Goal: Task Accomplishment & Management: Use online tool/utility

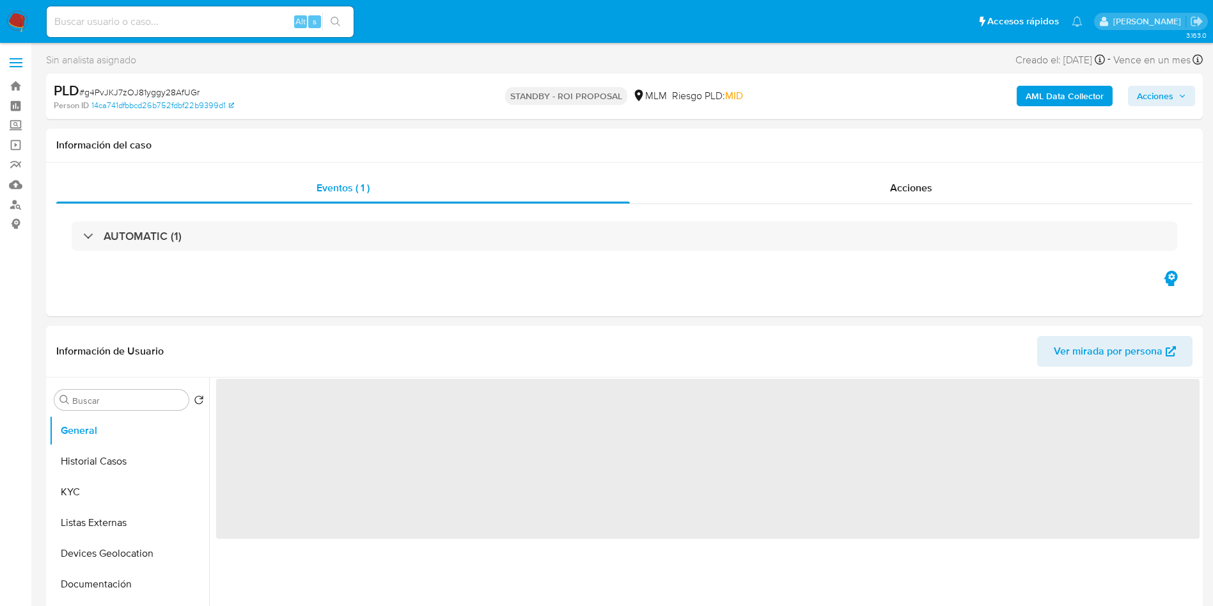
click at [157, 22] on input at bounding box center [200, 21] width 307 height 17
paste input "1124063908"
type input "1124063908"
select select "10"
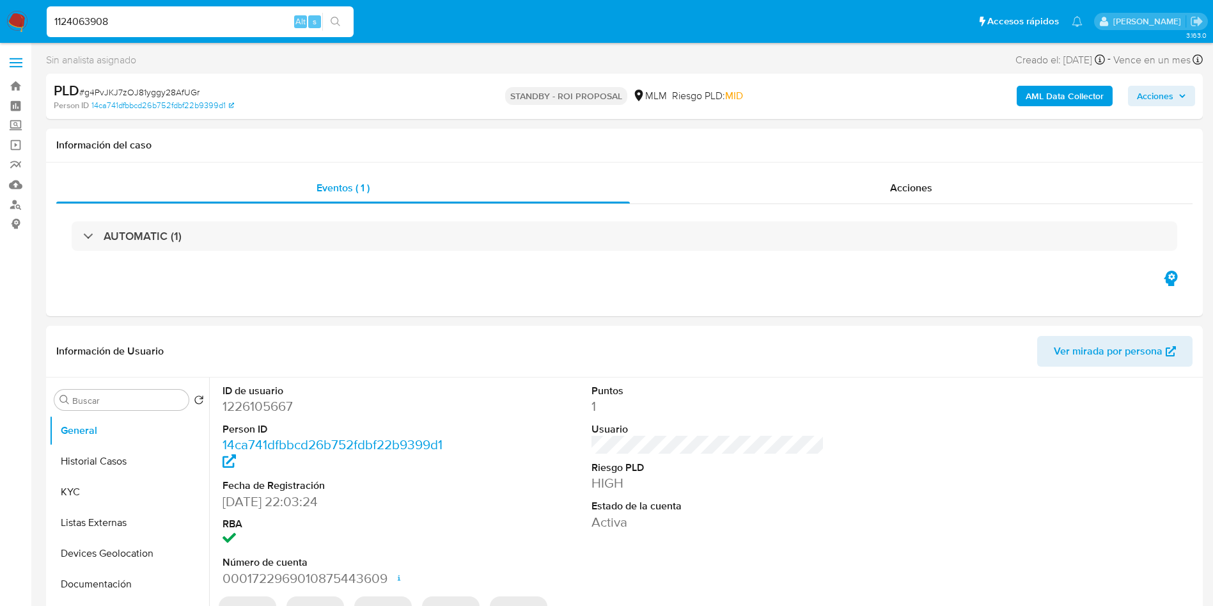
type input "1124063908"
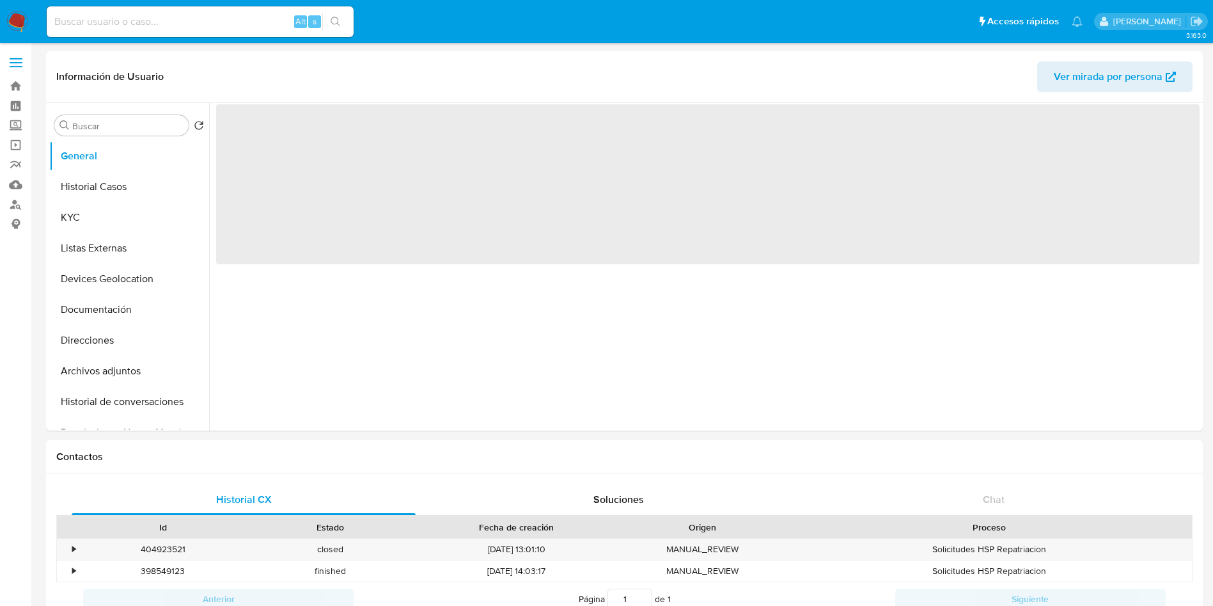
select select "10"
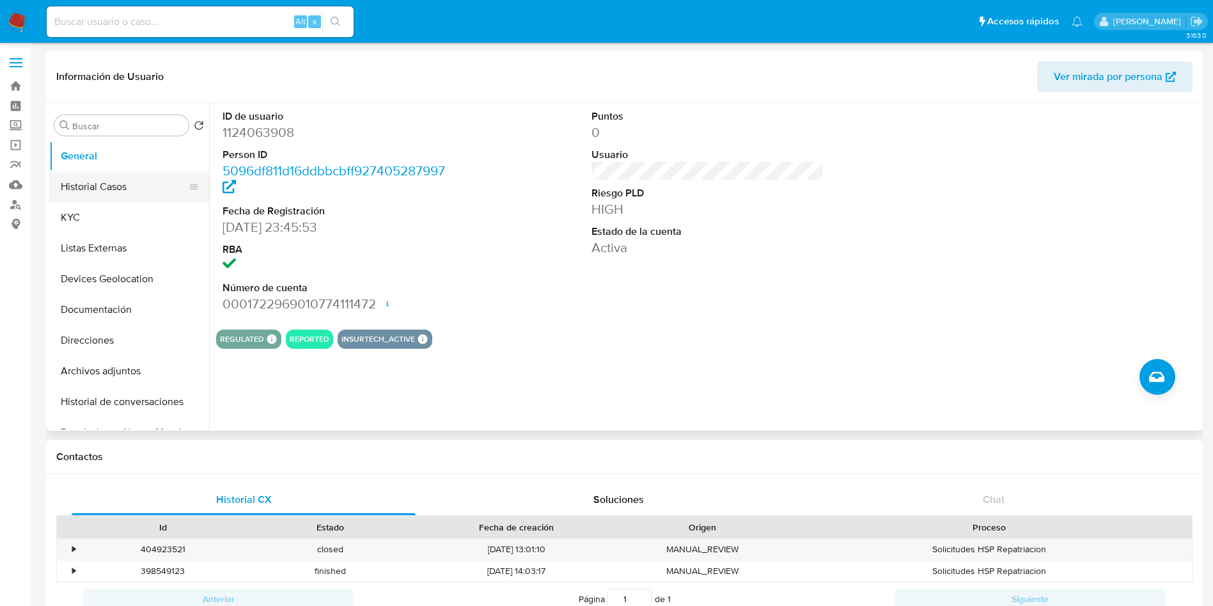
click at [97, 192] on button "Historial Casos" at bounding box center [124, 186] width 150 height 31
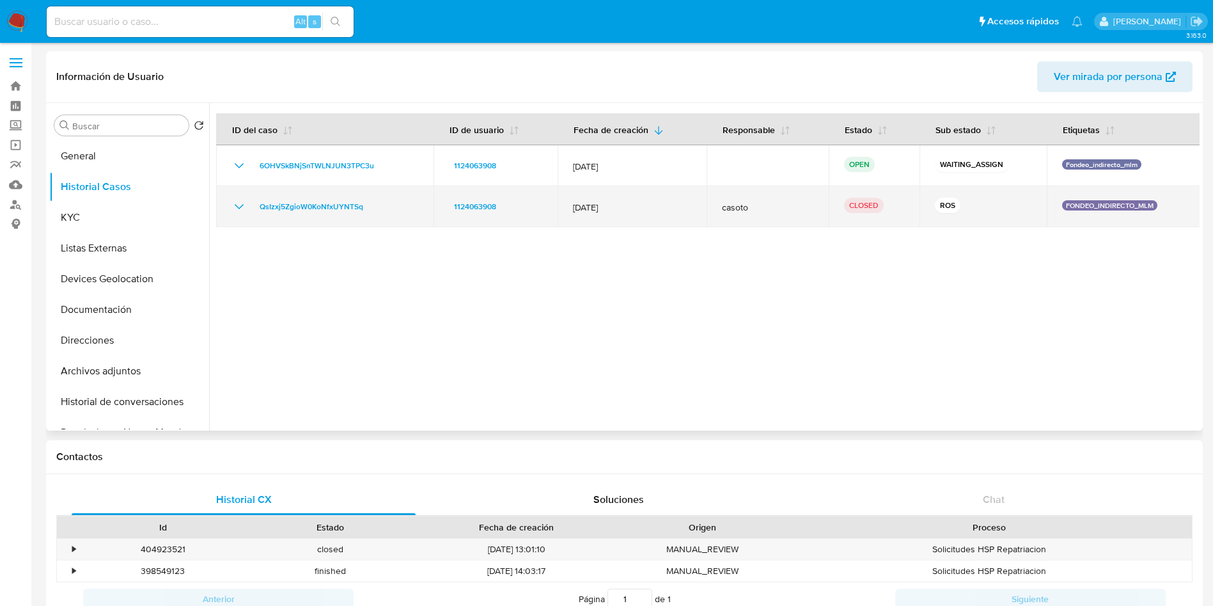
click at [239, 201] on icon "Mostrar/Ocultar" at bounding box center [238, 206] width 15 height 15
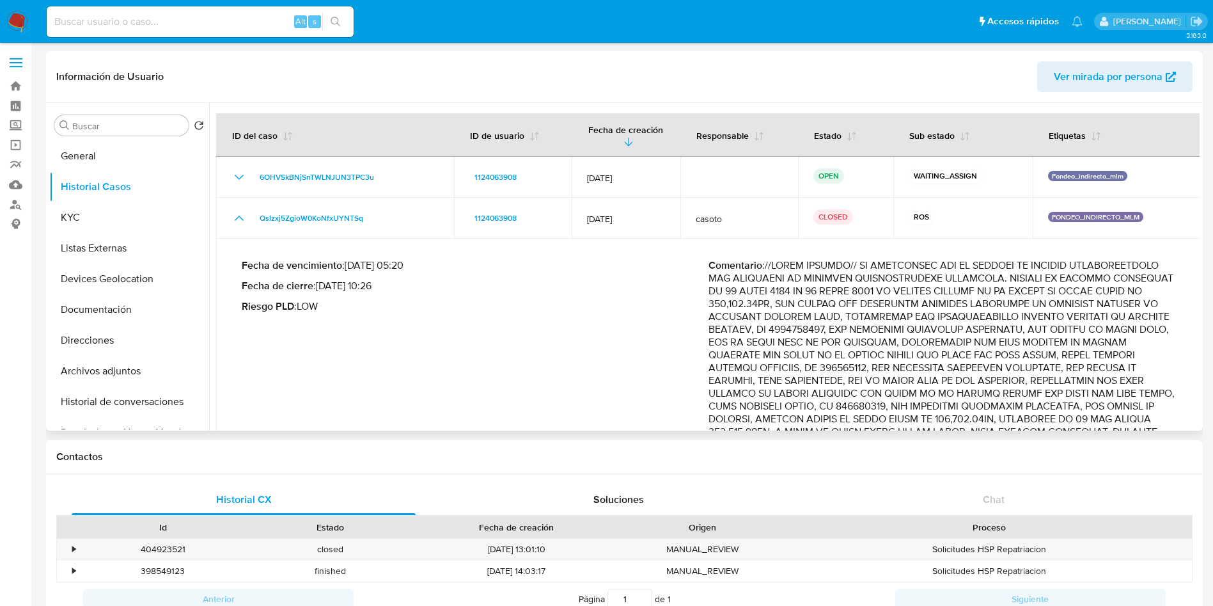
click at [973, 353] on p "Comentario :" at bounding box center [941, 425] width 467 height 332
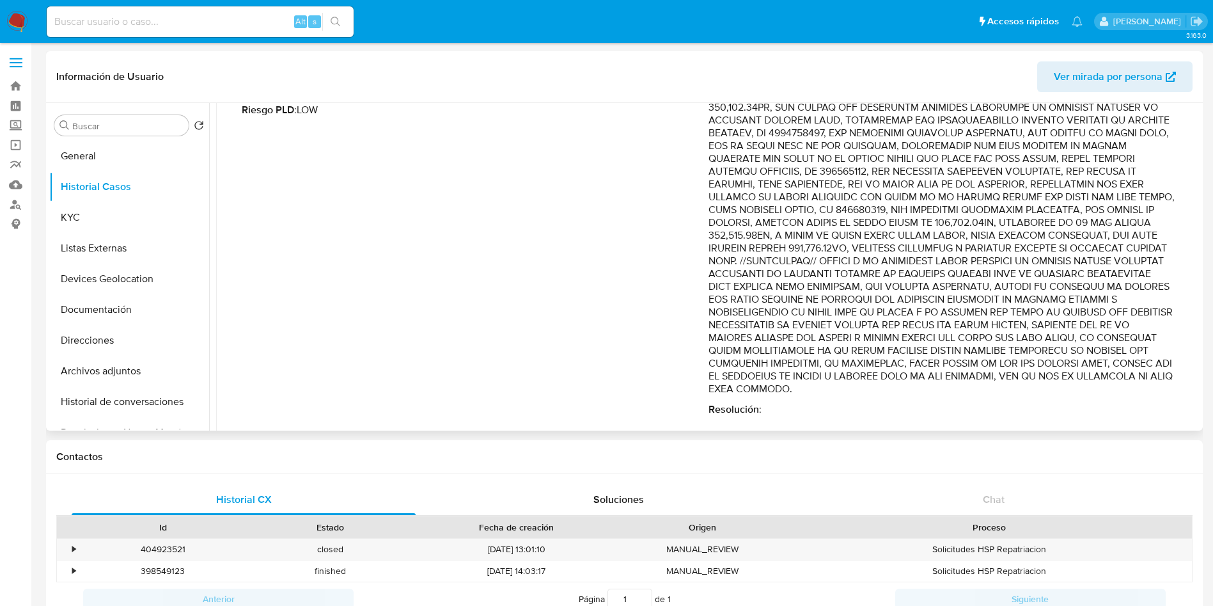
scroll to position [197, 0]
click at [1084, 364] on p "Comentario :" at bounding box center [941, 228] width 467 height 332
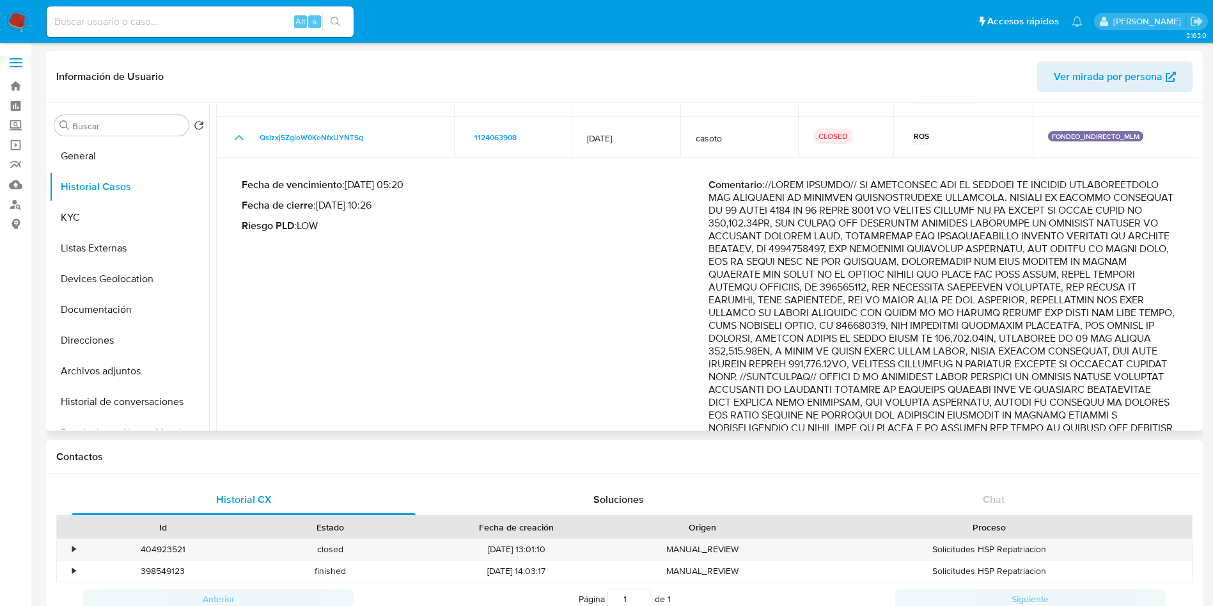
scroll to position [0, 0]
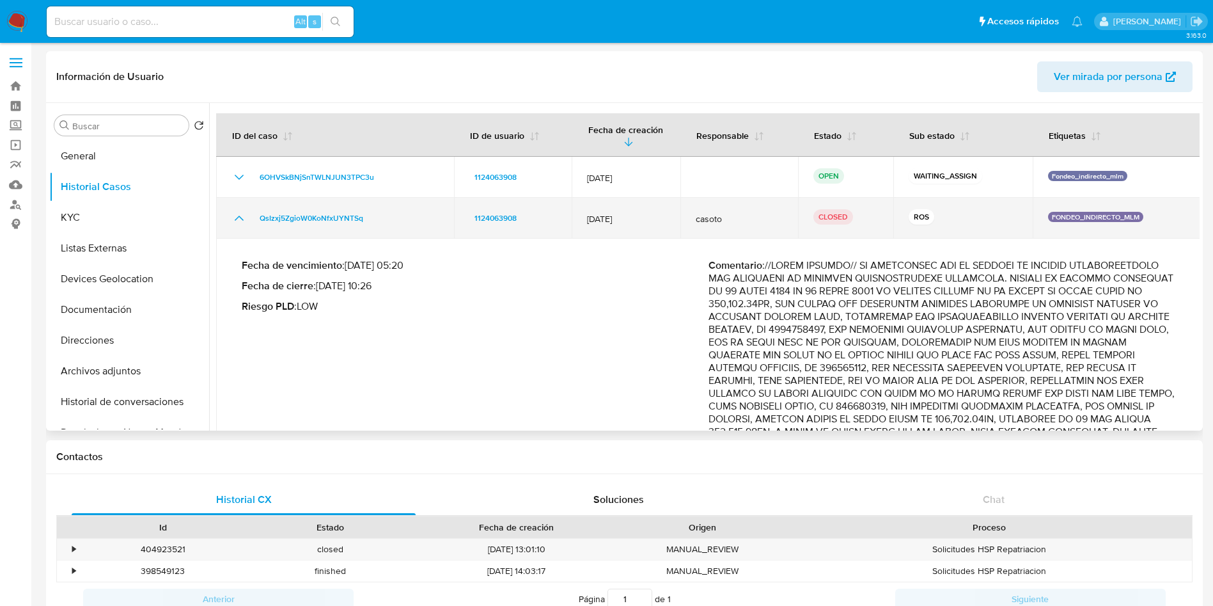
drag, startPoint x: 576, startPoint y: 205, endPoint x: 631, endPoint y: 206, distance: 55.0
click at [631, 206] on td "12/Jun/2023" at bounding box center [626, 218] width 109 height 41
click at [239, 210] on icon "Mostrar/Ocultar" at bounding box center [238, 217] width 15 height 15
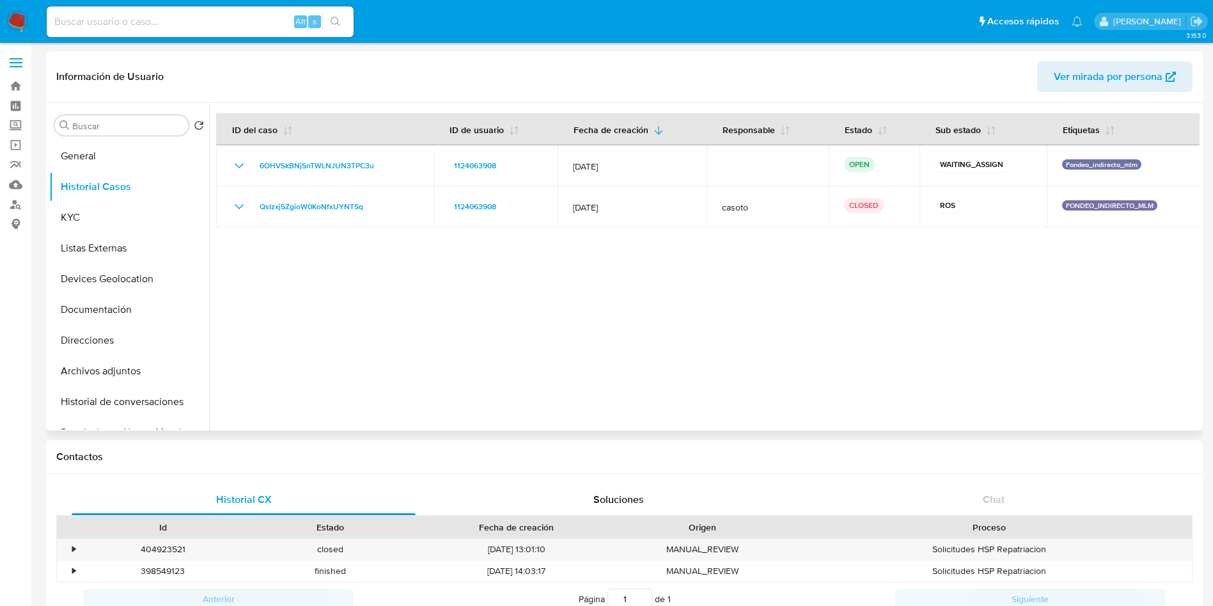
click at [773, 331] on div at bounding box center [704, 266] width 990 height 327
click at [55, 211] on button "KYC" at bounding box center [124, 217] width 150 height 31
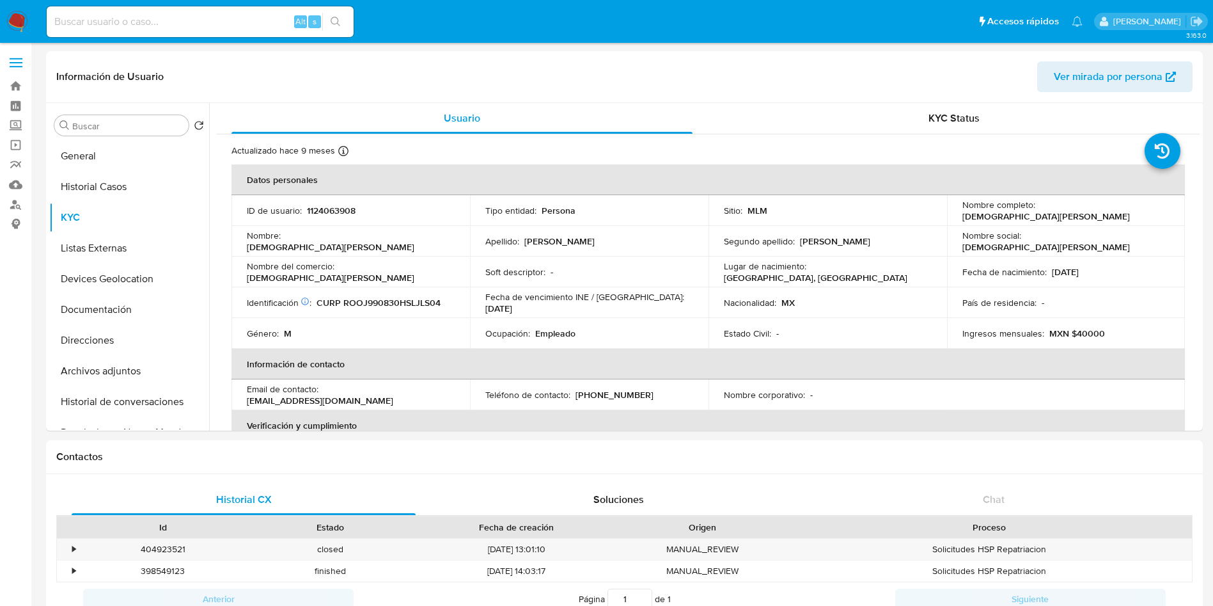
scroll to position [96, 0]
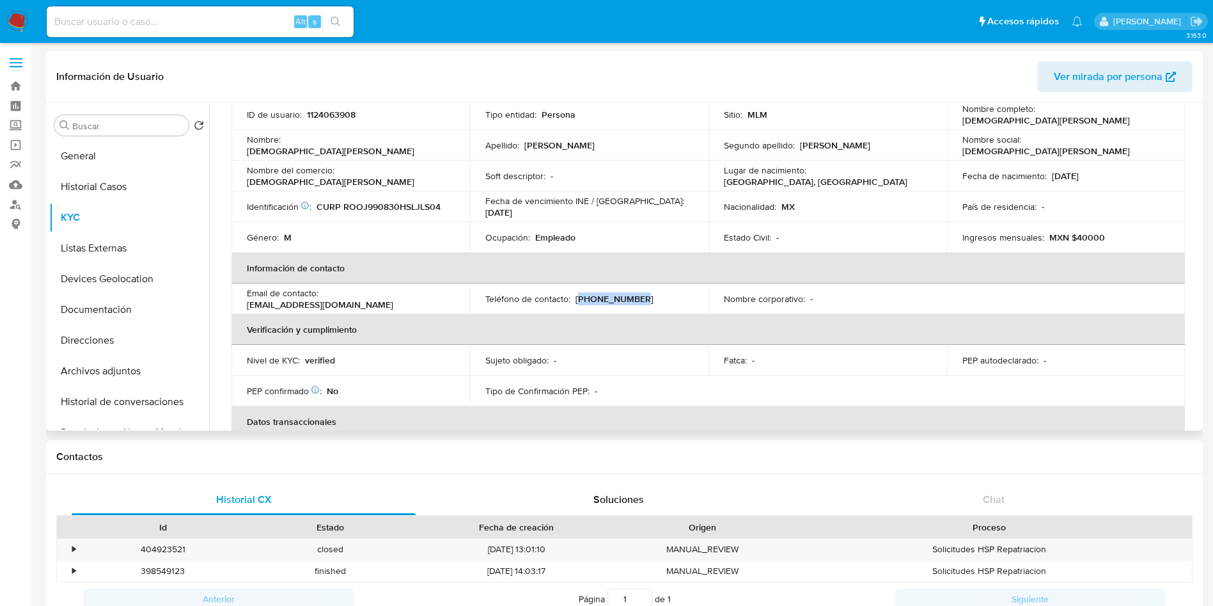
drag, startPoint x: 645, startPoint y: 297, endPoint x: 575, endPoint y: 297, distance: 69.7
click at [575, 297] on div "Teléfono de contacto : (669) 2275878" at bounding box center [589, 299] width 208 height 12
copy p "669) 2275878"
drag, startPoint x: 424, startPoint y: 299, endPoint x: 323, endPoint y: 299, distance: 101.0
click at [323, 299] on div "Email de contacto : ikrox1998@gmail.com" at bounding box center [351, 298] width 208 height 23
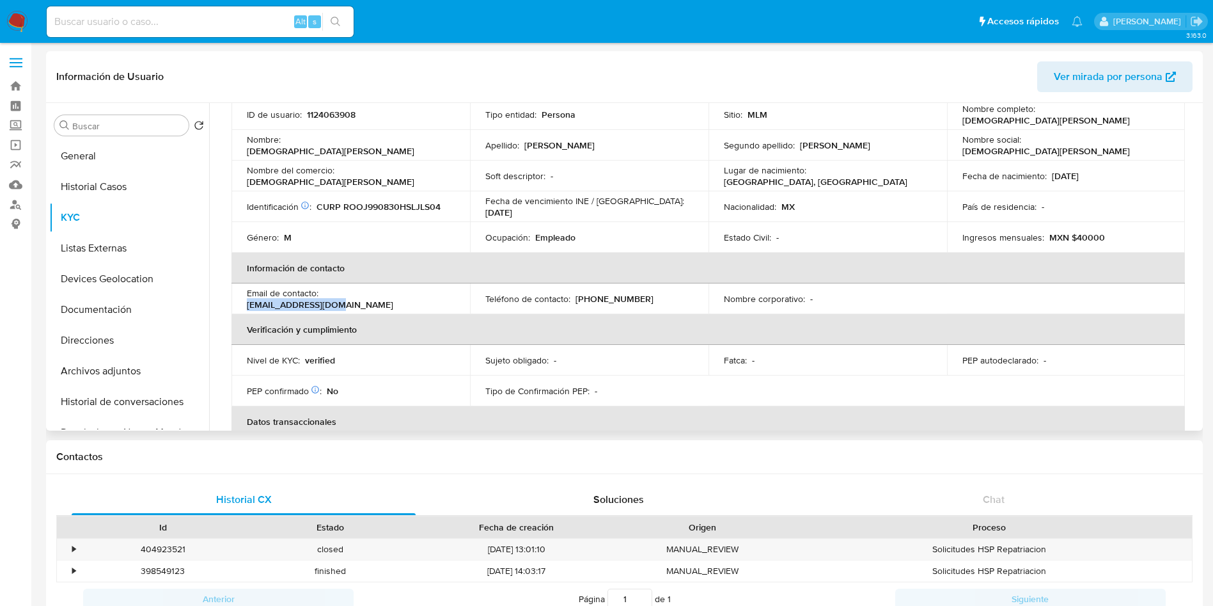
copy p "ikrox1998@gmail.com"
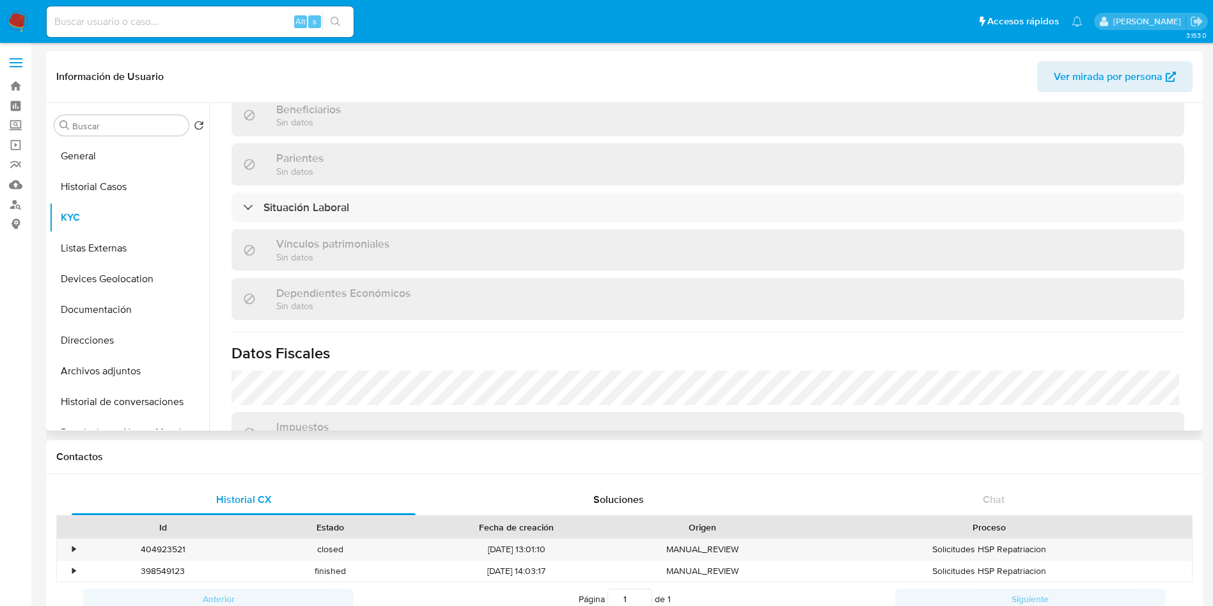
scroll to position [618, 0]
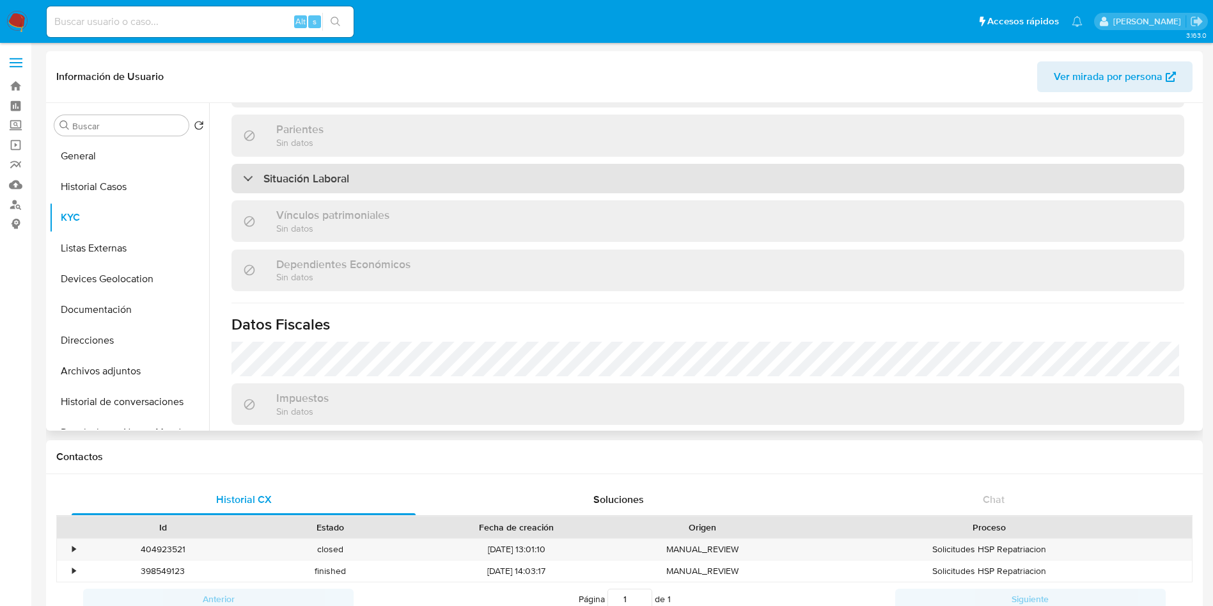
click at [396, 188] on div "Situación Laboral" at bounding box center [707, 178] width 953 height 29
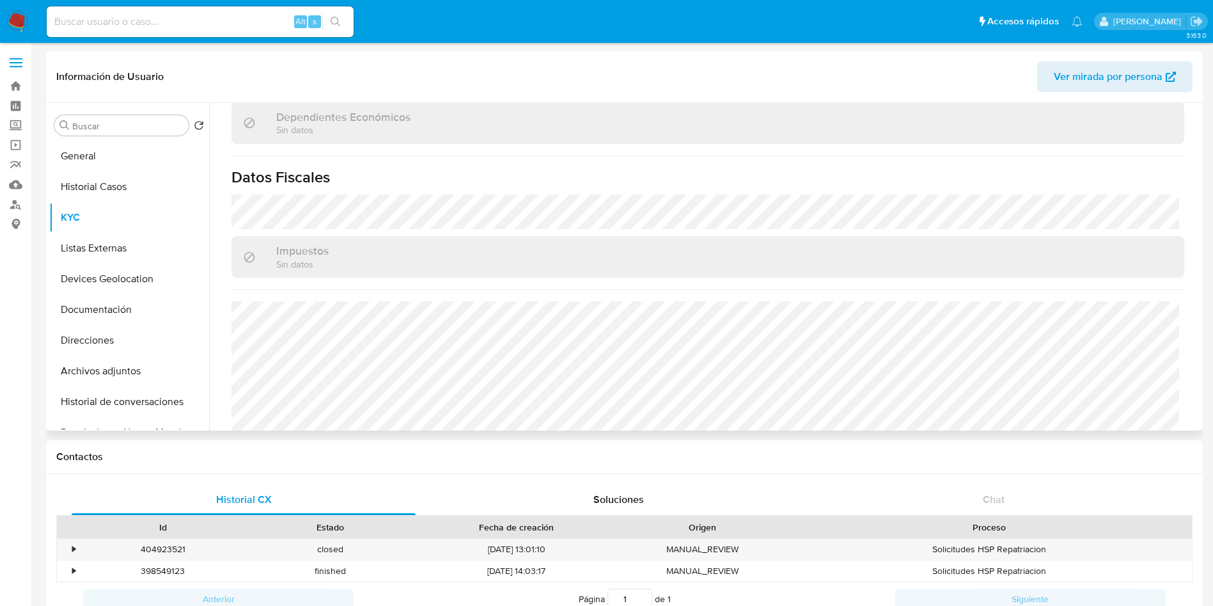
scroll to position [976, 0]
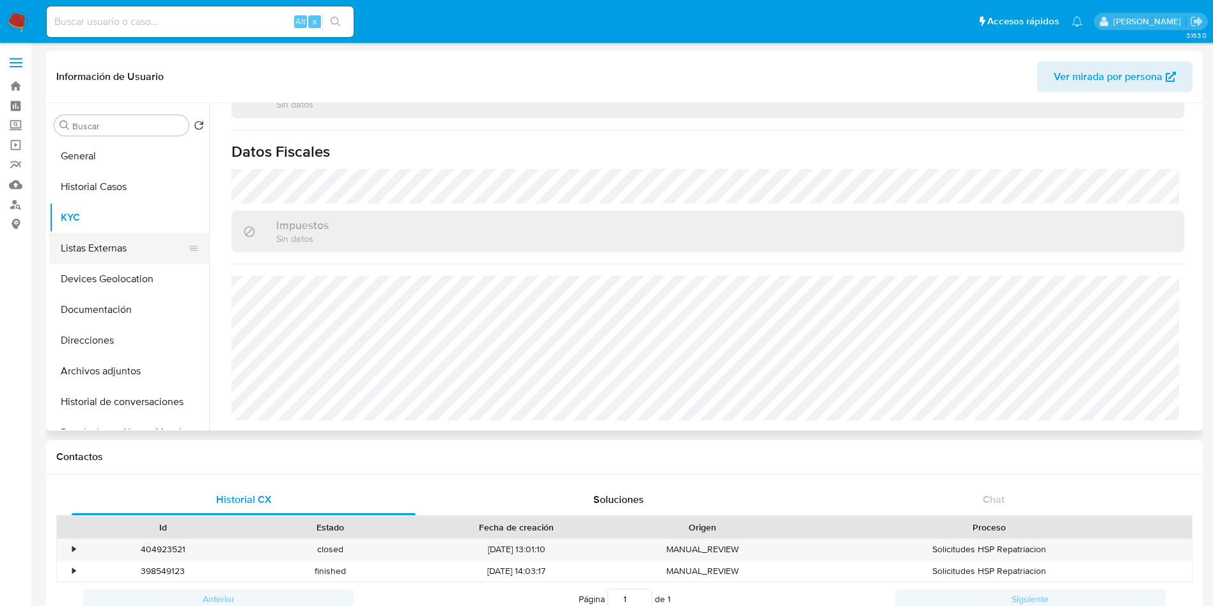
click at [111, 249] on button "Listas Externas" at bounding box center [124, 248] width 150 height 31
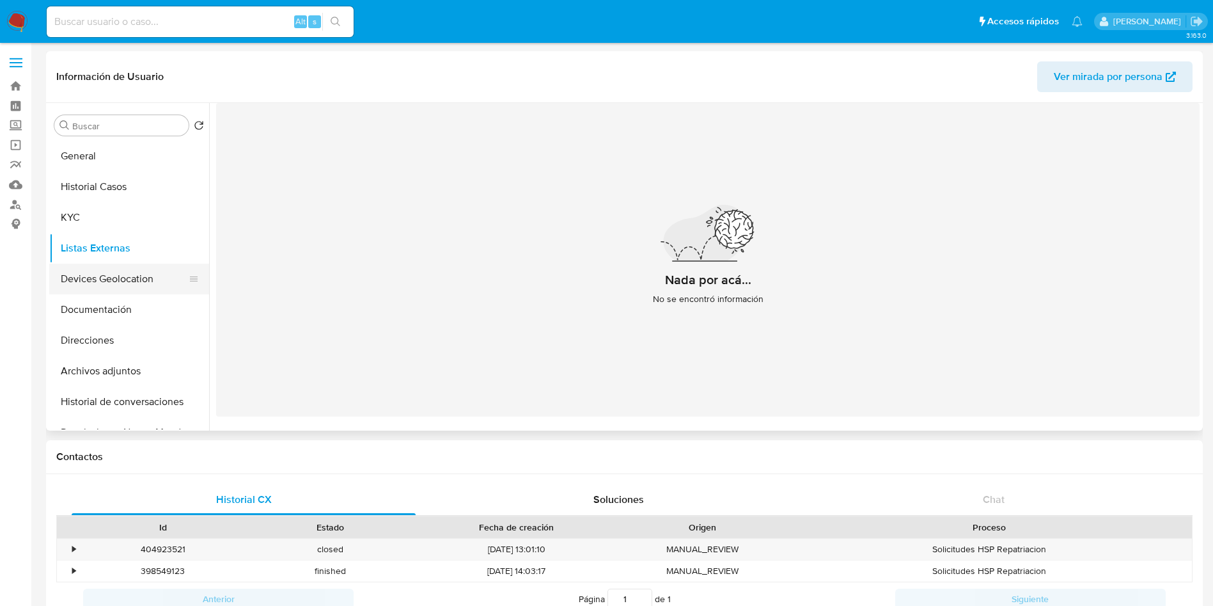
click at [100, 279] on button "Devices Geolocation" at bounding box center [124, 278] width 150 height 31
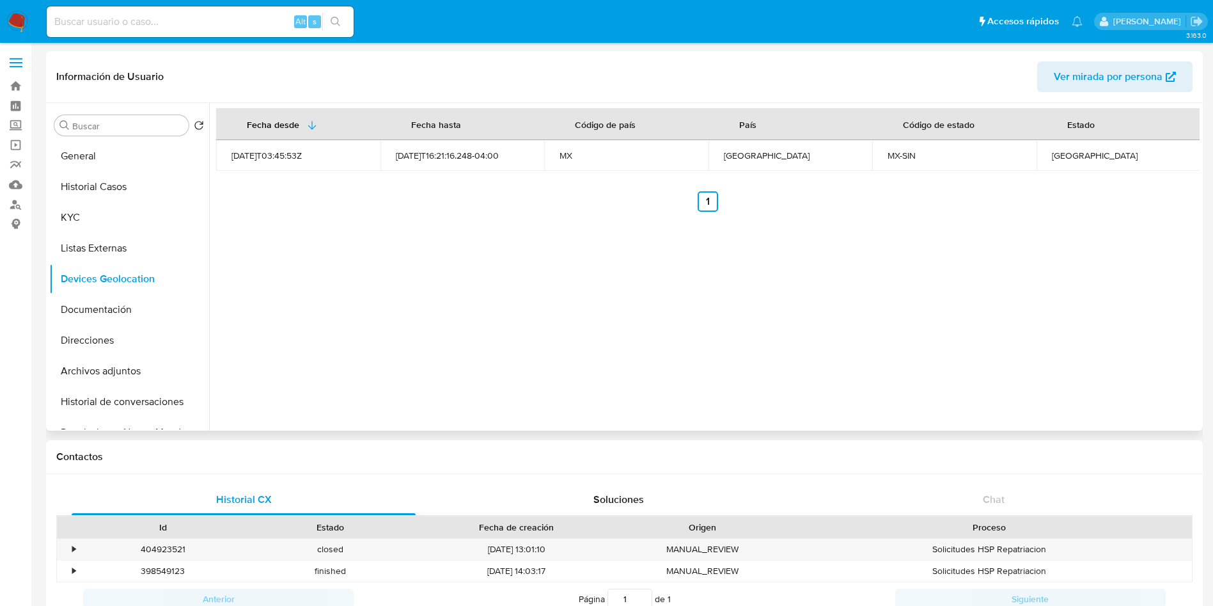
click at [528, 276] on div "Fecha desde Fecha hasta Código de país País Código de estado Estado 2022-05-15T…" at bounding box center [704, 266] width 990 height 327
drag, startPoint x: 93, startPoint y: 299, endPoint x: 315, endPoint y: 299, distance: 221.9
click at [93, 299] on button "Documentación" at bounding box center [129, 309] width 160 height 31
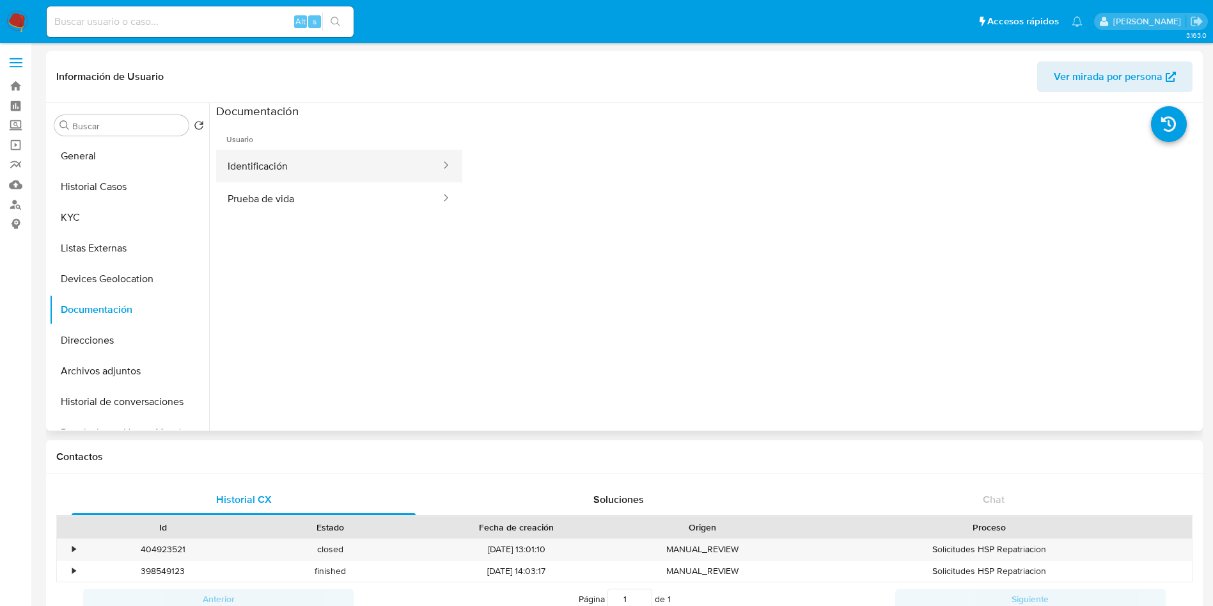
click at [367, 168] on button "Identificación" at bounding box center [329, 166] width 226 height 33
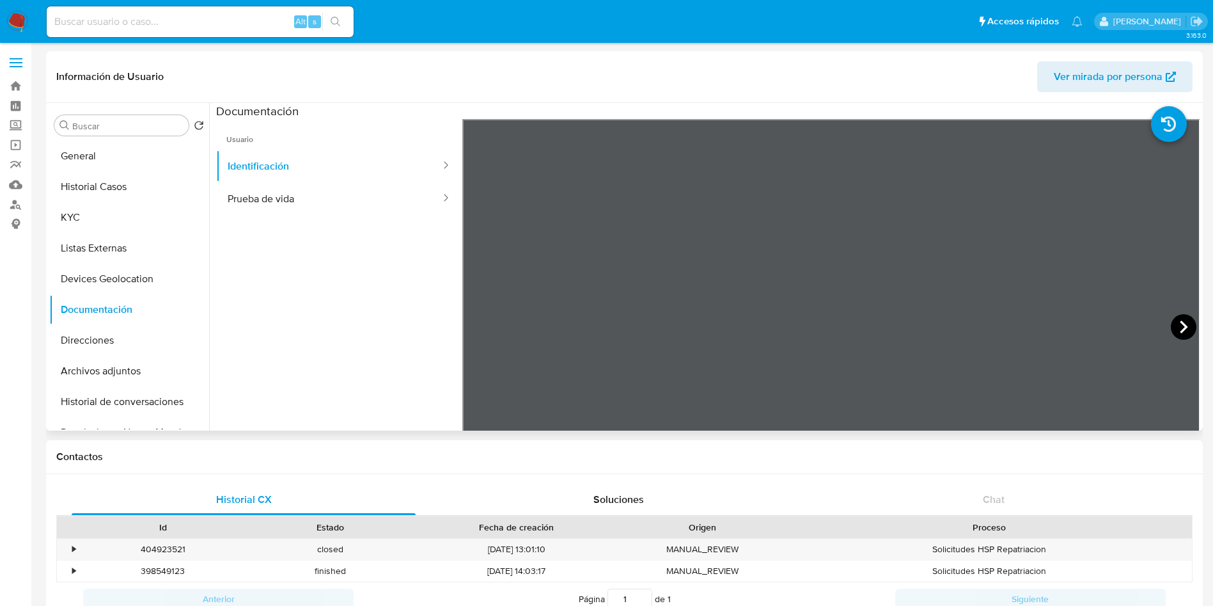
click at [1180, 323] on icon at bounding box center [1184, 326] width 8 height 13
click at [268, 198] on button "Prueba de vida" at bounding box center [329, 198] width 226 height 33
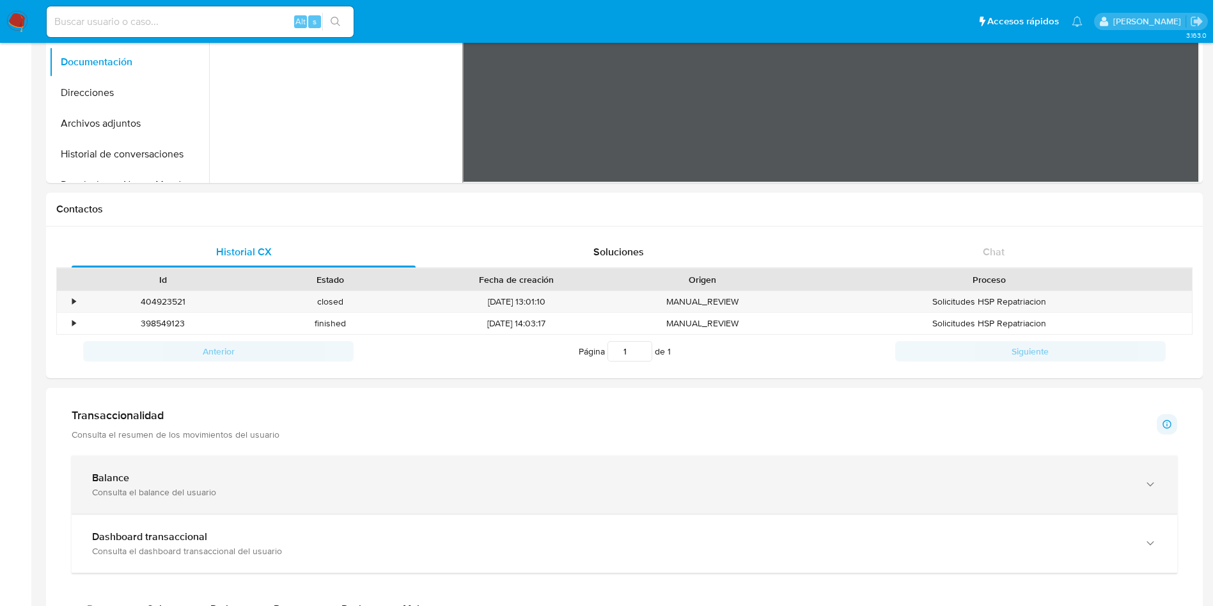
scroll to position [384, 0]
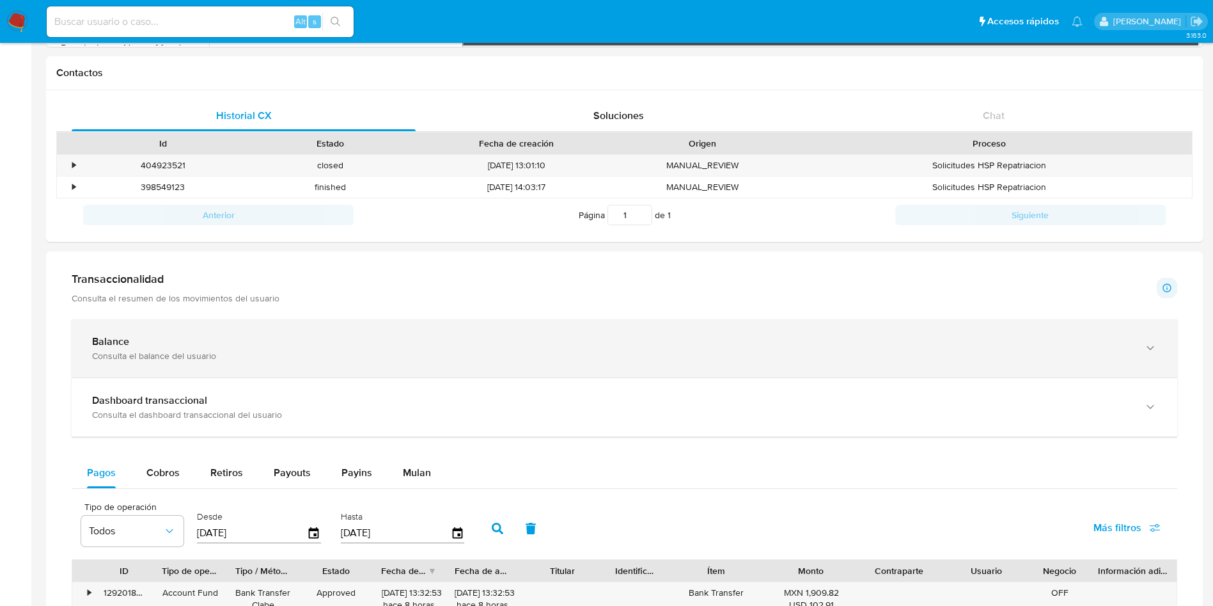
click at [252, 347] on div "Balance" at bounding box center [611, 341] width 1039 height 13
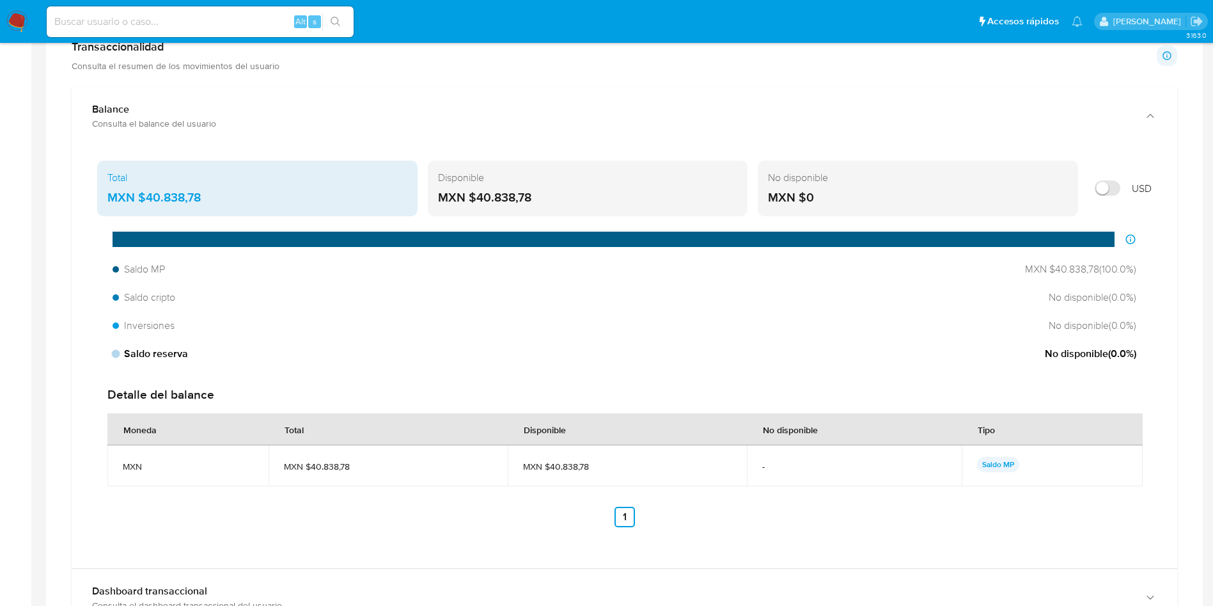
scroll to position [671, 0]
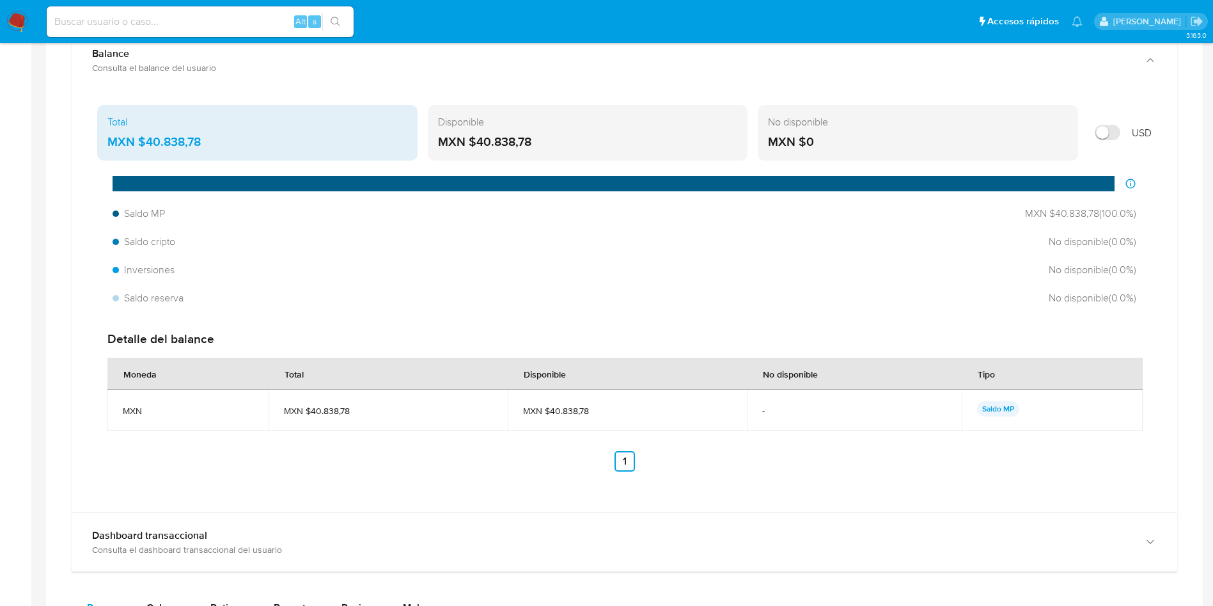
drag, startPoint x: 212, startPoint y: 143, endPoint x: 150, endPoint y: 139, distance: 61.5
click at [150, 139] on div "MXN $40.838,78" at bounding box center [257, 142] width 300 height 17
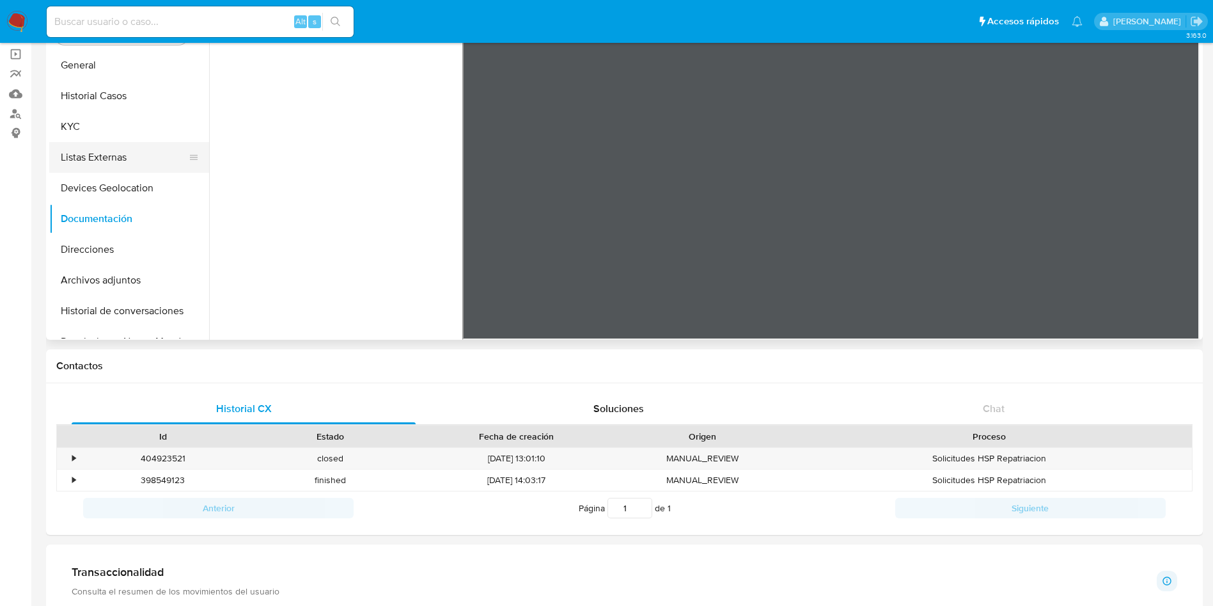
scroll to position [0, 0]
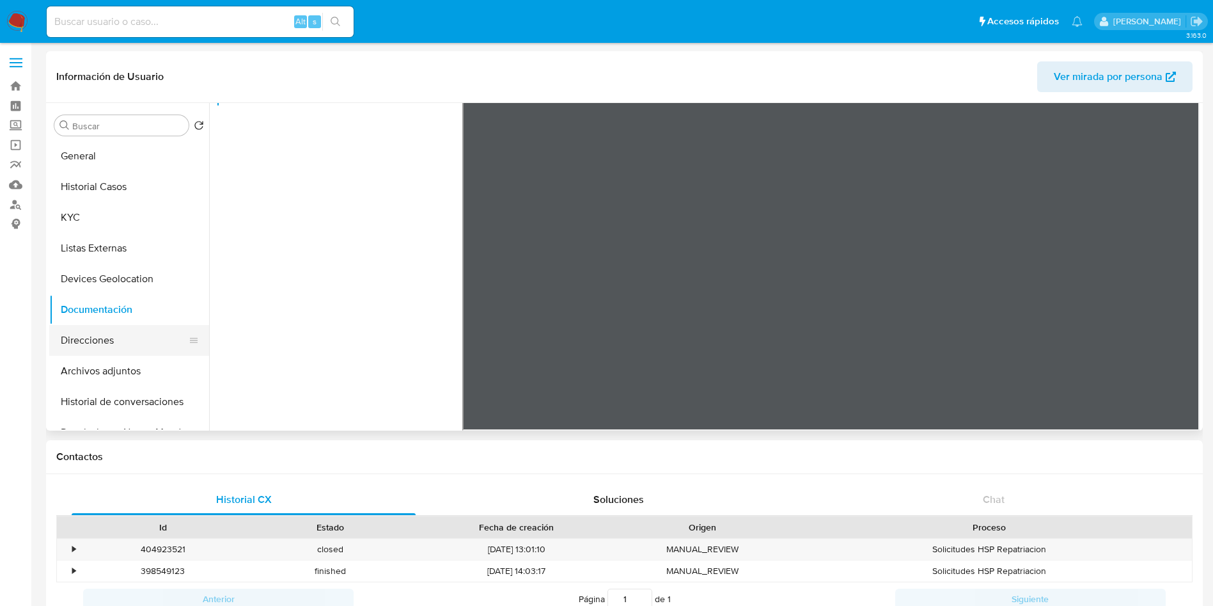
click at [118, 344] on button "Direcciones" at bounding box center [124, 340] width 150 height 31
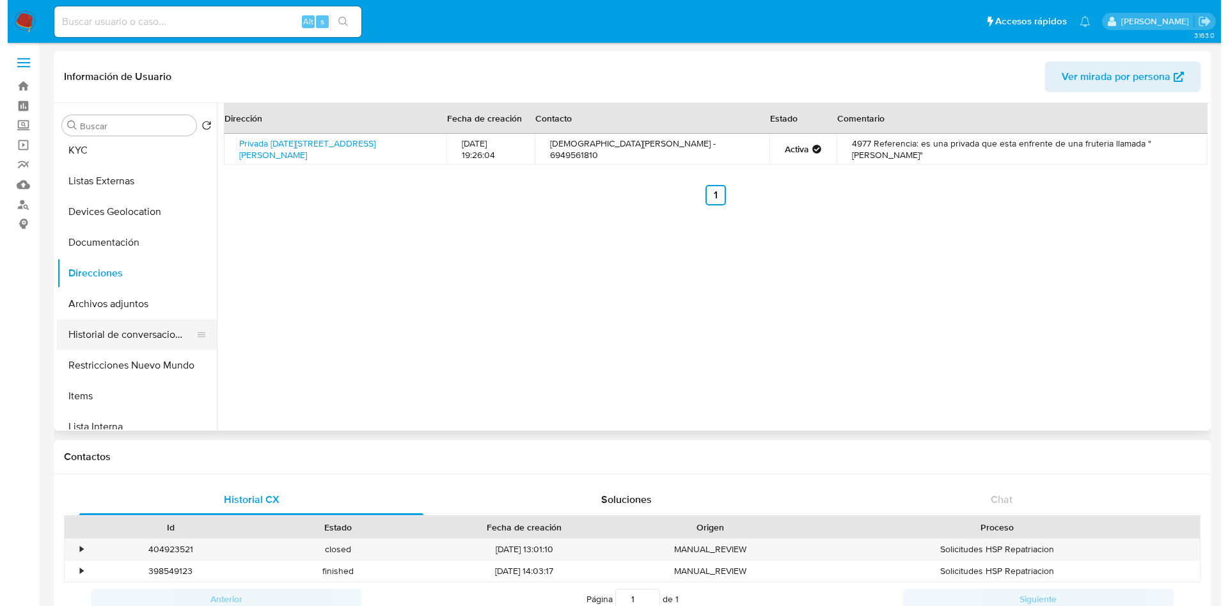
scroll to position [96, 0]
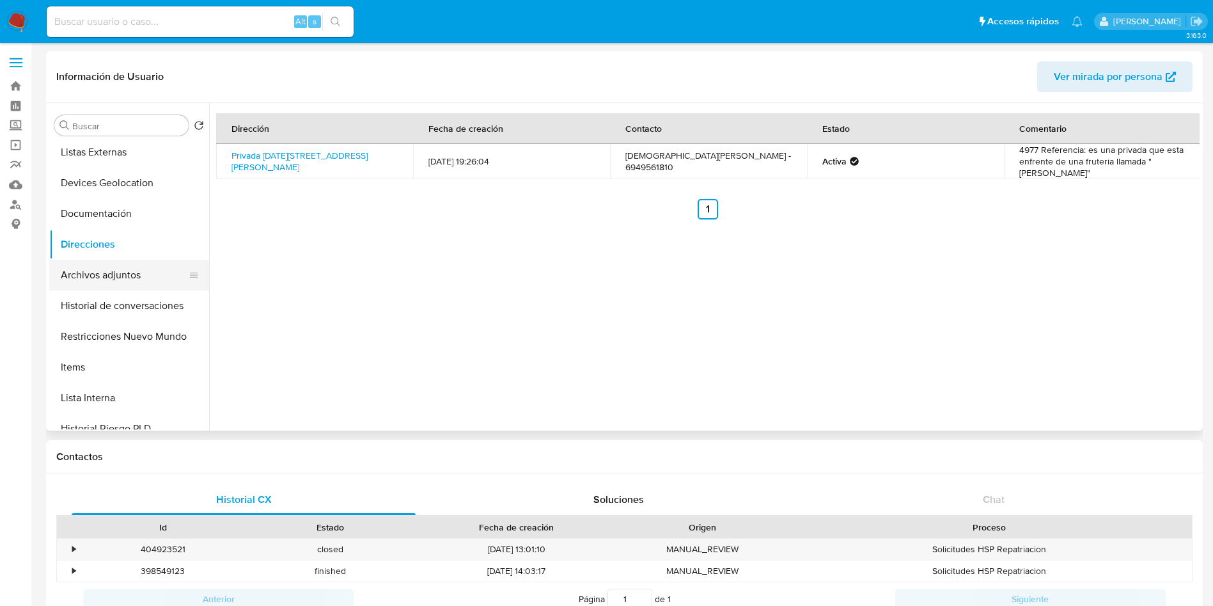
click at [126, 263] on button "Archivos adjuntos" at bounding box center [124, 275] width 150 height 31
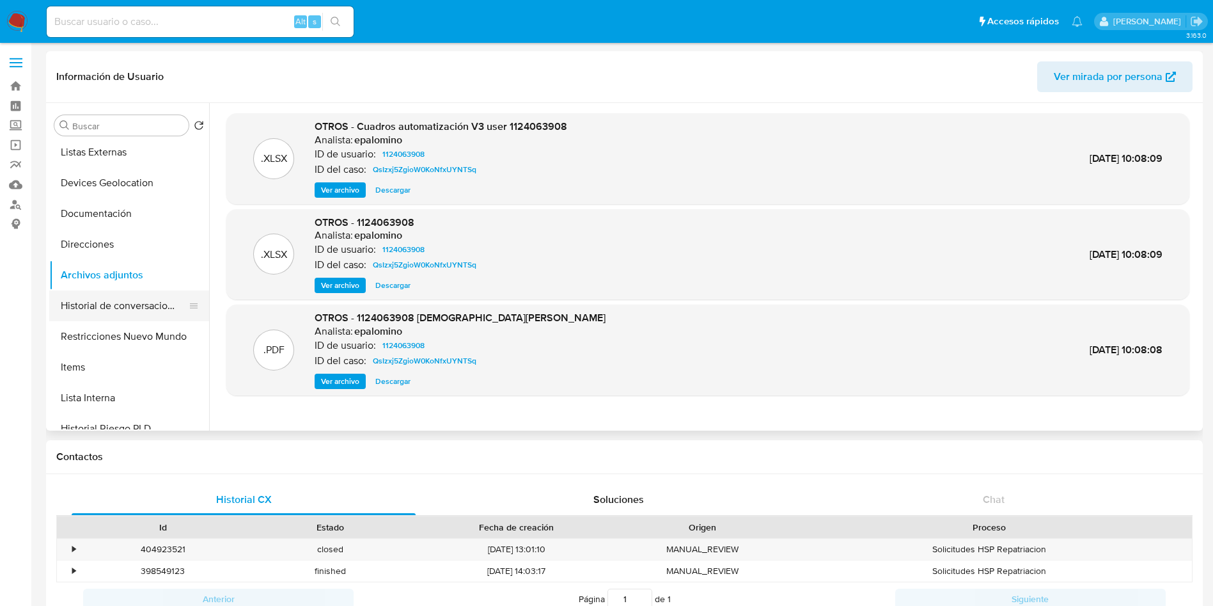
click at [120, 307] on button "Historial de conversaciones" at bounding box center [124, 305] width 150 height 31
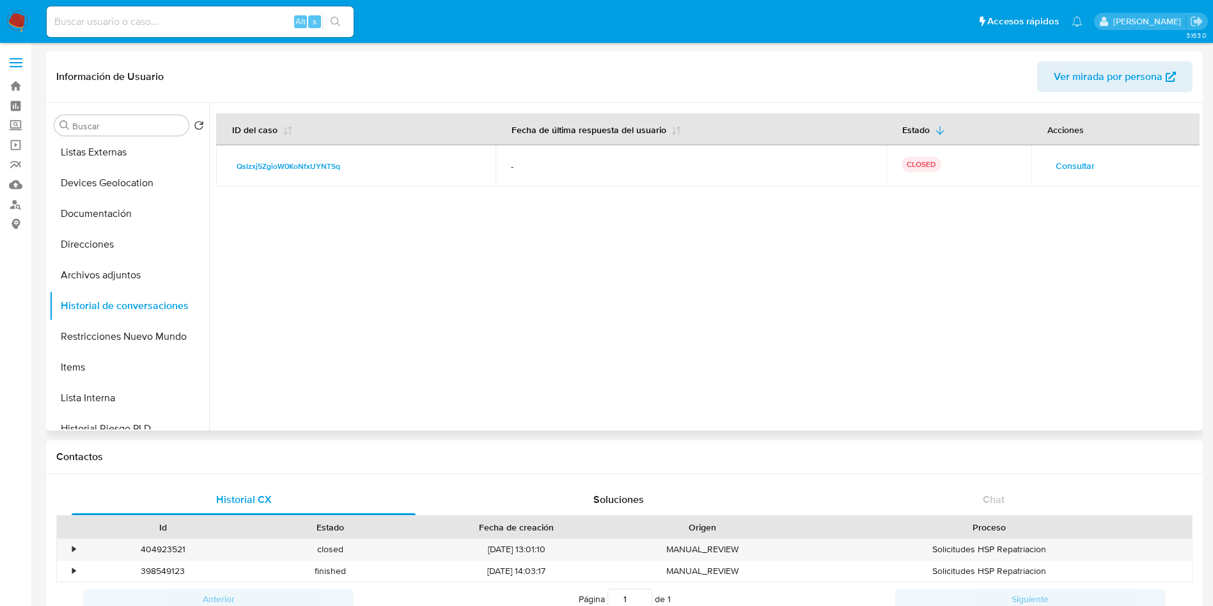
click at [1072, 160] on span "Consultar" at bounding box center [1075, 166] width 39 height 18
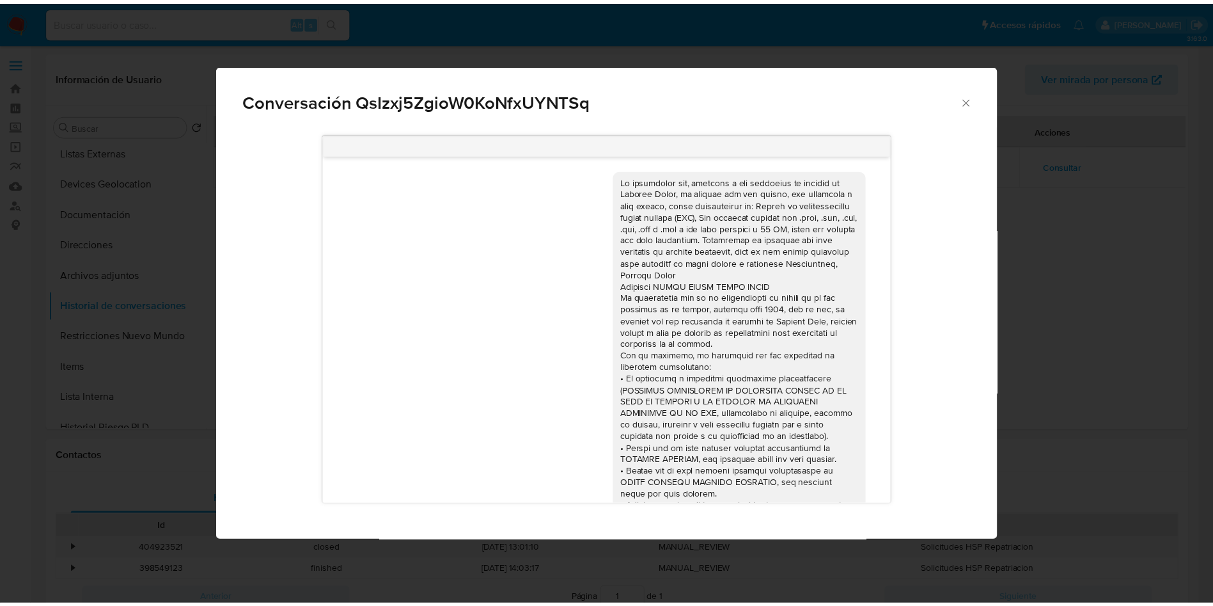
scroll to position [120, 0]
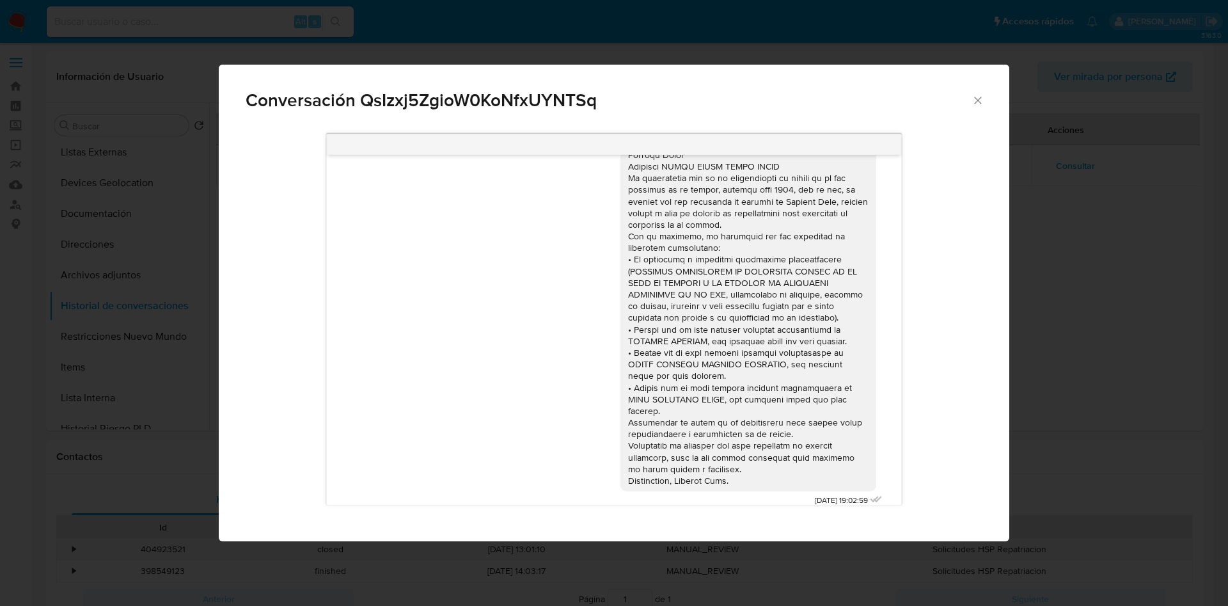
click at [983, 102] on icon "Cerrar" at bounding box center [977, 100] width 13 height 13
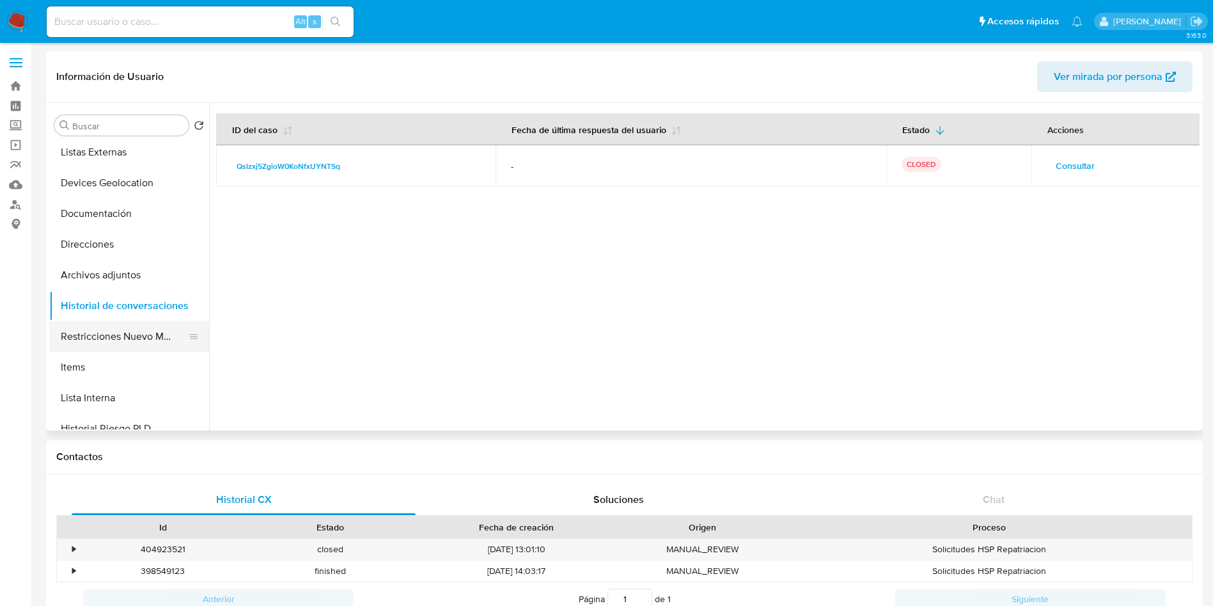
click at [104, 338] on button "Restricciones Nuevo Mundo" at bounding box center [124, 336] width 150 height 31
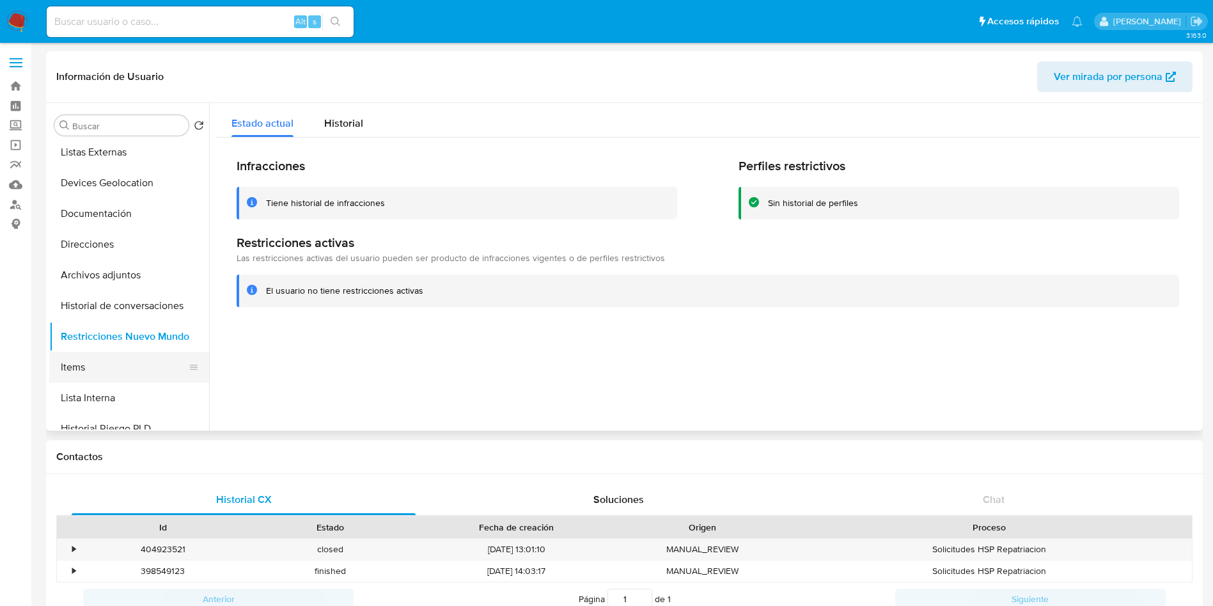
click at [81, 364] on button "Items" at bounding box center [124, 367] width 150 height 31
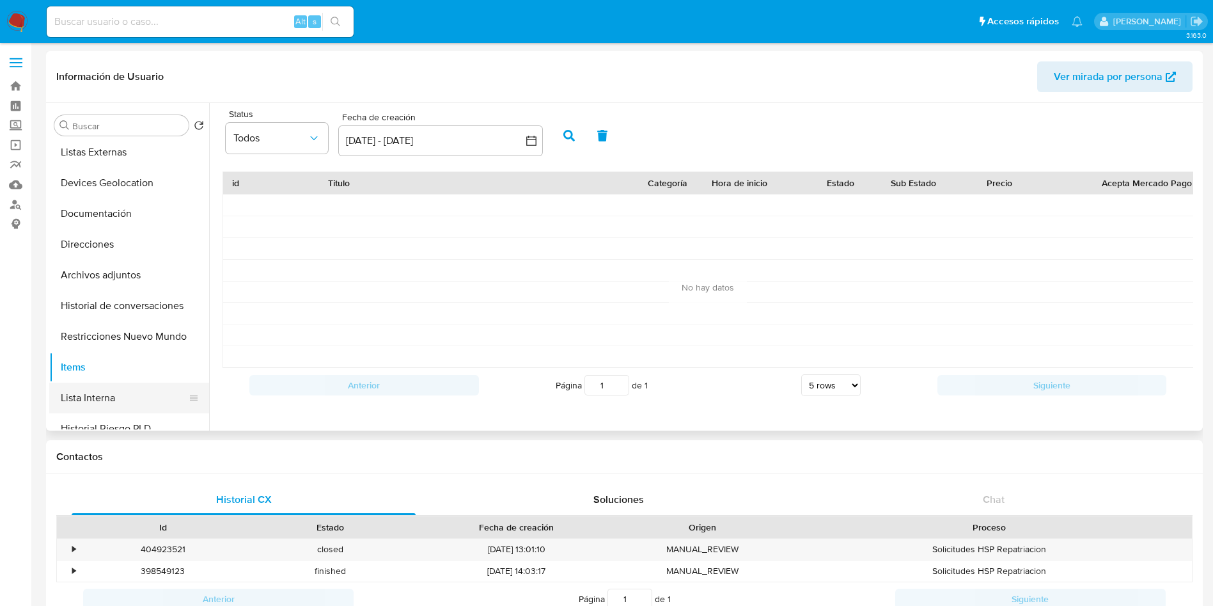
click at [99, 395] on button "Lista Interna" at bounding box center [124, 397] width 150 height 31
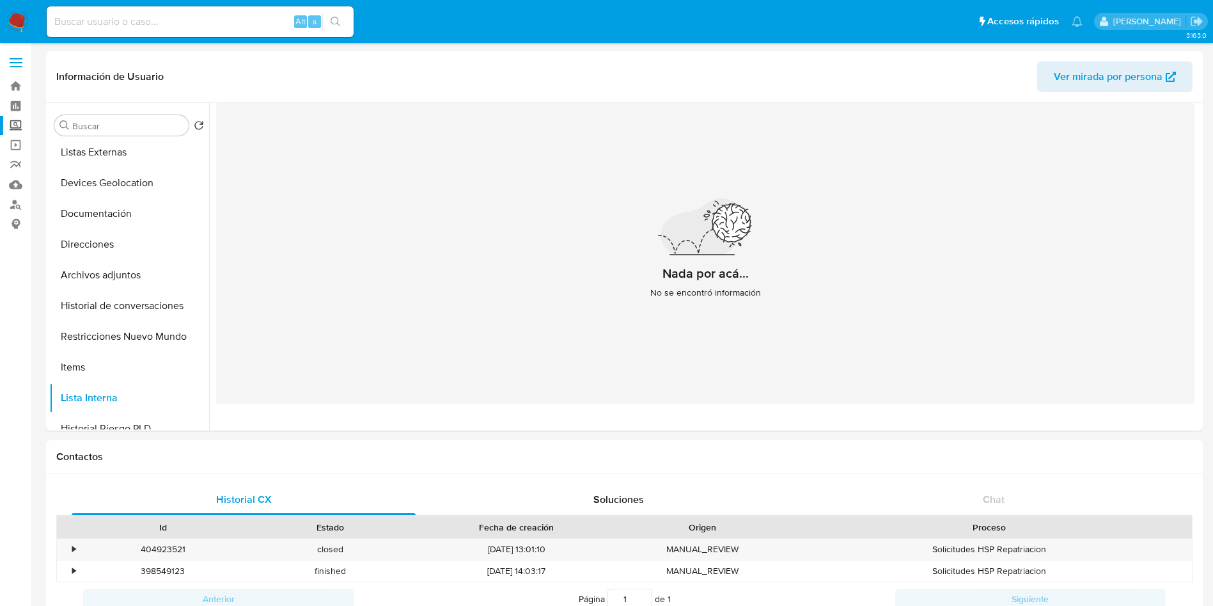
click at [11, 129] on label "Screening" at bounding box center [76, 126] width 152 height 20
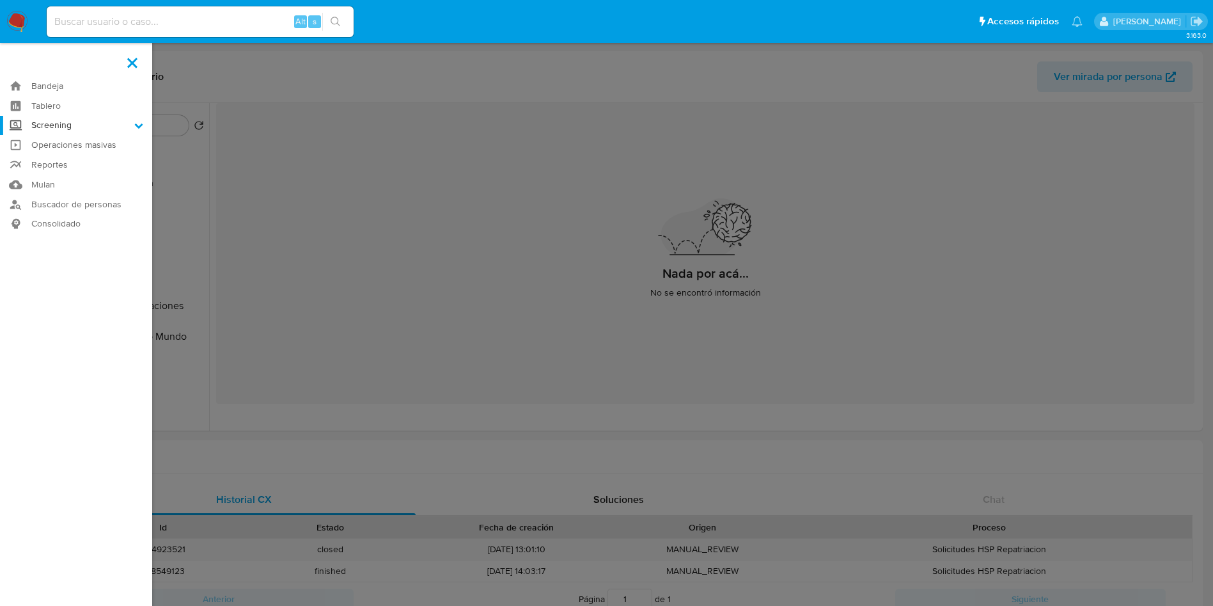
click at [0, 0] on input "Screening" at bounding box center [0, 0] width 0 height 0
click at [70, 176] on link "Herramientas" at bounding box center [76, 176] width 152 height 16
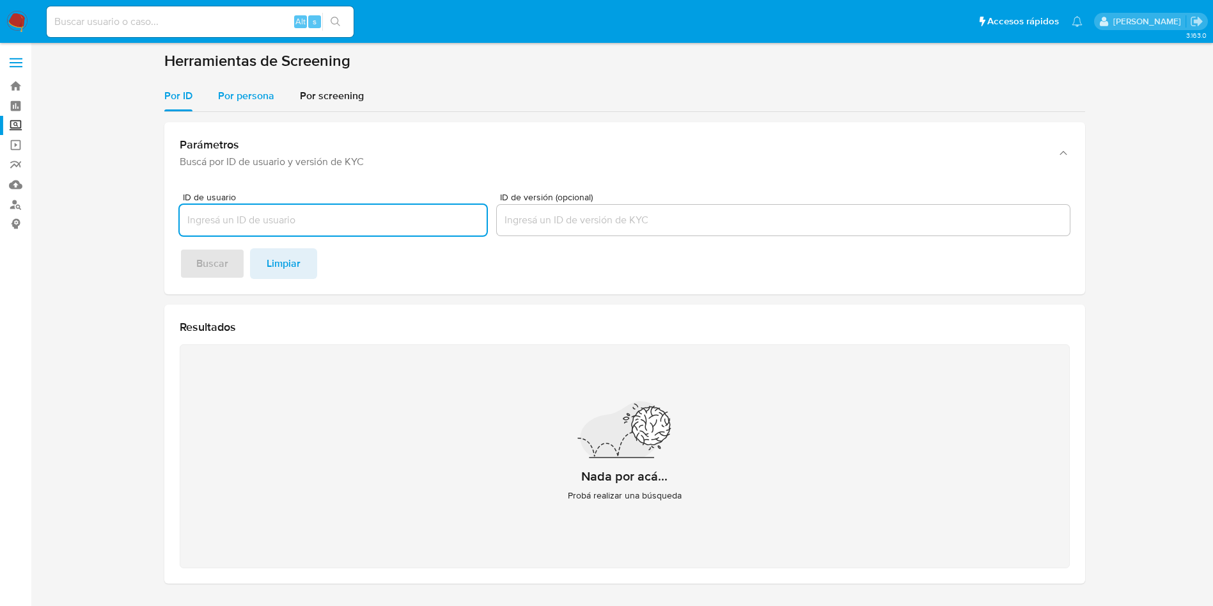
click at [245, 86] on div "Por persona" at bounding box center [246, 96] width 56 height 31
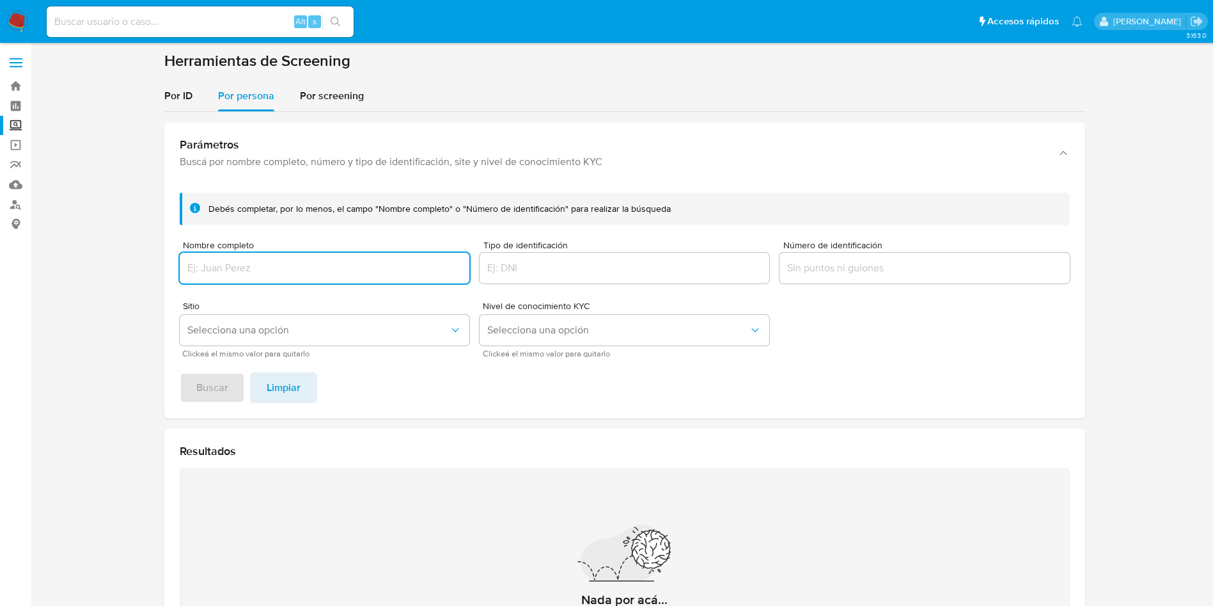
click at [340, 274] on input "Nombre completo" at bounding box center [325, 268] width 290 height 17
click at [180, 372] on button "Buscar" at bounding box center [212, 387] width 65 height 31
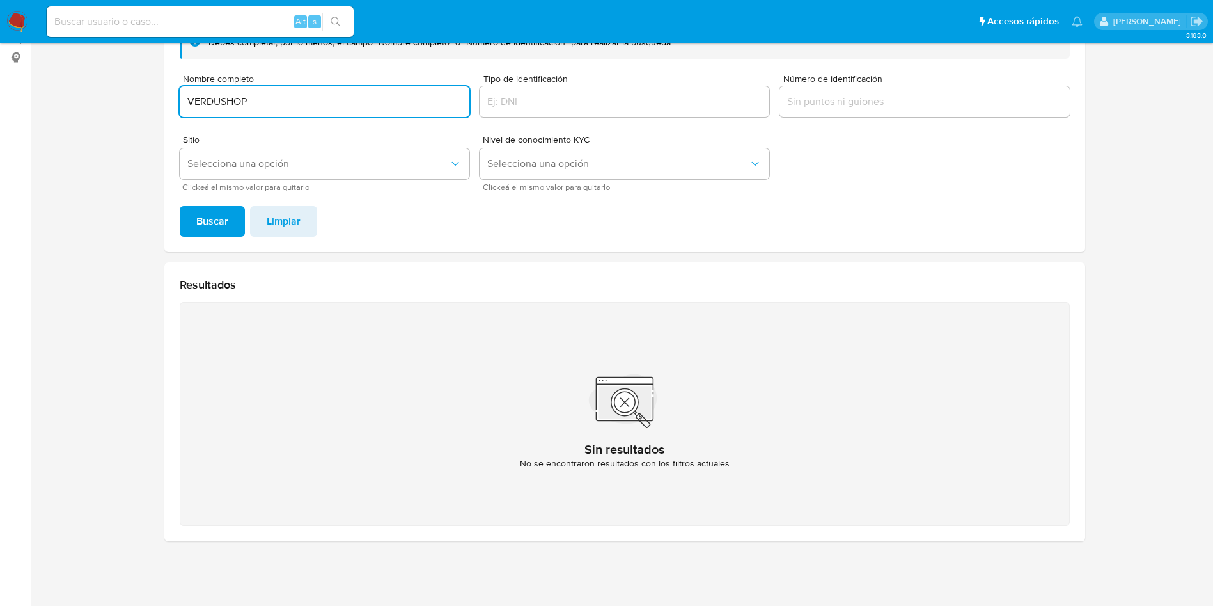
drag, startPoint x: 297, startPoint y: 102, endPoint x: 10, endPoint y: 34, distance: 294.5
click at [40, 40] on div "Pausado Ver notificaciones Alt s Accesos rápidos Presiona las siguientes teclas…" at bounding box center [606, 220] width 1213 height 772
paste input "CECILIA AVENDAÑO JIMENEZ"
click at [180, 206] on button "Buscar" at bounding box center [212, 221] width 65 height 31
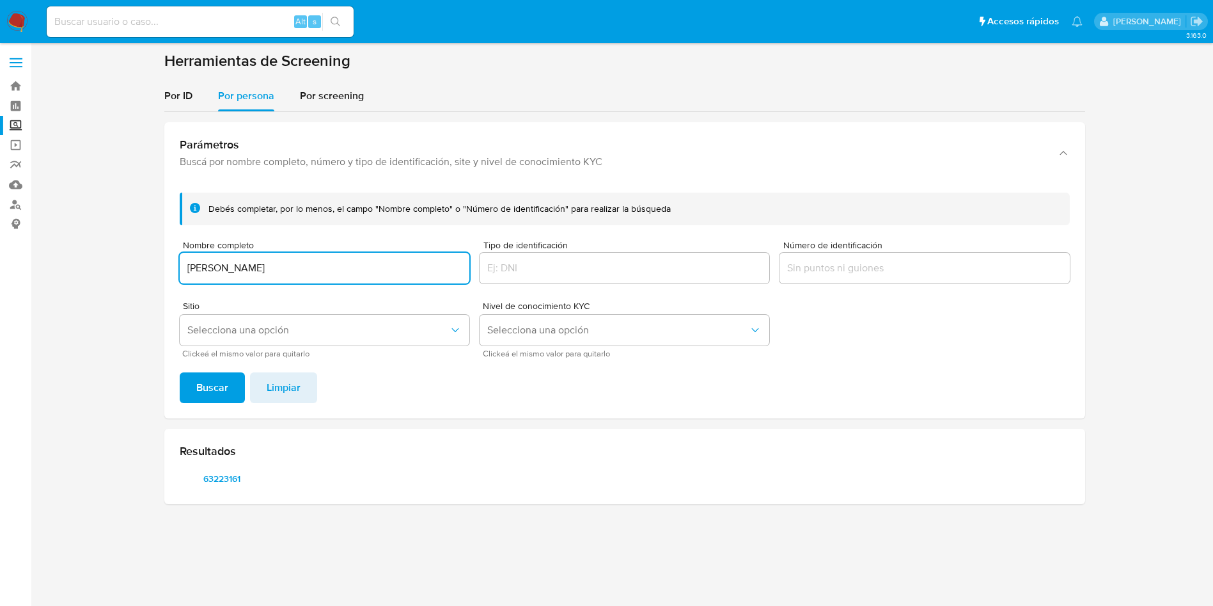
scroll to position [0, 0]
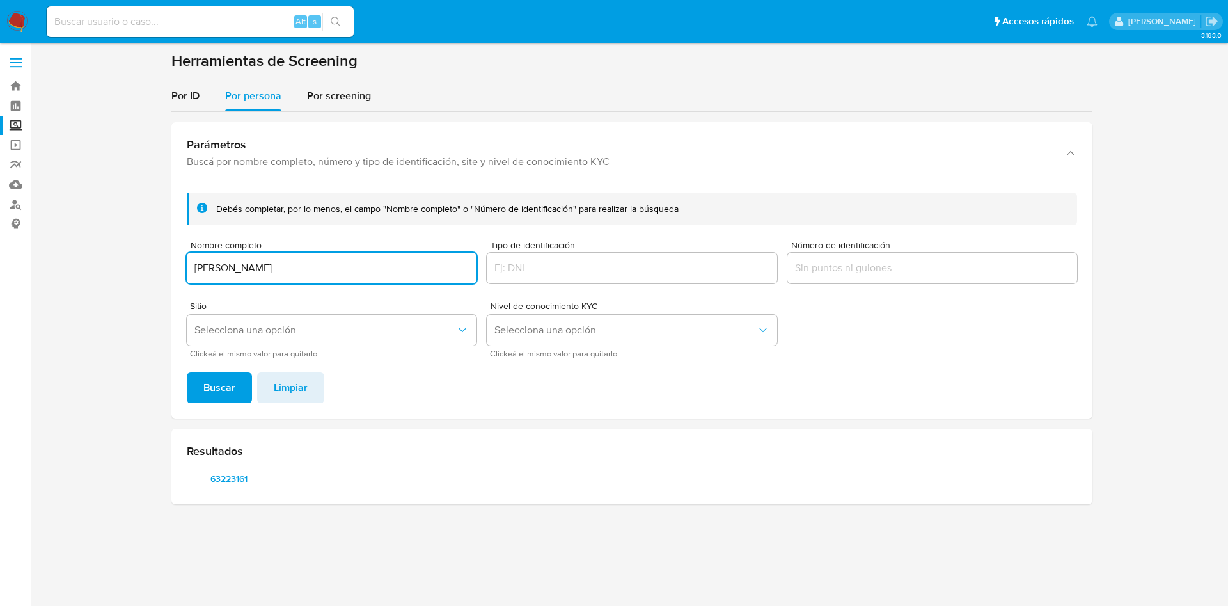
click at [469, 402] on footer "Buscar Limpiar" at bounding box center [632, 387] width 890 height 31
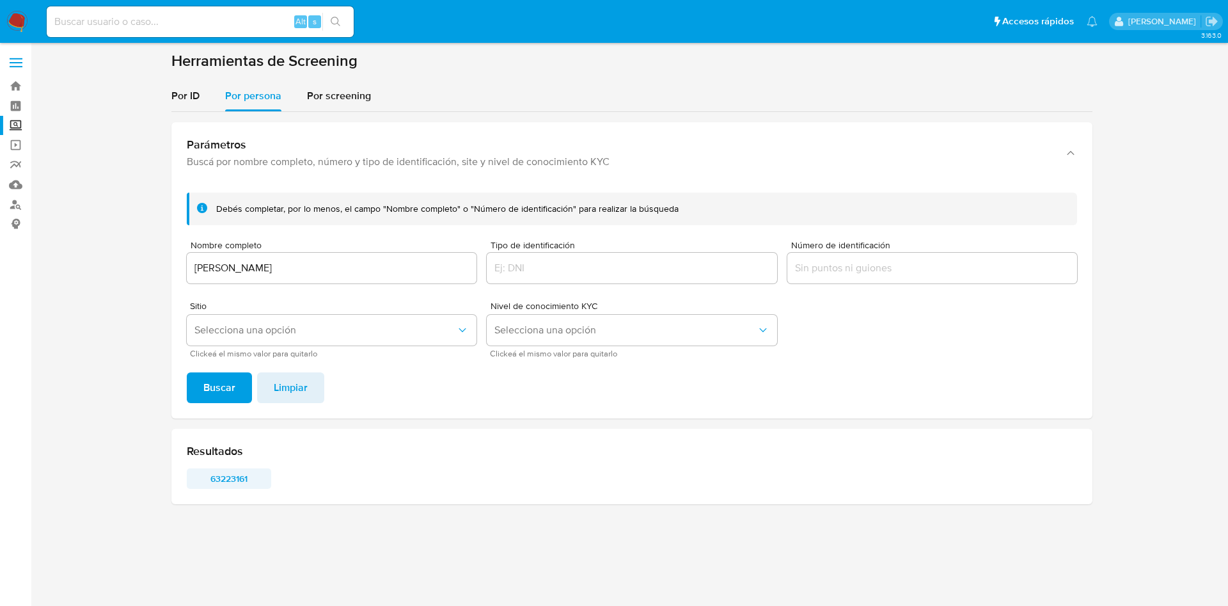
click at [237, 474] on span "63223161" at bounding box center [229, 478] width 66 height 18
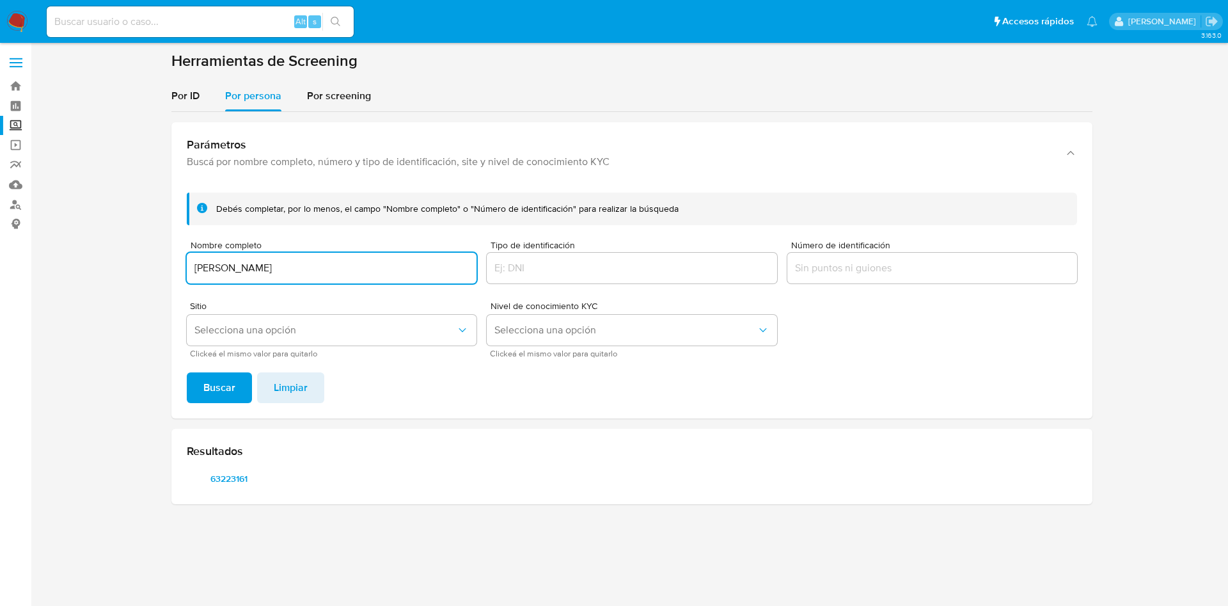
click at [309, 260] on input "CECILIA AVENDAÑO JIMENEZ" at bounding box center [332, 268] width 290 height 17
drag, startPoint x: 387, startPoint y: 268, endPoint x: 0, endPoint y: 194, distance: 394.5
click at [82, 214] on section at bounding box center [631, 282] width 1171 height 463
click at [187, 372] on button "Buscar" at bounding box center [219, 387] width 65 height 31
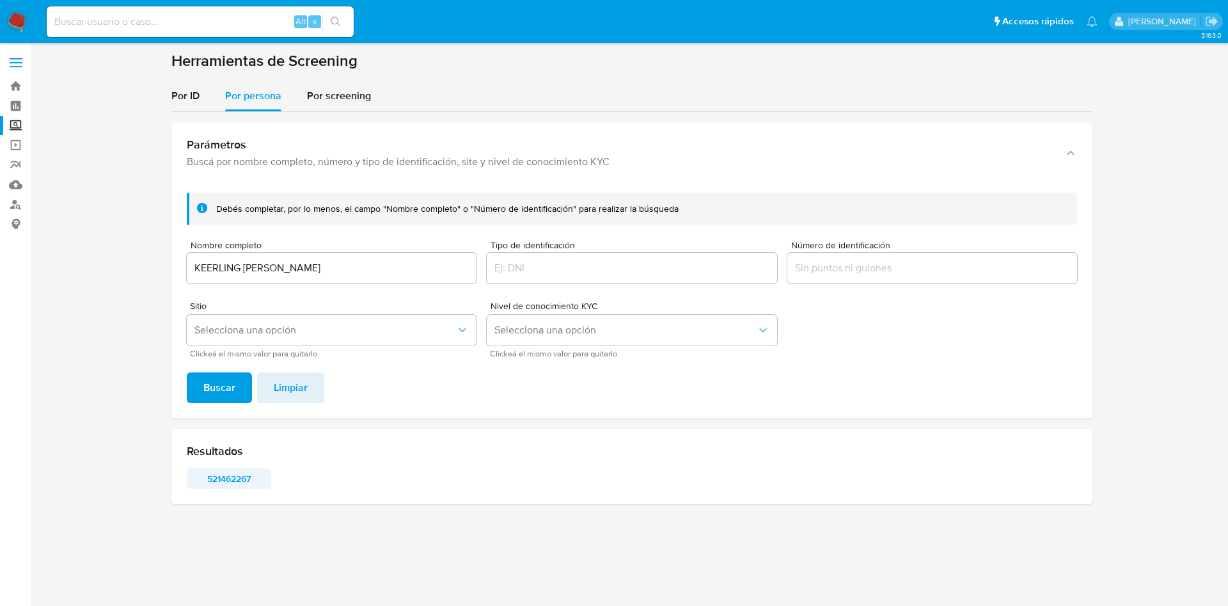
click at [224, 476] on span "521462267" at bounding box center [229, 478] width 66 height 18
click at [348, 265] on input "KEERLING VANESSA ZAPATA RUIZ" at bounding box center [332, 268] width 290 height 17
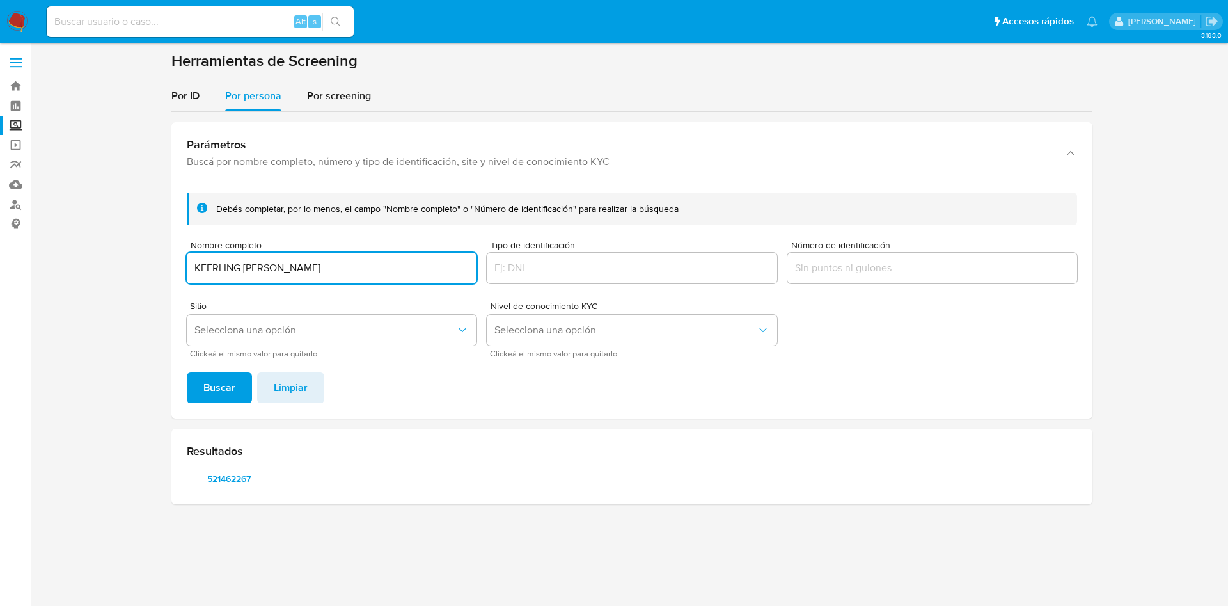
drag, startPoint x: 387, startPoint y: 270, endPoint x: 92, endPoint y: 223, distance: 298.5
click at [146, 230] on section at bounding box center [631, 282] width 1171 height 463
click at [187, 372] on button "Buscar" at bounding box center [219, 387] width 65 height 31
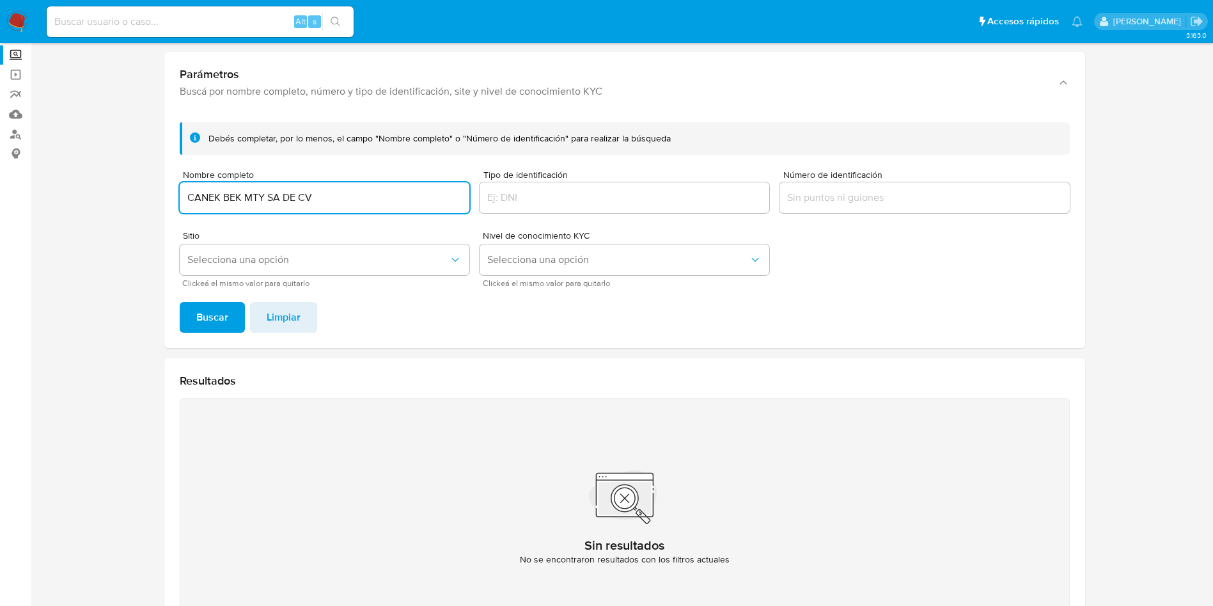
scroll to position [166, 0]
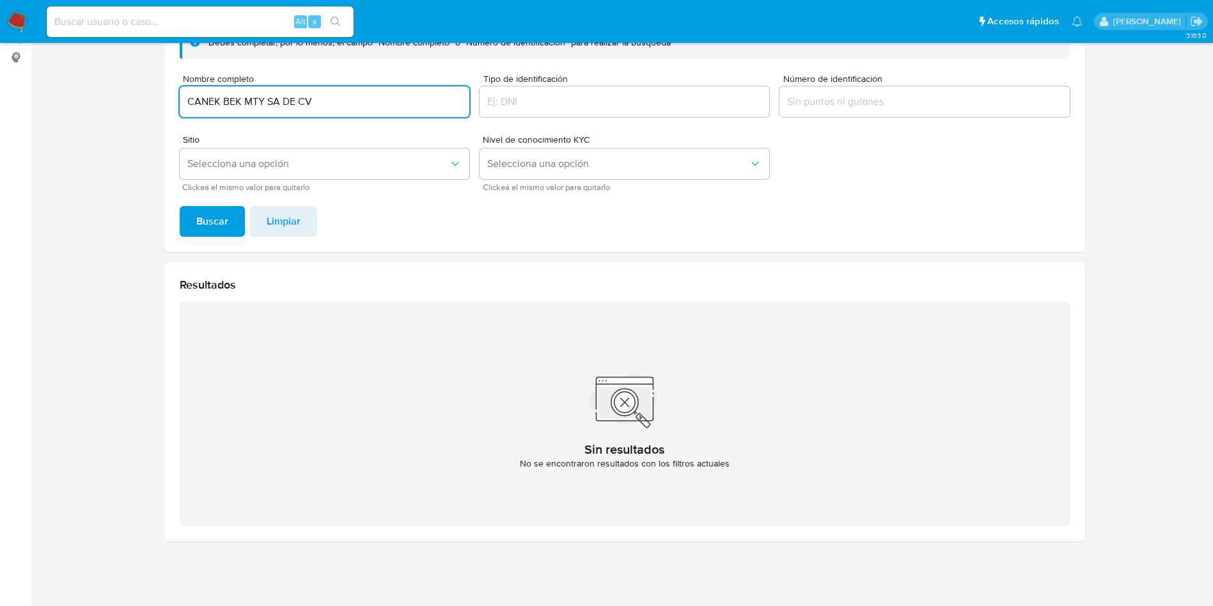
click at [331, 105] on input "CANEK BEK MTY SA DE CV" at bounding box center [325, 101] width 290 height 17
drag, startPoint x: 366, startPoint y: 105, endPoint x: 10, endPoint y: 41, distance: 362.5
click at [0, 45] on section "Bandeja Tablero Screening Búsqueda en Listas Watchlist Herramientas Operaciones…" at bounding box center [606, 220] width 1213 height 772
paste input "JESUS TONCHE OJEDA"
type input "JESUS TONCHE OJEDA"
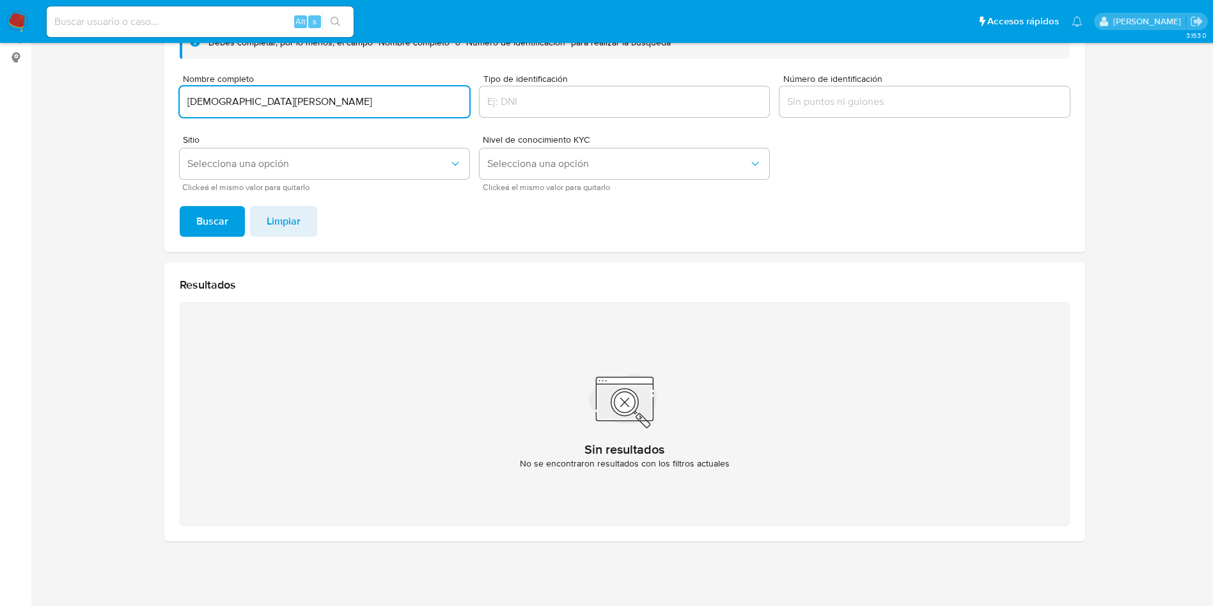
click at [180, 206] on button "Buscar" at bounding box center [212, 221] width 65 height 31
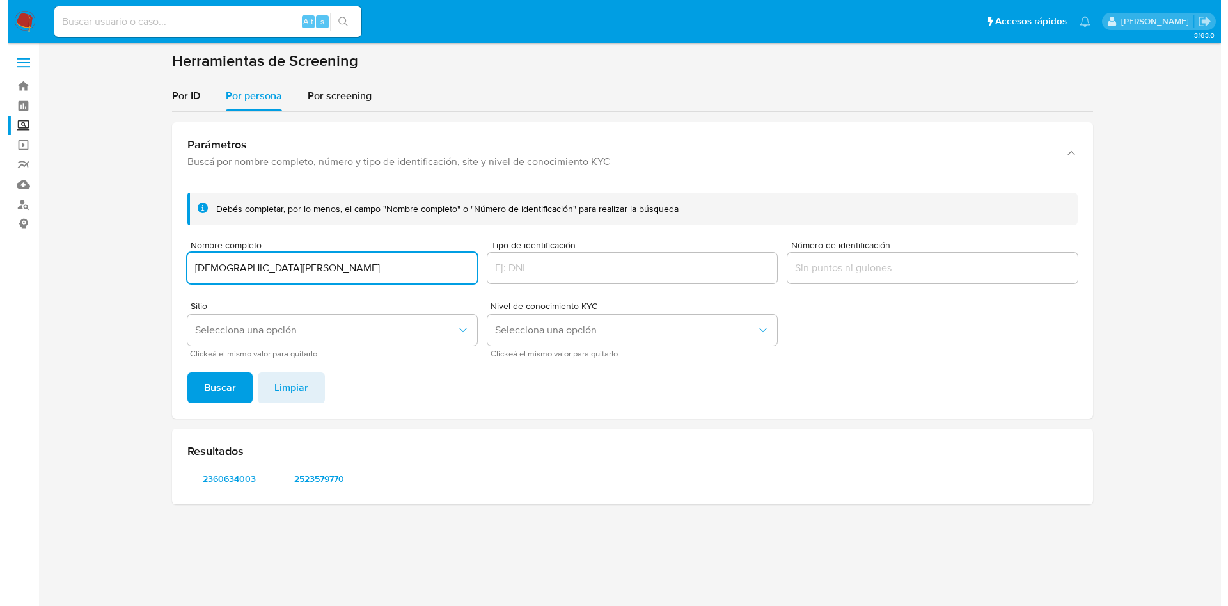
scroll to position [0, 0]
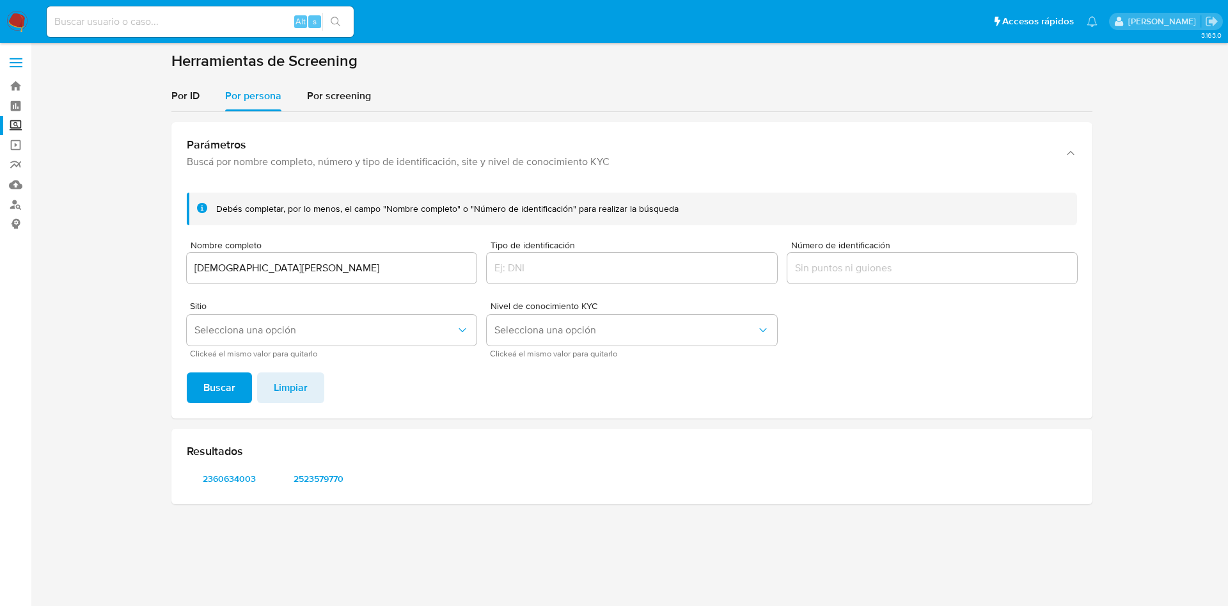
click at [220, 472] on span "2360634003" at bounding box center [229, 478] width 66 height 18
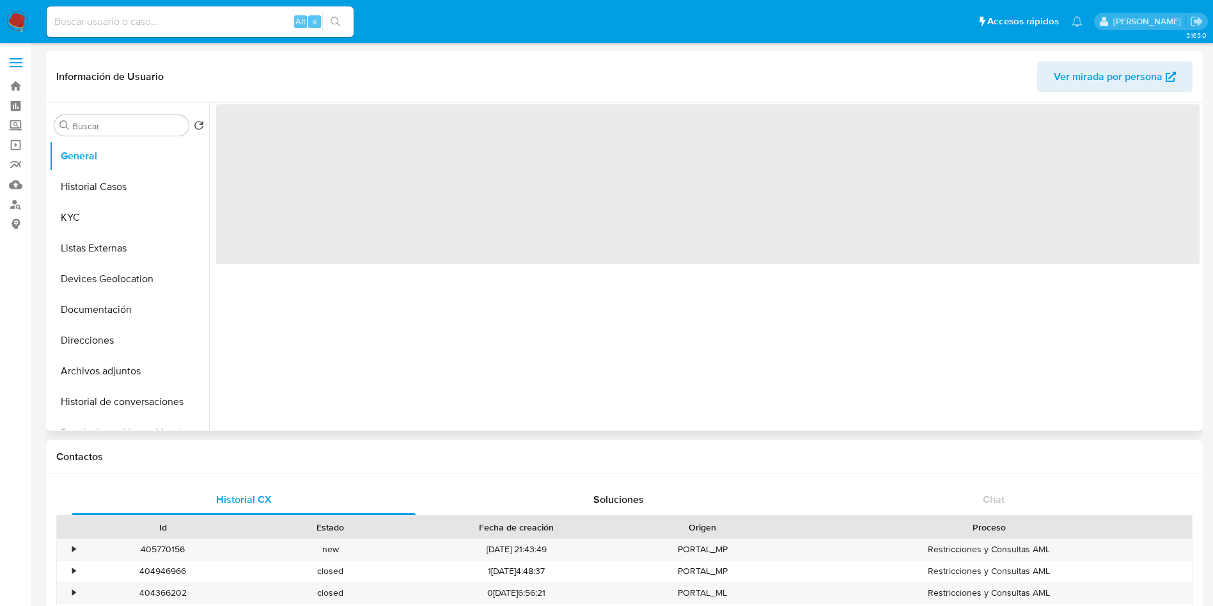
select select "10"
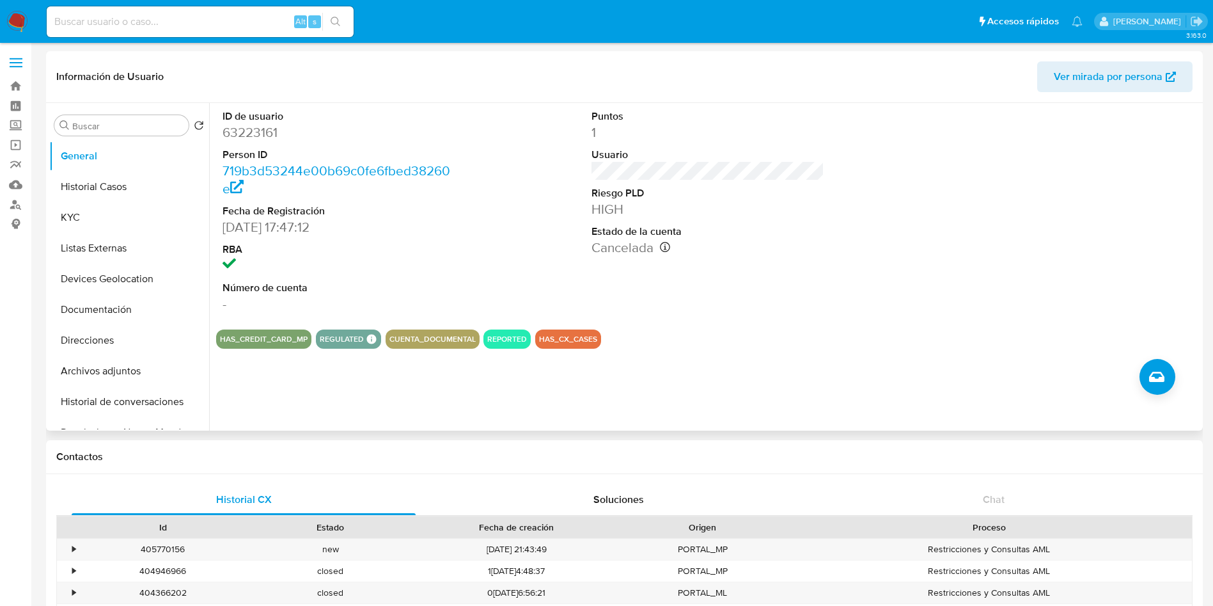
click at [192, 17] on input at bounding box center [200, 21] width 307 height 17
paste input "63223161"
type input "63223161"
click at [366, 343] on icon at bounding box center [372, 339] width 12 height 12
click at [115, 182] on button "Historial Casos" at bounding box center [124, 186] width 150 height 31
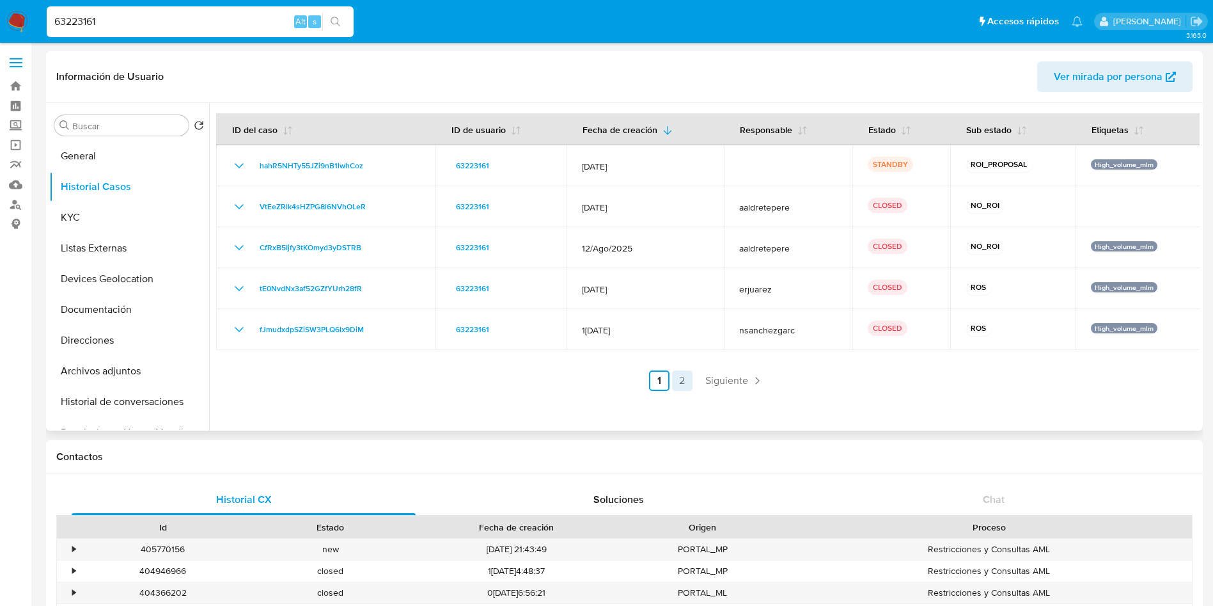
click at [682, 376] on link "2" at bounding box center [682, 380] width 20 height 20
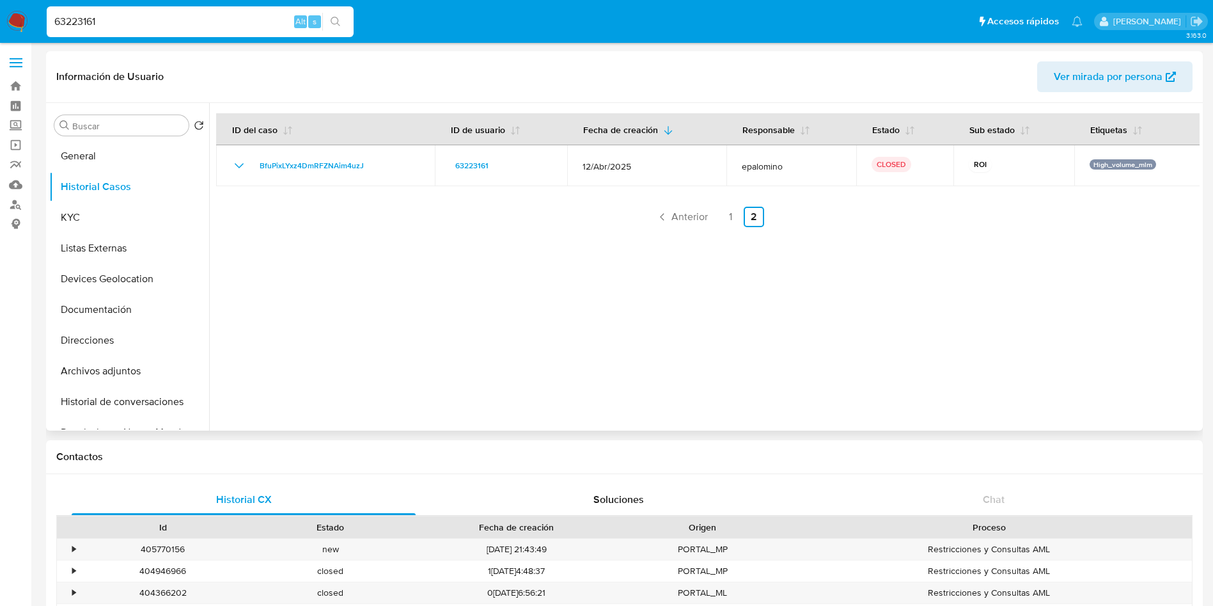
click at [480, 305] on div at bounding box center [704, 266] width 990 height 327
click at [723, 220] on link "1" at bounding box center [731, 217] width 20 height 20
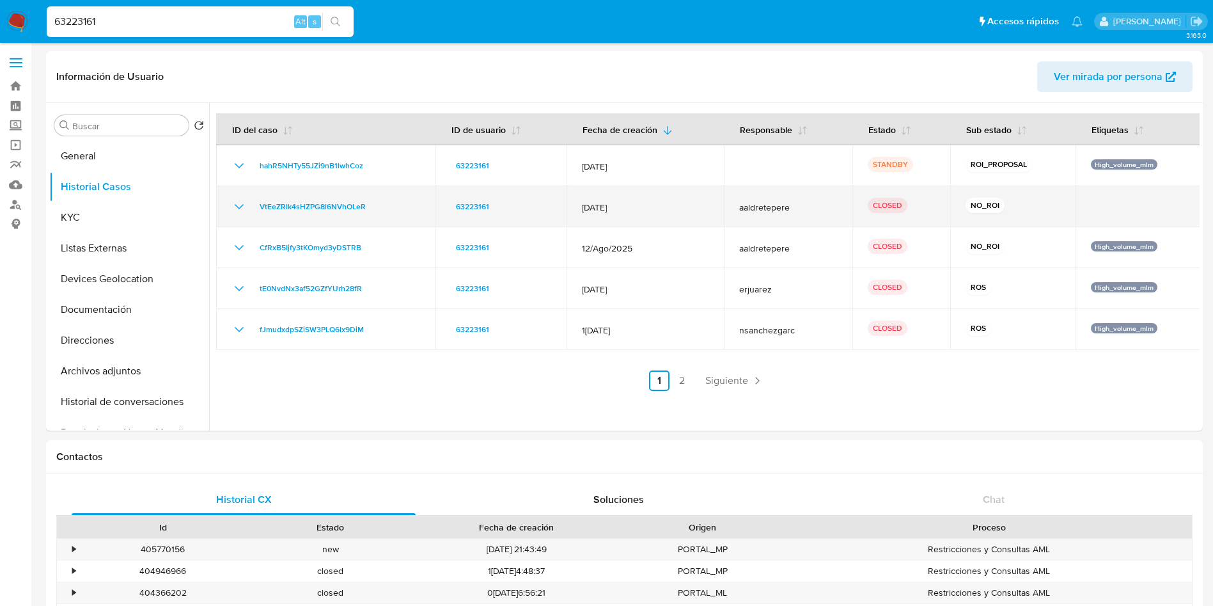
click at [244, 206] on icon "Mostrar/Ocultar" at bounding box center [238, 206] width 15 height 15
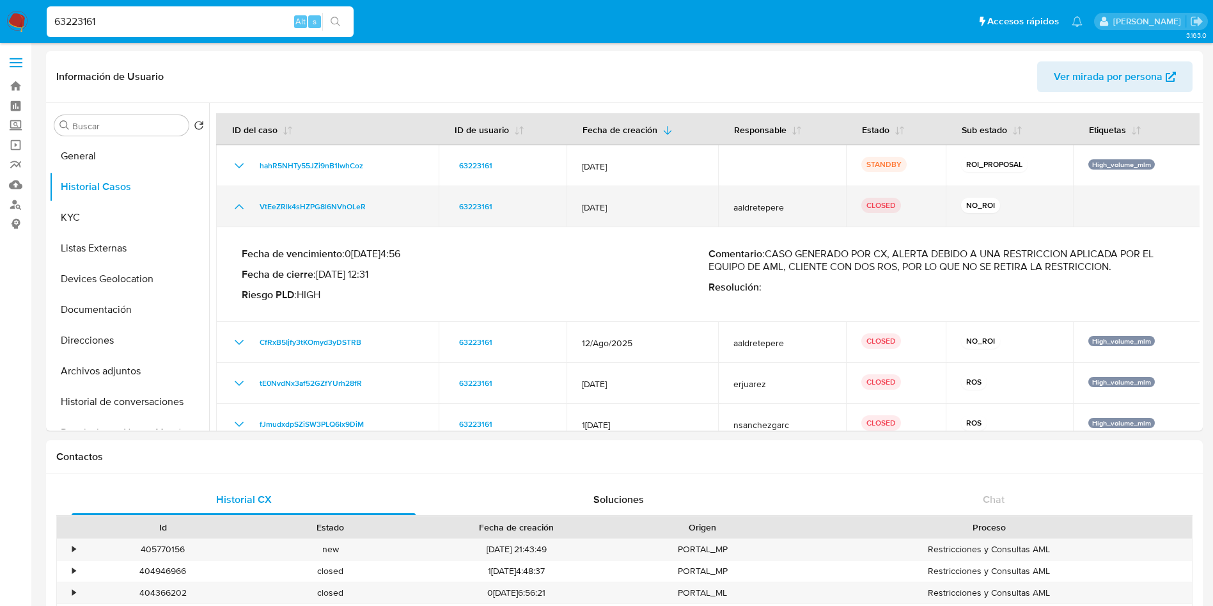
click at [244, 206] on icon "Mostrar/Ocultar" at bounding box center [238, 206] width 15 height 15
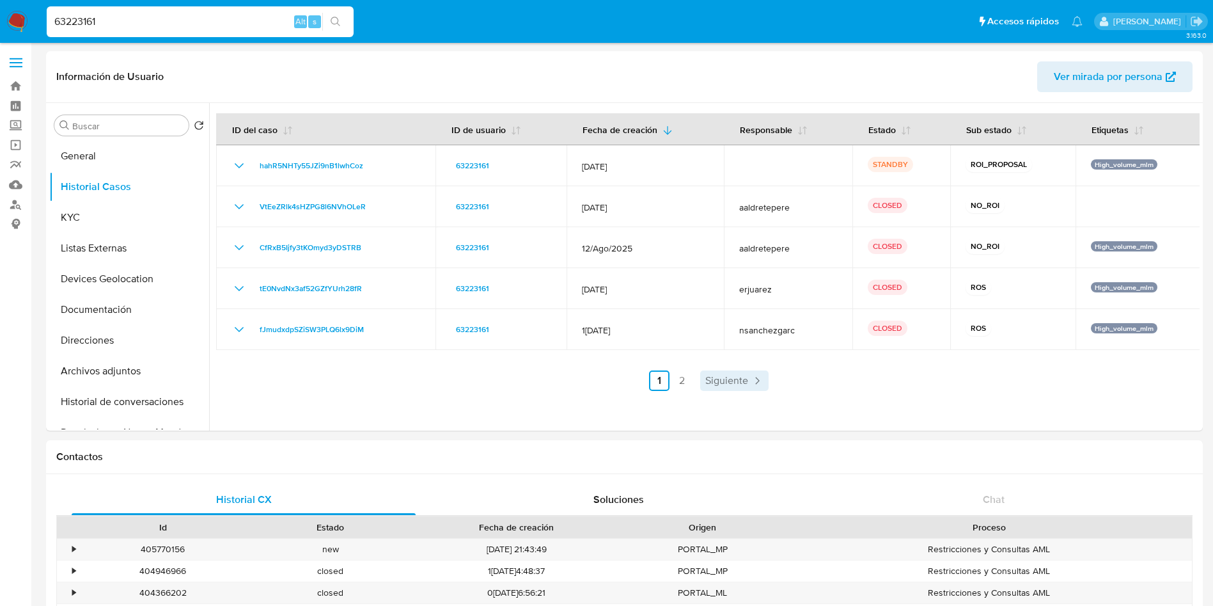
click at [715, 370] on link "Siguiente" at bounding box center [734, 380] width 68 height 20
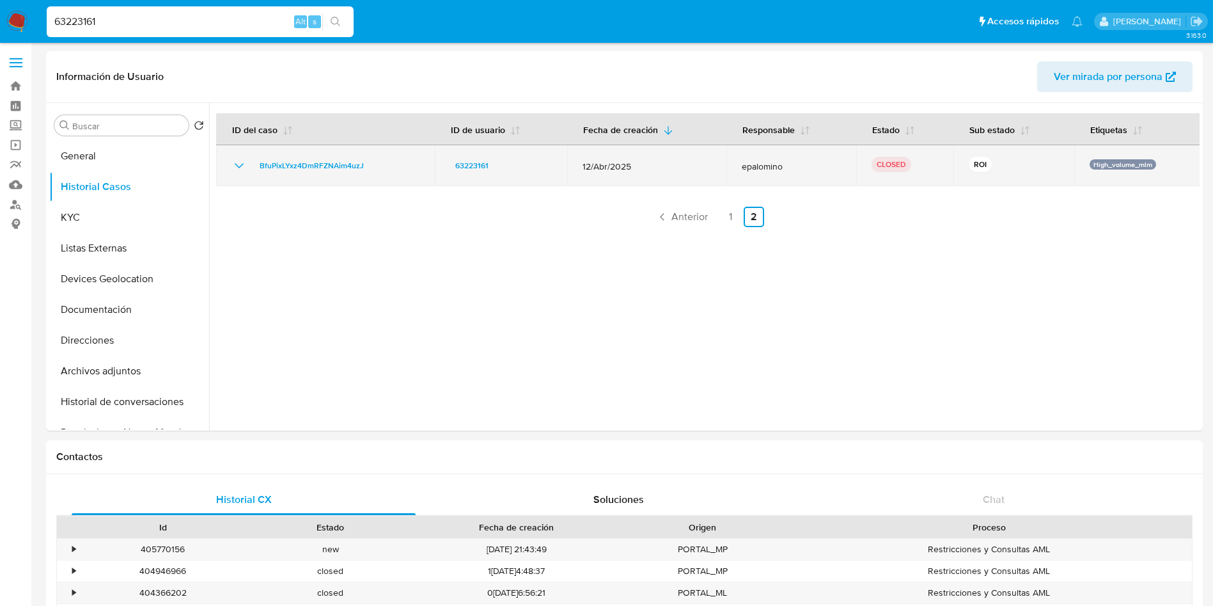
drag, startPoint x: 649, startPoint y: 169, endPoint x: 577, endPoint y: 168, distance: 71.6
click at [577, 168] on td "12/Abr/2025" at bounding box center [646, 165] width 159 height 41
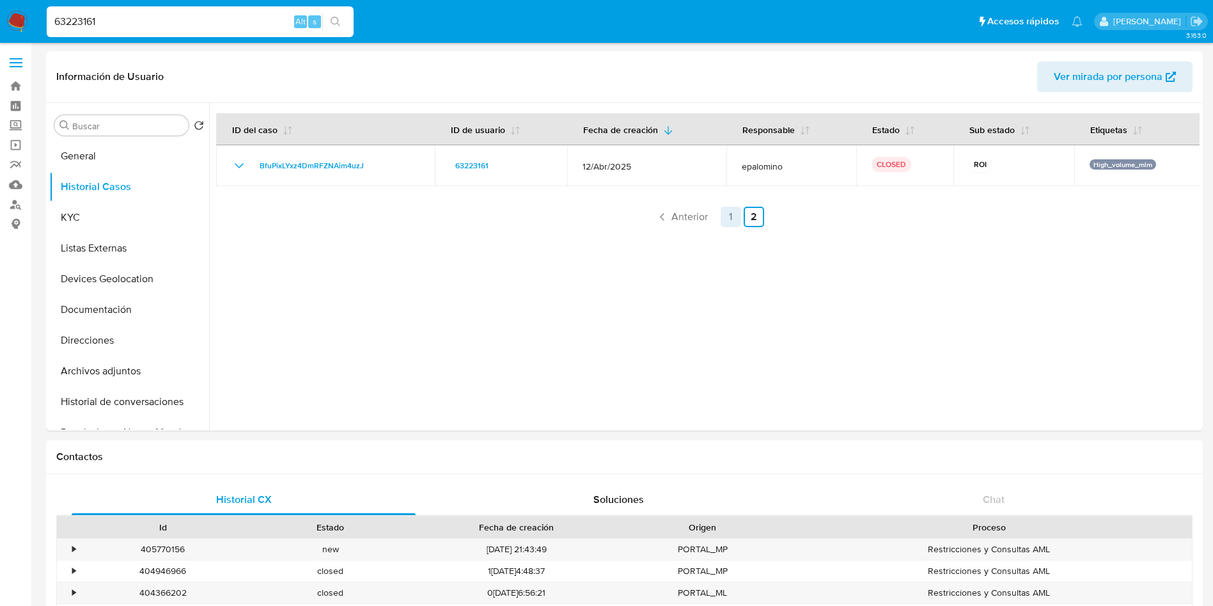
click at [729, 207] on link "1" at bounding box center [731, 217] width 20 height 20
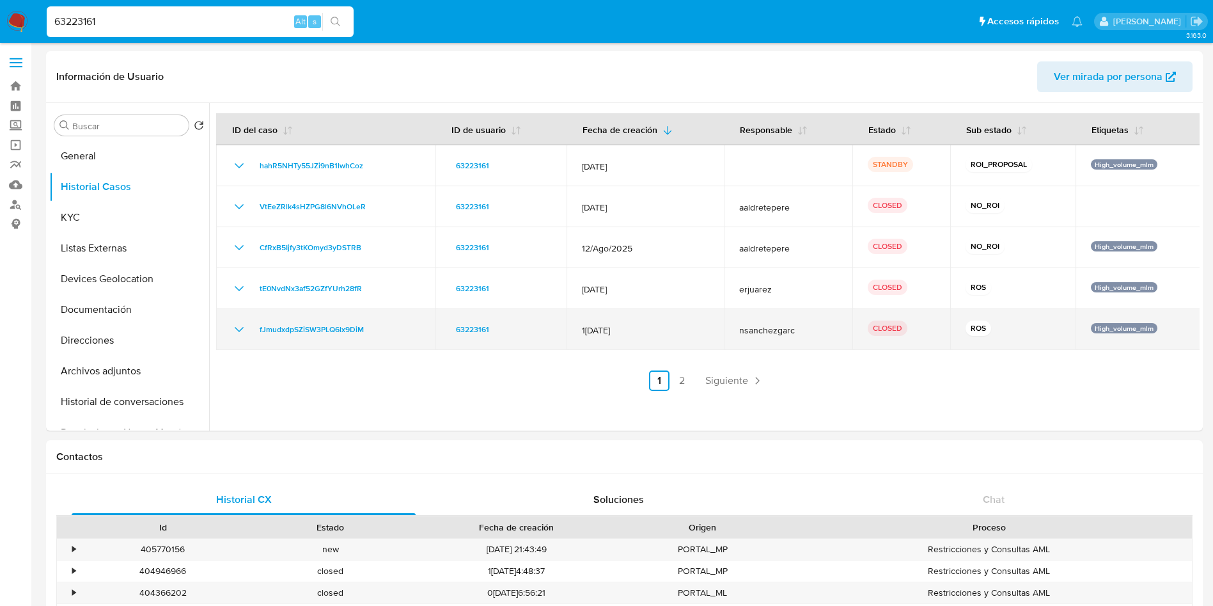
drag, startPoint x: 643, startPoint y: 331, endPoint x: 570, endPoint y: 327, distance: 73.6
click at [570, 327] on td "12/May/2025" at bounding box center [645, 329] width 157 height 41
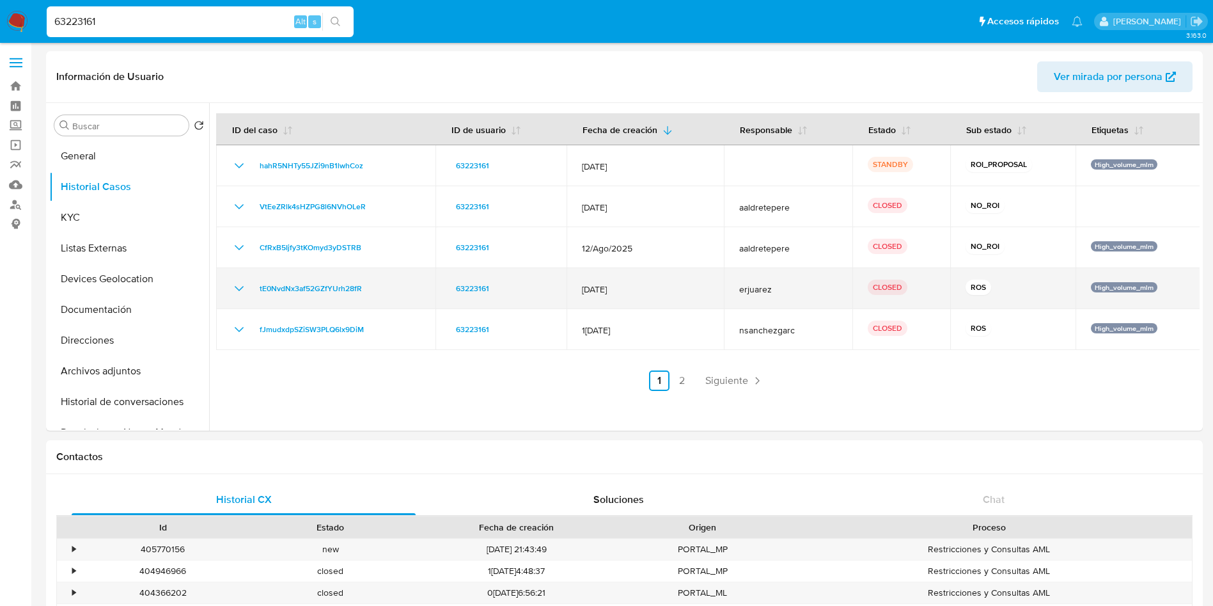
drag, startPoint x: 629, startPoint y: 291, endPoint x: 572, endPoint y: 291, distance: 57.5
click at [572, 291] on td "12/Jul/2025" at bounding box center [645, 288] width 157 height 41
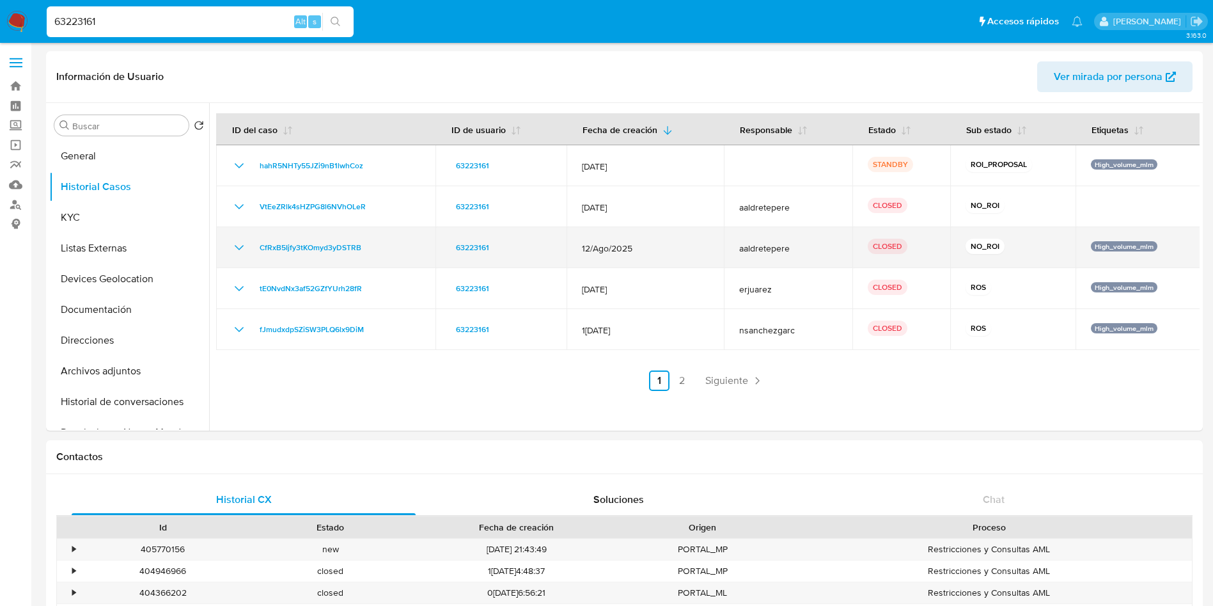
drag, startPoint x: 648, startPoint y: 246, endPoint x: 570, endPoint y: 244, distance: 78.0
click at [570, 244] on td "12/Ago/2025" at bounding box center [645, 247] width 157 height 41
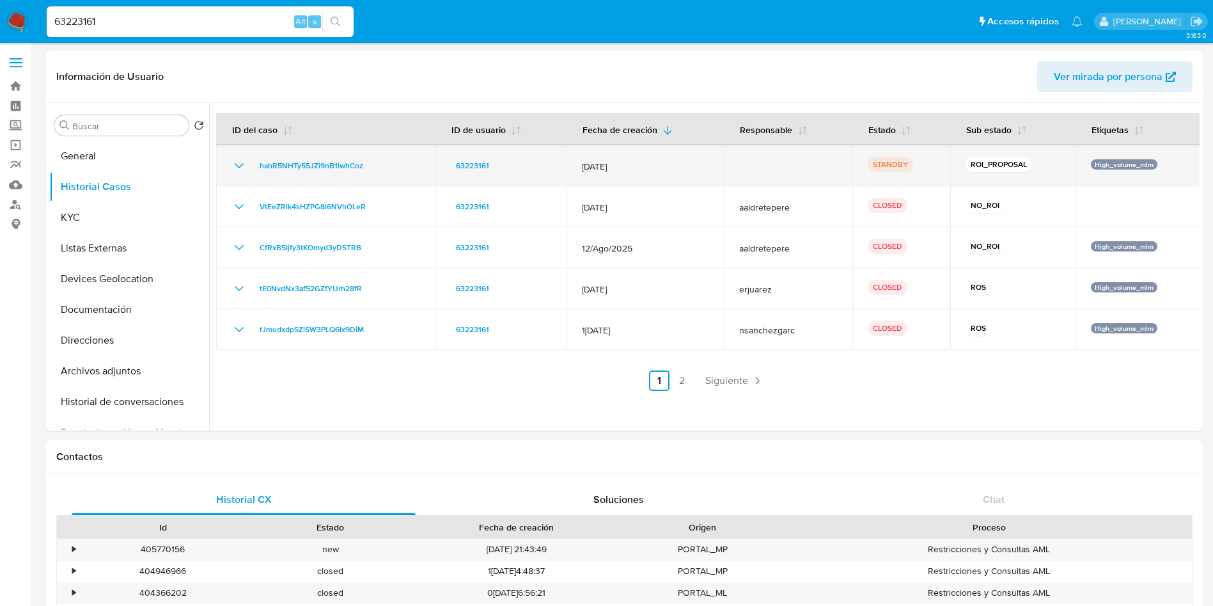
drag, startPoint x: 668, startPoint y: 171, endPoint x: 577, endPoint y: 166, distance: 90.9
click at [577, 166] on td "12/Sept/2025" at bounding box center [645, 165] width 157 height 41
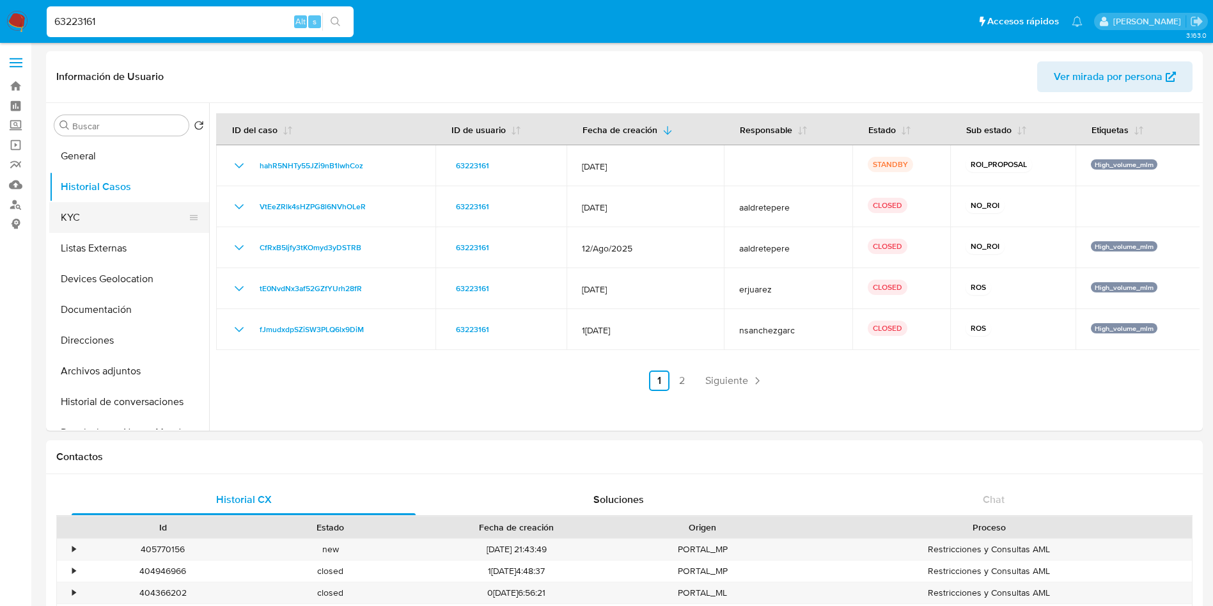
click at [86, 210] on button "KYC" at bounding box center [124, 217] width 150 height 31
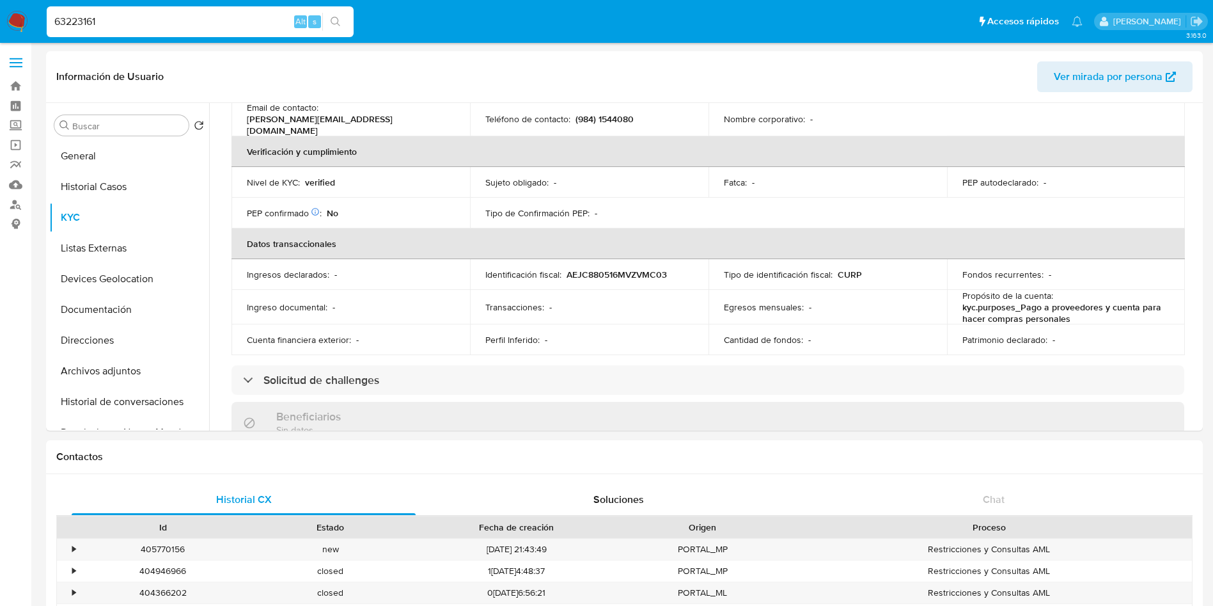
scroll to position [303, 0]
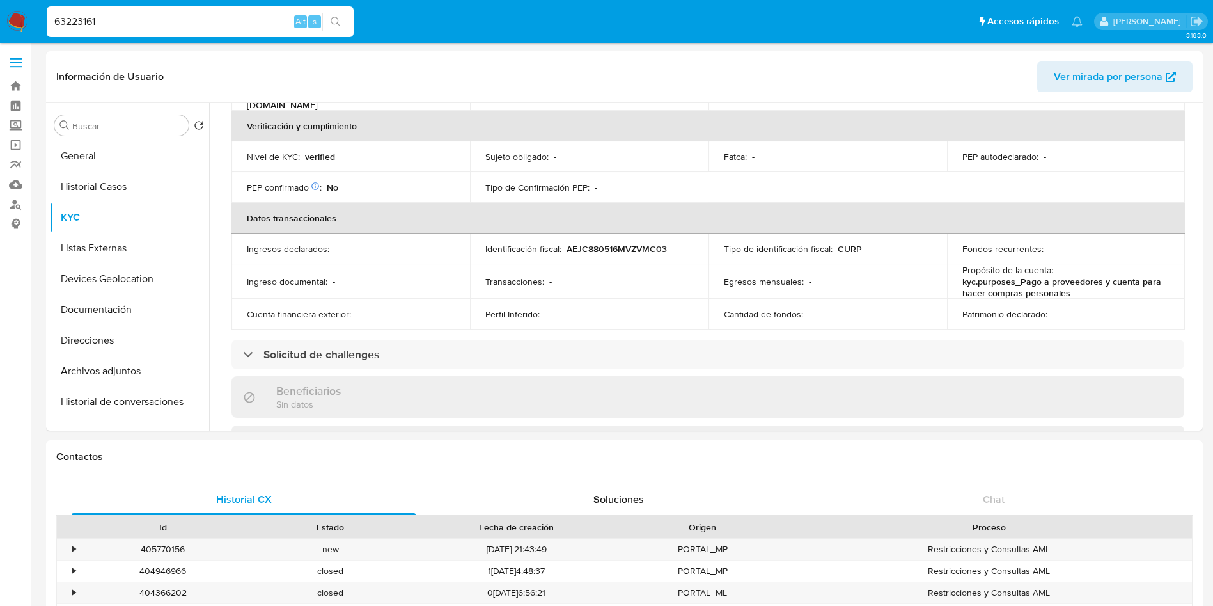
drag, startPoint x: 1194, startPoint y: 216, endPoint x: 1194, endPoint y: 298, distance: 81.8
click at [1194, 298] on div "Usuario KYC Status Actualizado hace 5 días Creado: 15/12/2020 14:14:46 Actualiz…" at bounding box center [704, 266] width 990 height 327
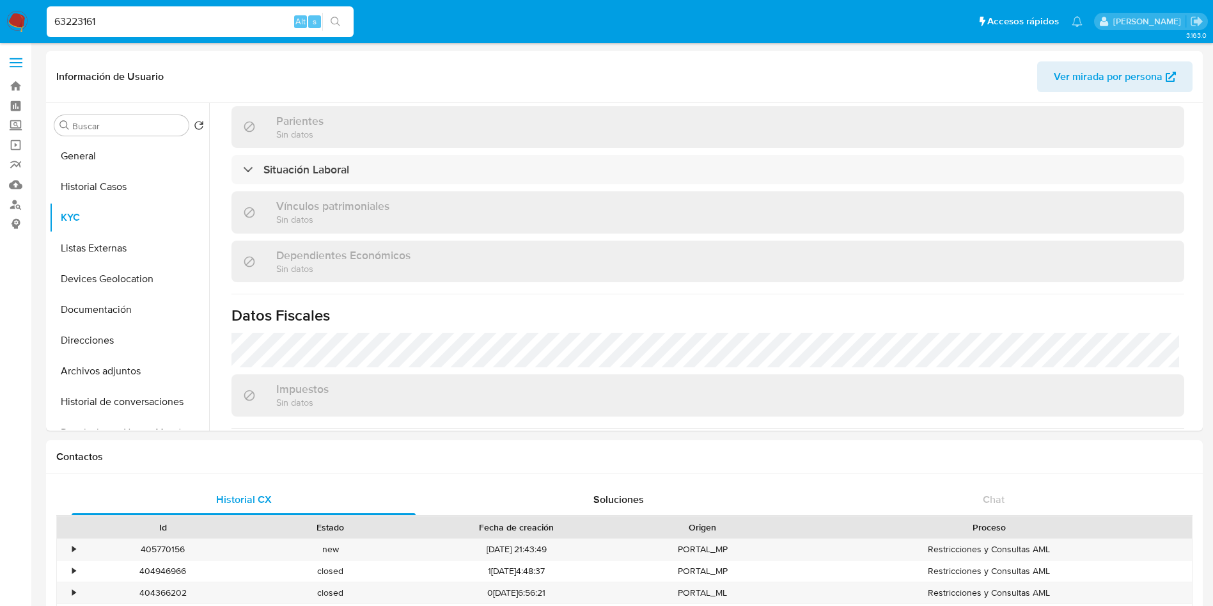
scroll to position [624, 0]
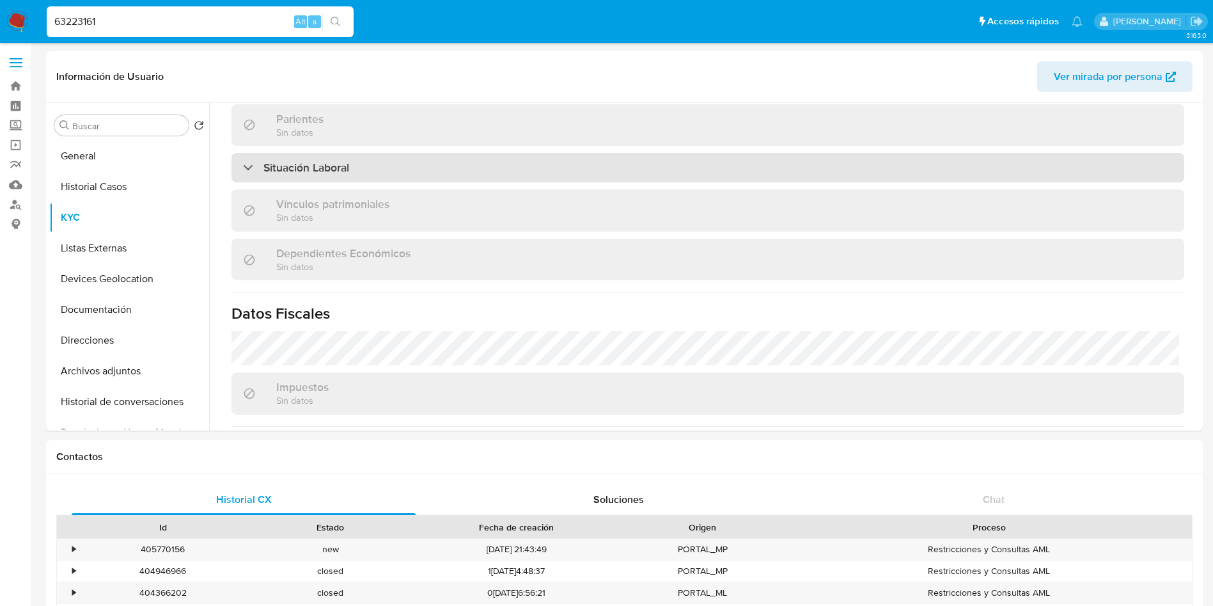
click at [379, 160] on div "Situación Laboral" at bounding box center [707, 167] width 953 height 29
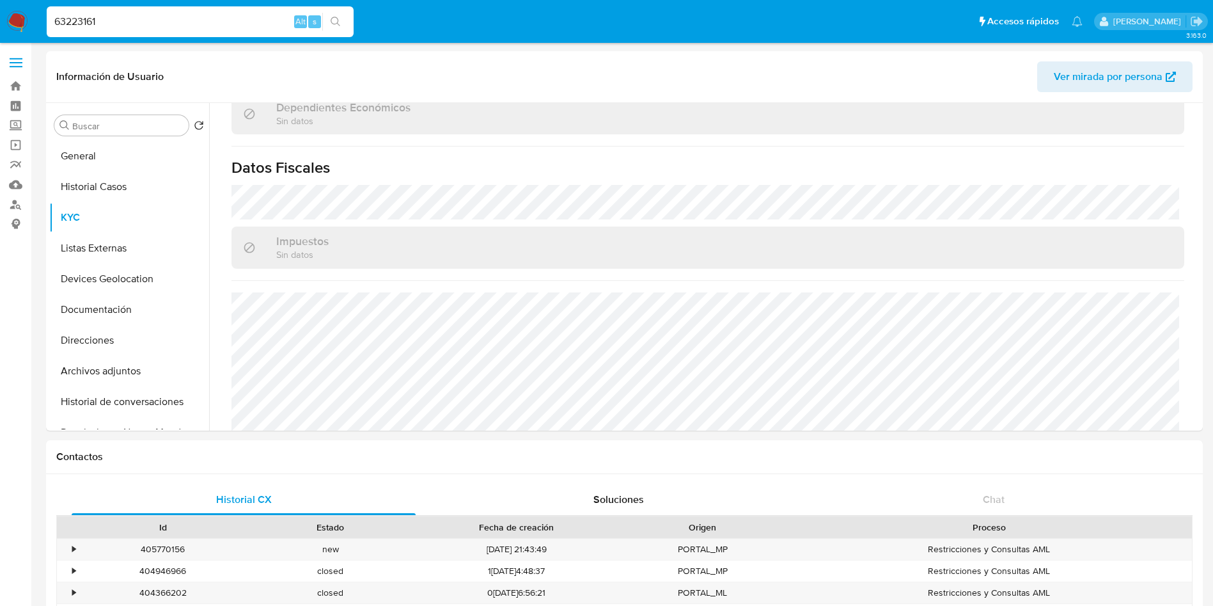
scroll to position [968, 0]
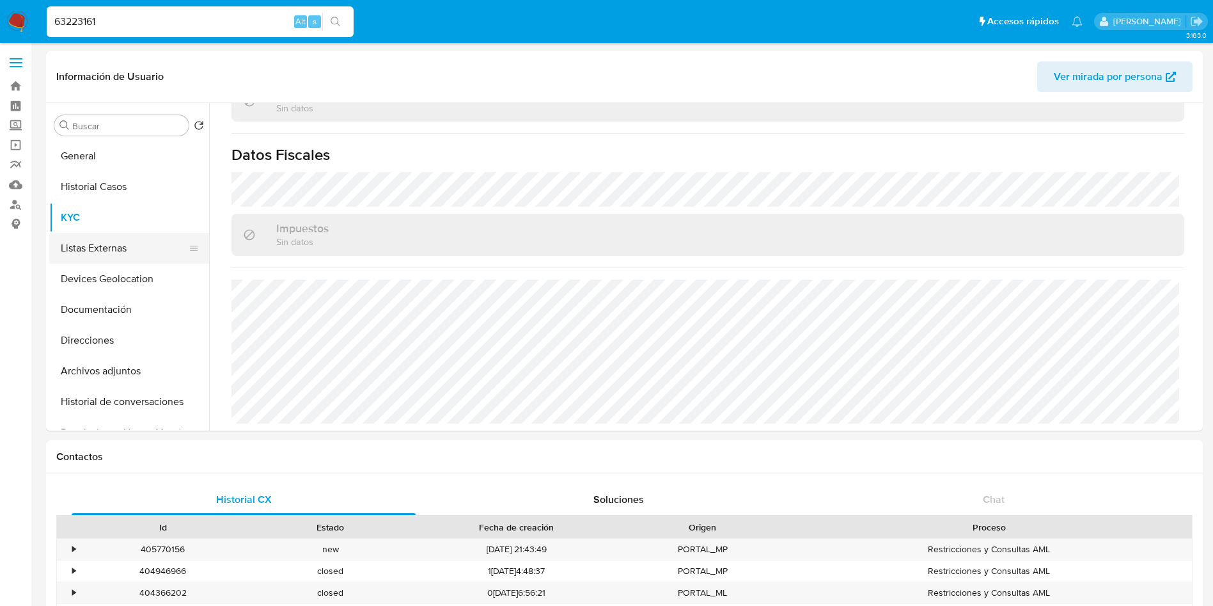
click at [94, 249] on button "Listas Externas" at bounding box center [124, 248] width 150 height 31
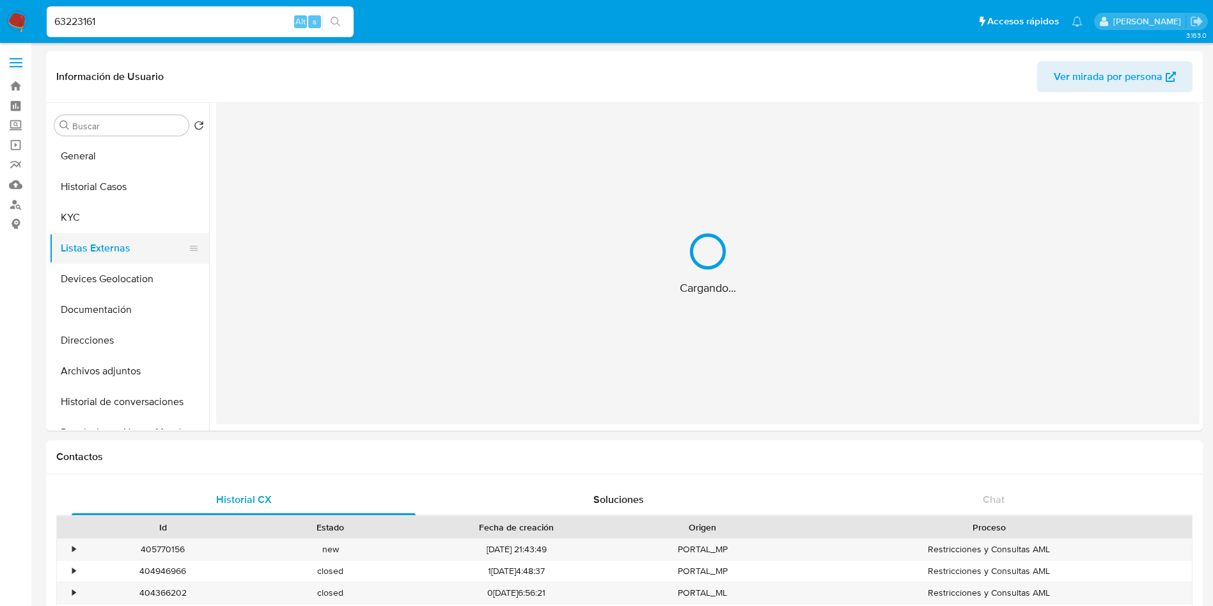
scroll to position [0, 0]
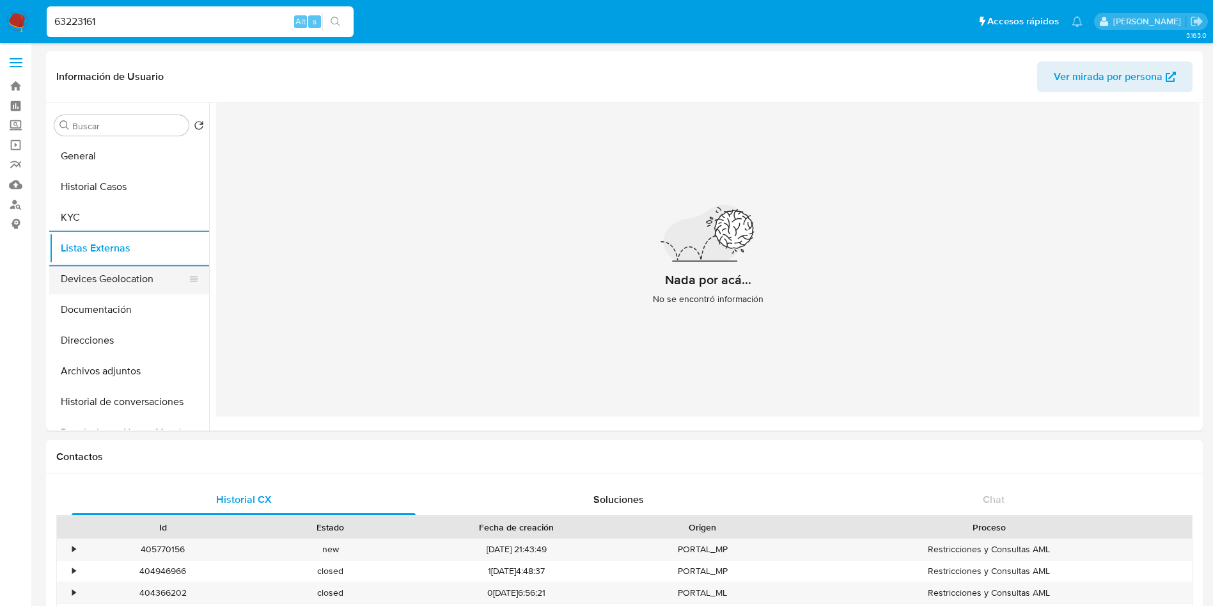
click at [74, 263] on button "Devices Geolocation" at bounding box center [124, 278] width 150 height 31
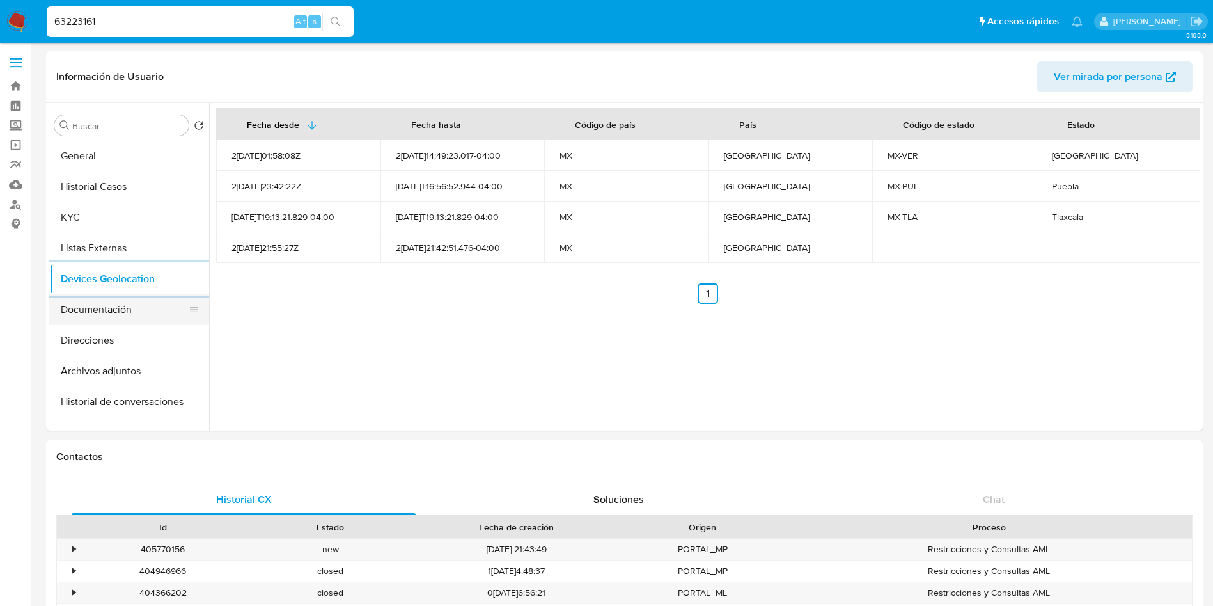
click at [111, 309] on button "Documentación" at bounding box center [124, 309] width 150 height 31
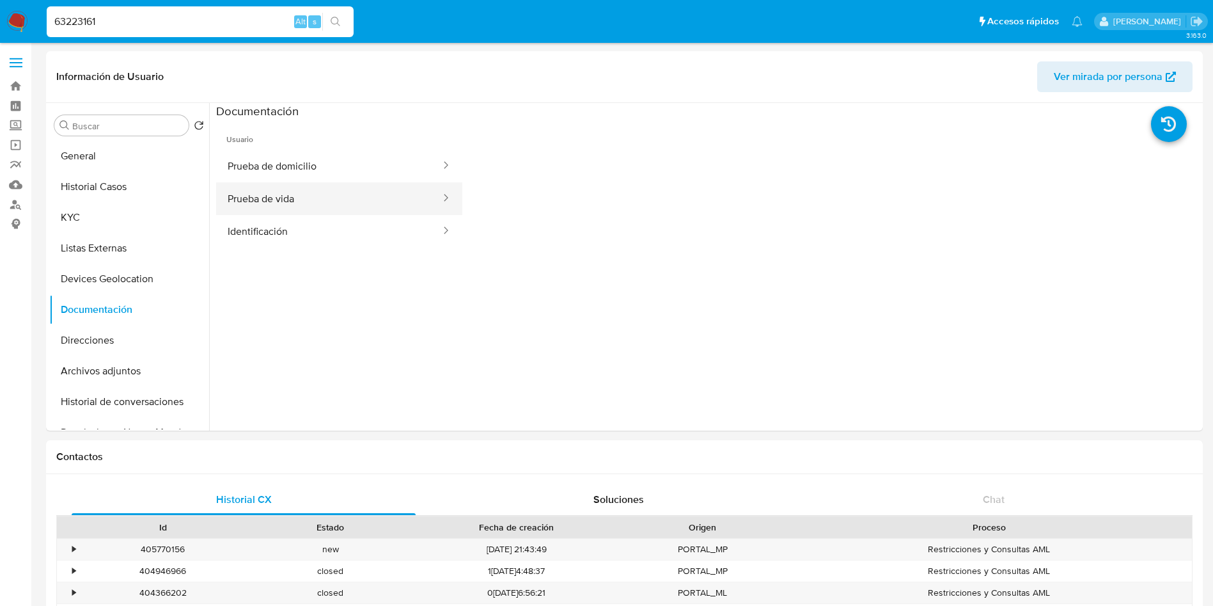
click at [325, 204] on button "Prueba de vida" at bounding box center [329, 198] width 226 height 33
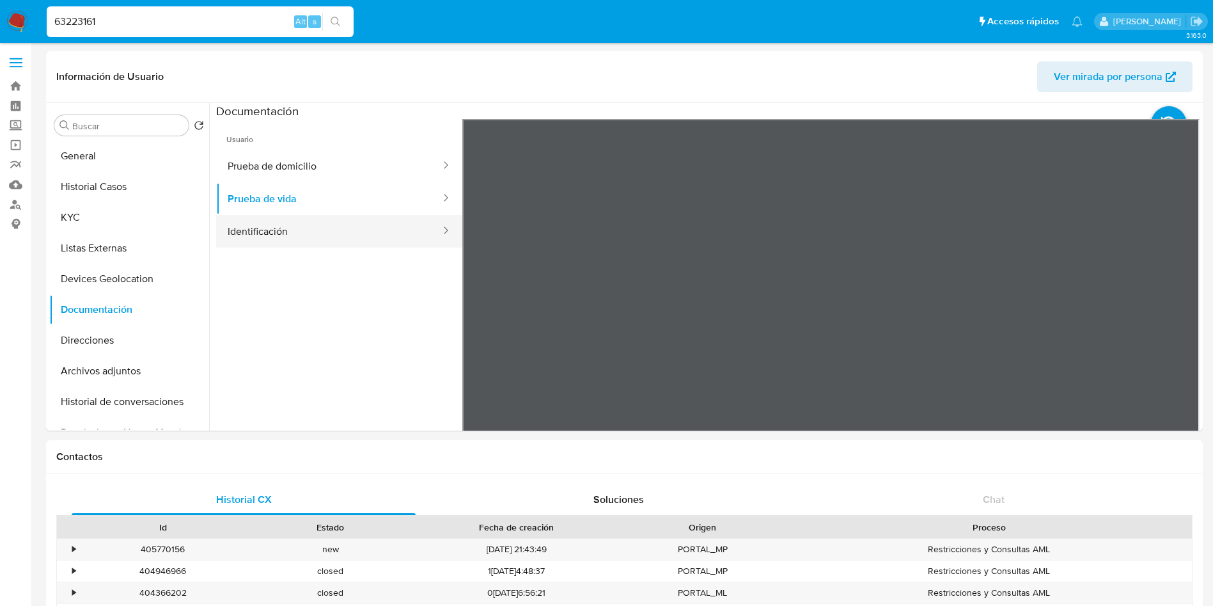
click at [304, 229] on button "Identificación" at bounding box center [329, 231] width 226 height 33
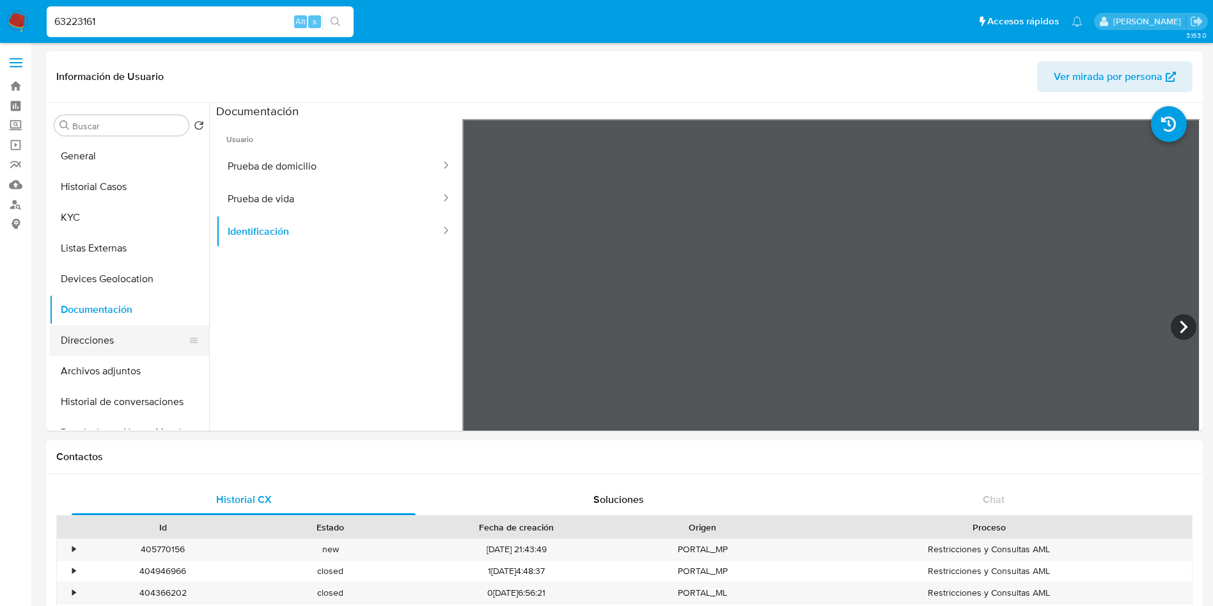
click at [105, 348] on button "Direcciones" at bounding box center [124, 340] width 150 height 31
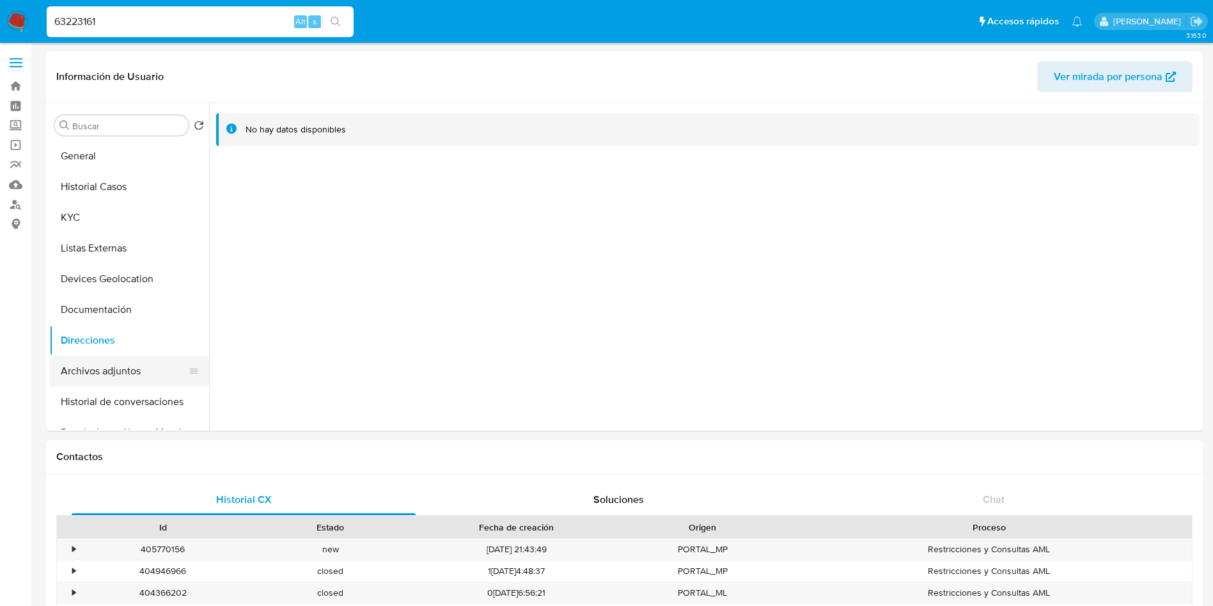
click at [124, 375] on button "Archivos adjuntos" at bounding box center [124, 371] width 150 height 31
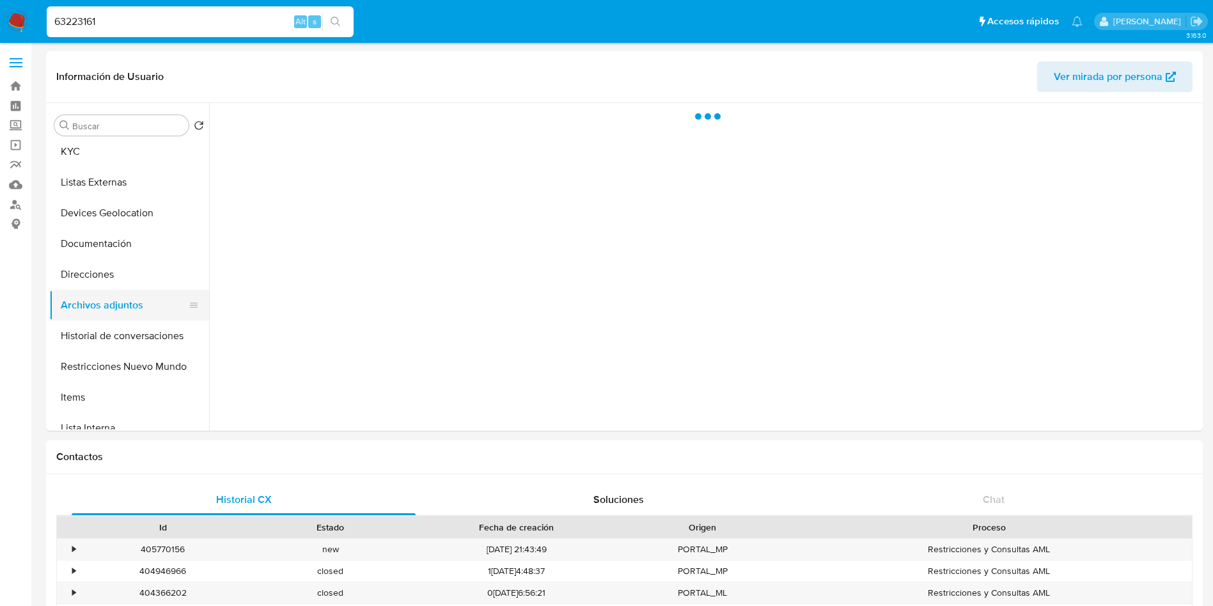
scroll to position [96, 0]
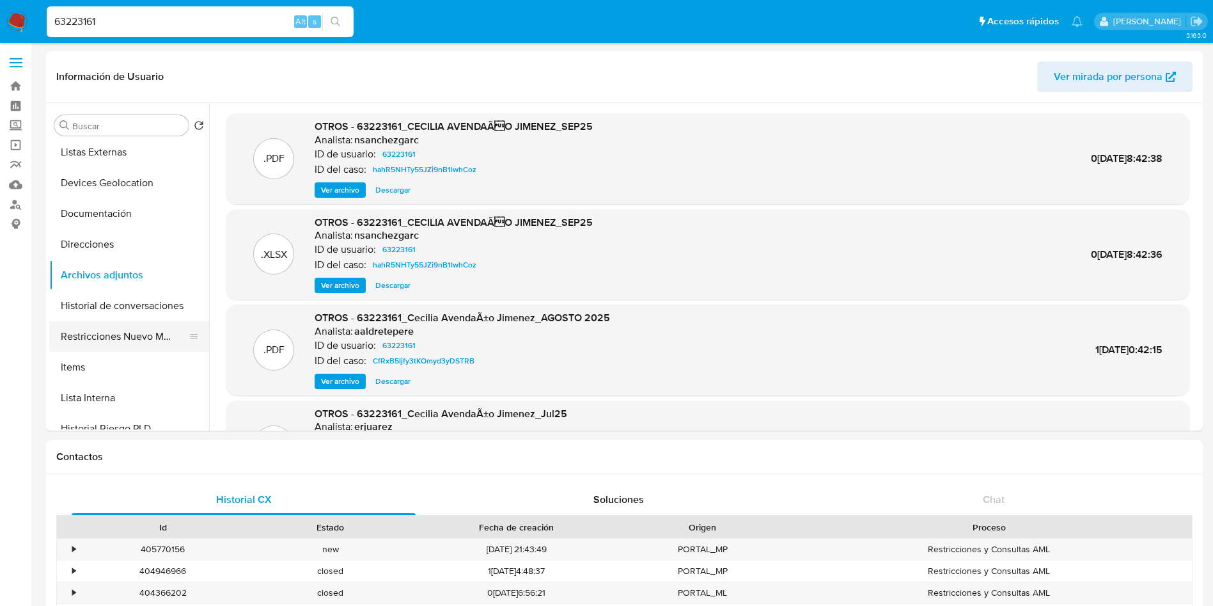
click at [113, 336] on button "Restricciones Nuevo Mundo" at bounding box center [124, 336] width 150 height 31
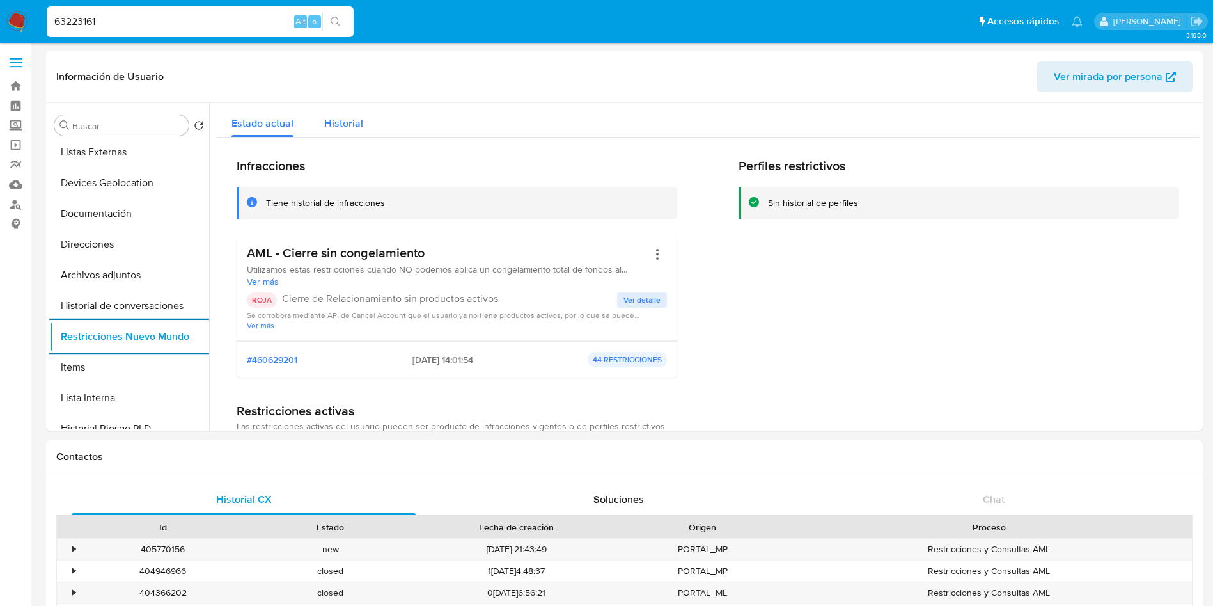
click at [350, 119] on span "Historial" at bounding box center [343, 123] width 39 height 15
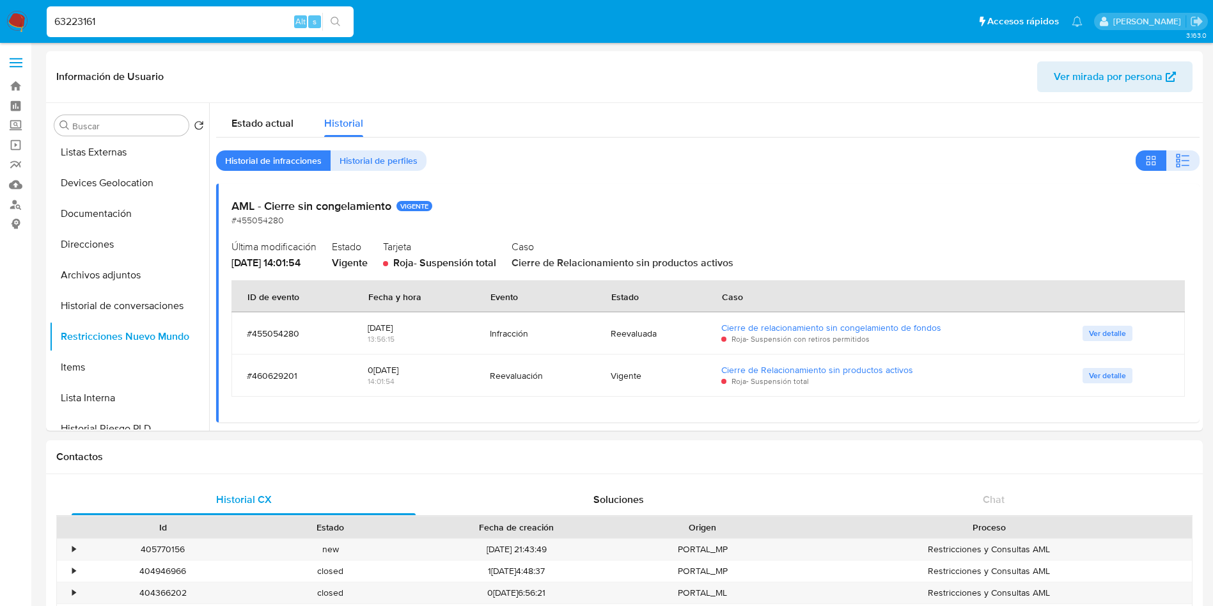
drag, startPoint x: 229, startPoint y: 262, endPoint x: 286, endPoint y: 263, distance: 57.6
click at [286, 263] on div "AML - Cierre sin congelamiento VIGENTE #455054280 Última modificación 08/10/202…" at bounding box center [707, 303] width 983 height 239
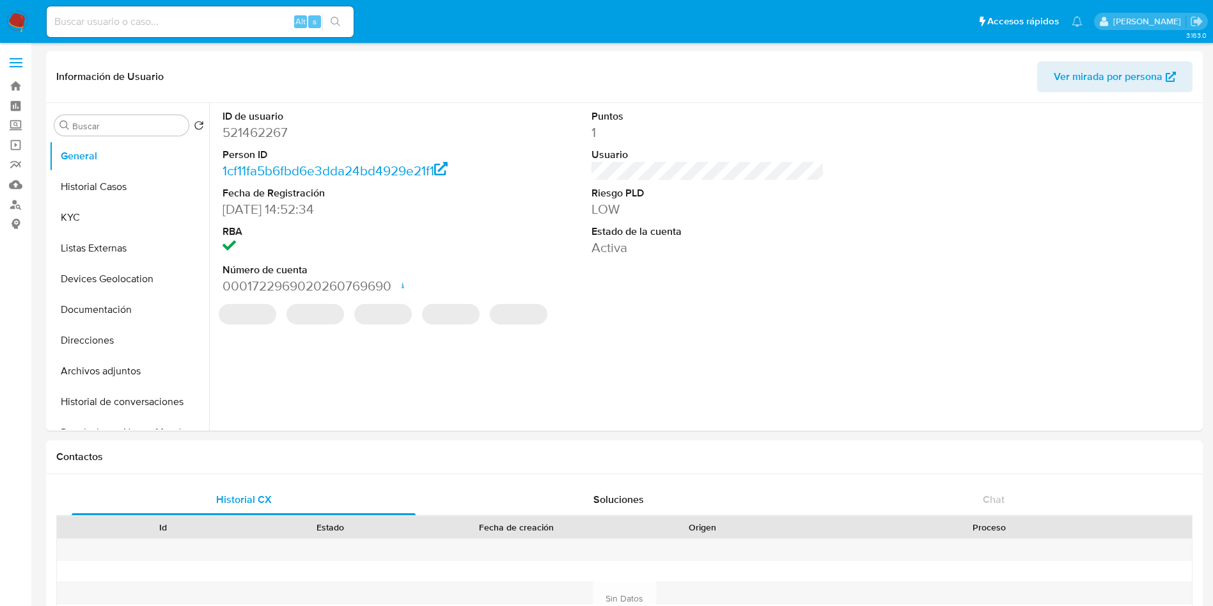
select select "10"
click at [260, 130] on dd "521462267" at bounding box center [339, 132] width 233 height 18
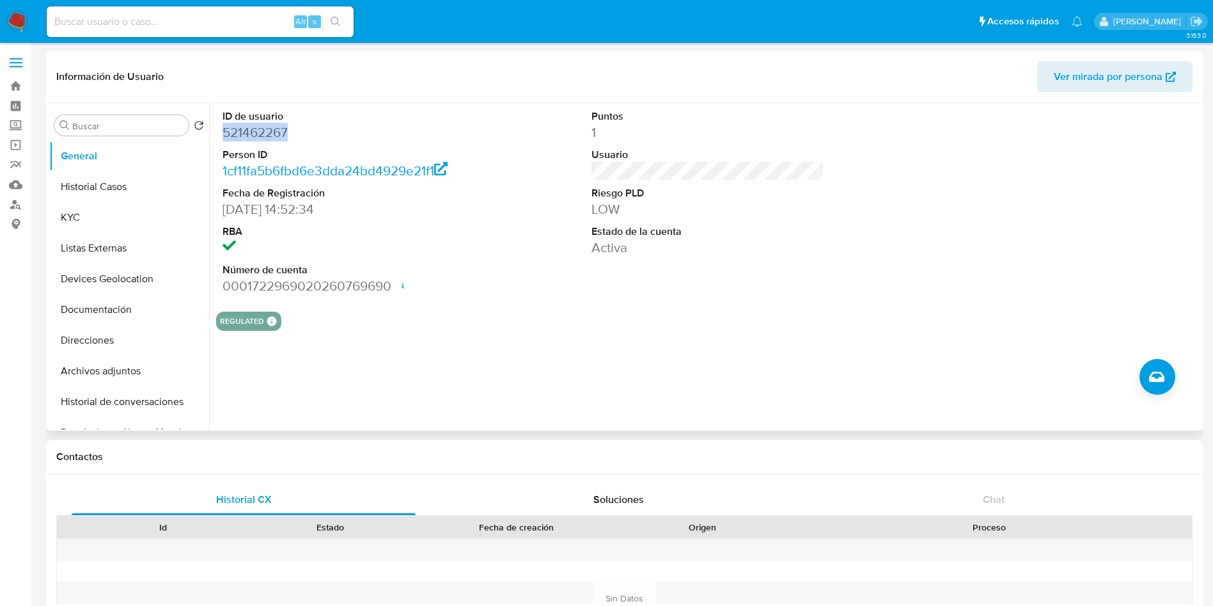
click at [260, 130] on dd "521462267" at bounding box center [339, 132] width 233 height 18
copy dd "521462267"
click at [122, 171] on button "Historial Casos" at bounding box center [124, 186] width 150 height 31
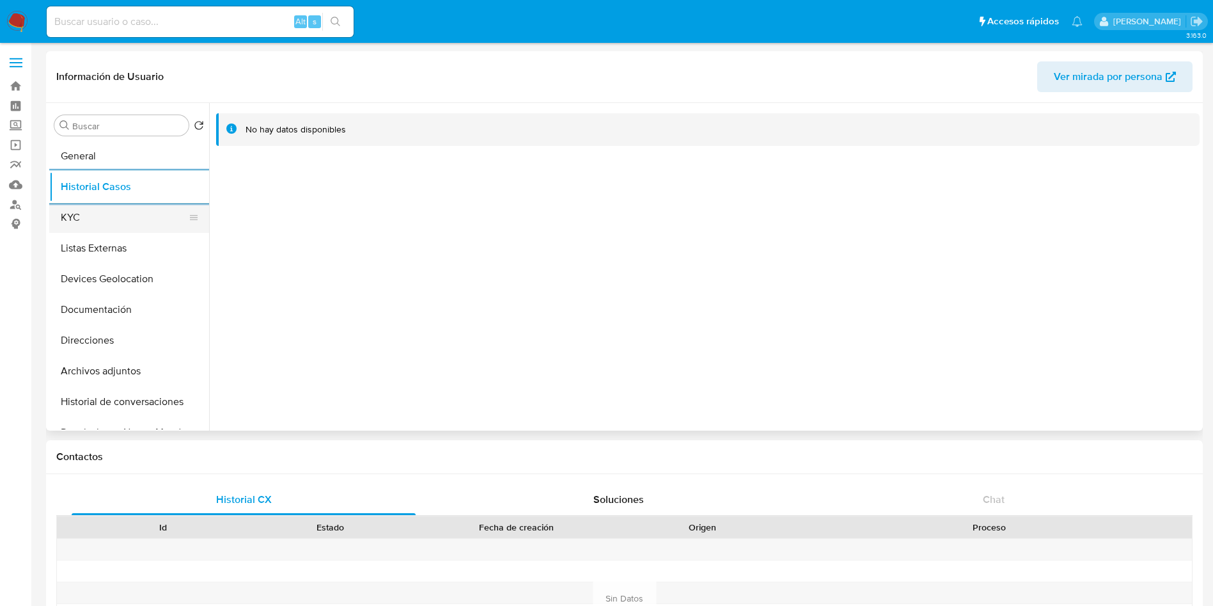
click at [109, 221] on button "KYC" at bounding box center [124, 217] width 150 height 31
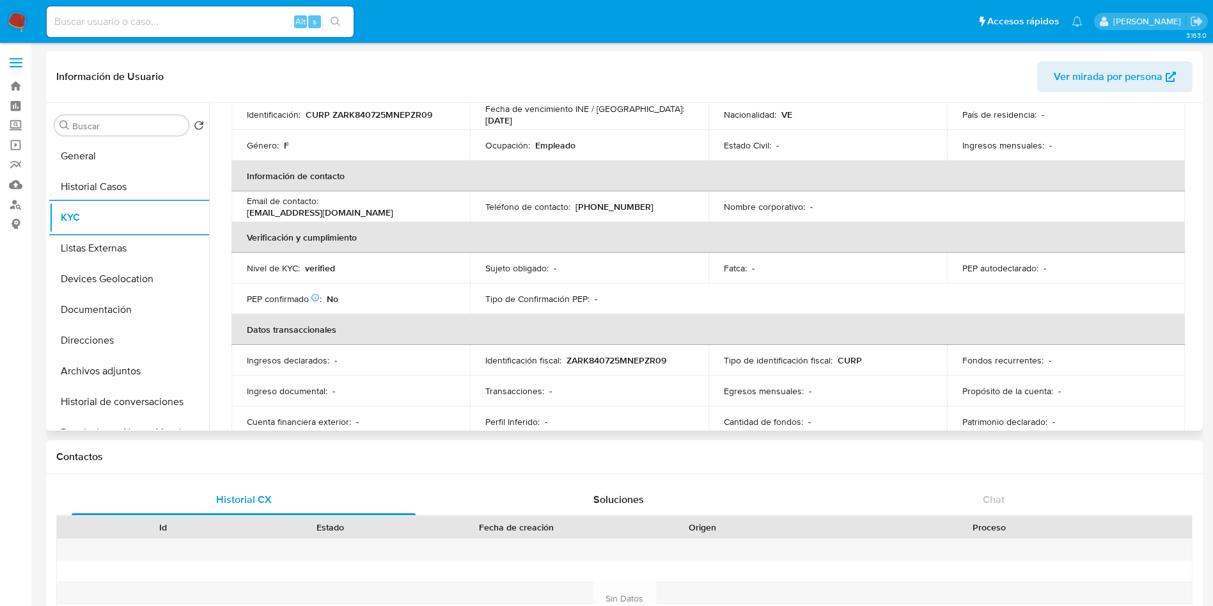
scroll to position [288, 0]
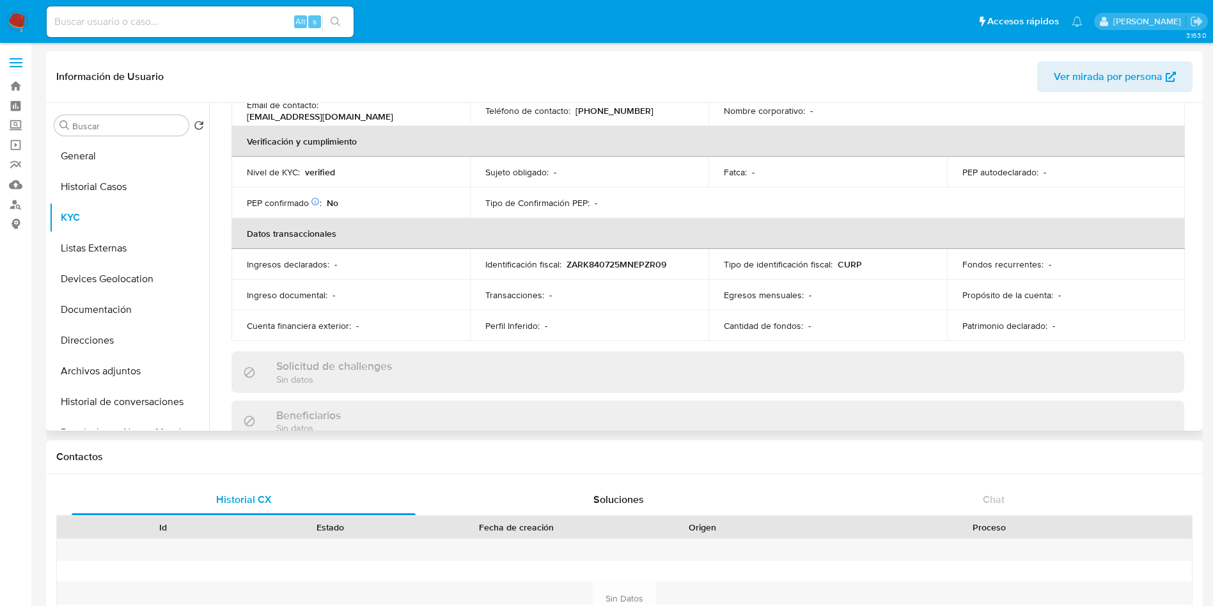
drag, startPoint x: 1193, startPoint y: 226, endPoint x: 1193, endPoint y: 117, distance: 108.7
click at [1193, 117] on div "Actualizado hace 4 meses Creado: 14/06/2020 20:01:20 Actualizado: 02/06/2025 23…" at bounding box center [707, 392] width 983 height 1091
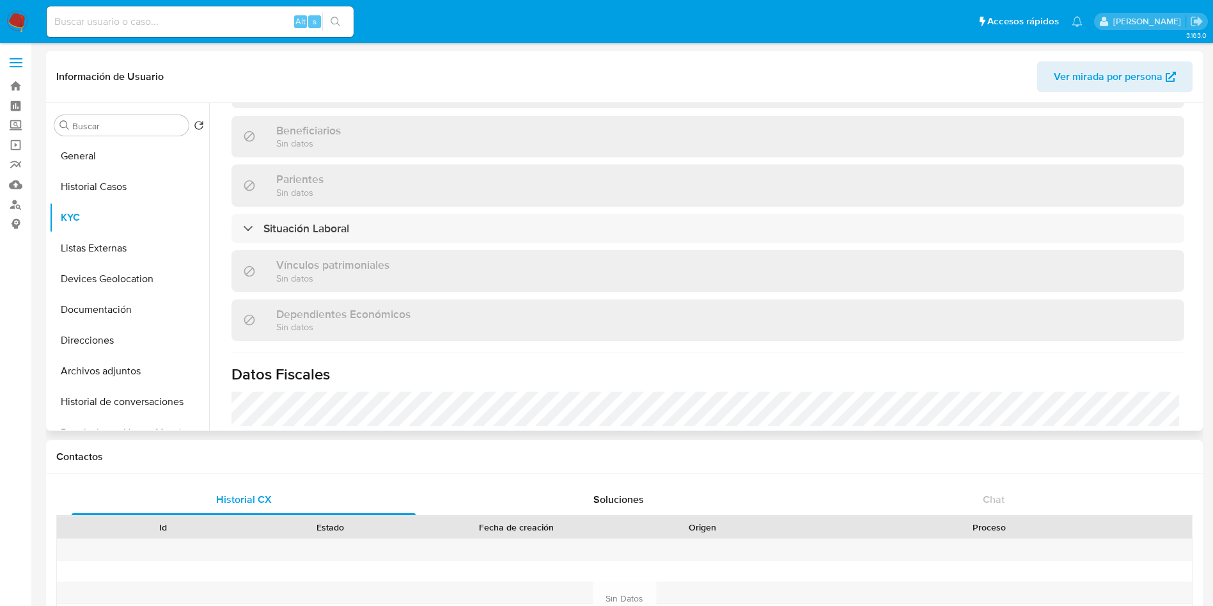
scroll to position [600, 0]
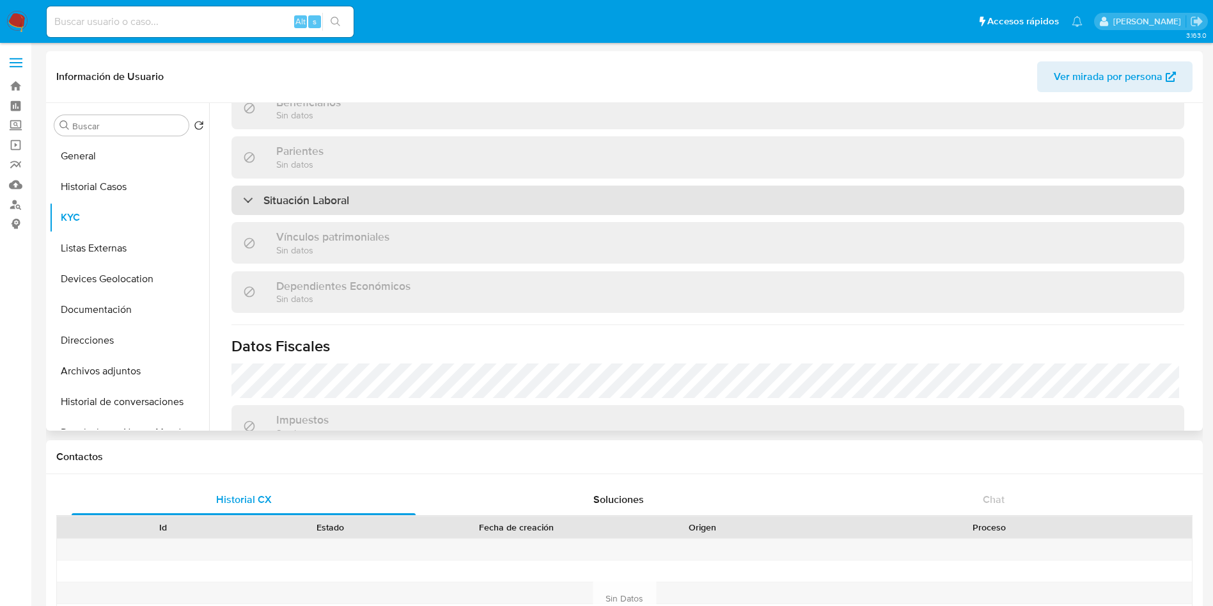
click at [415, 185] on div "Situación Laboral" at bounding box center [707, 199] width 953 height 29
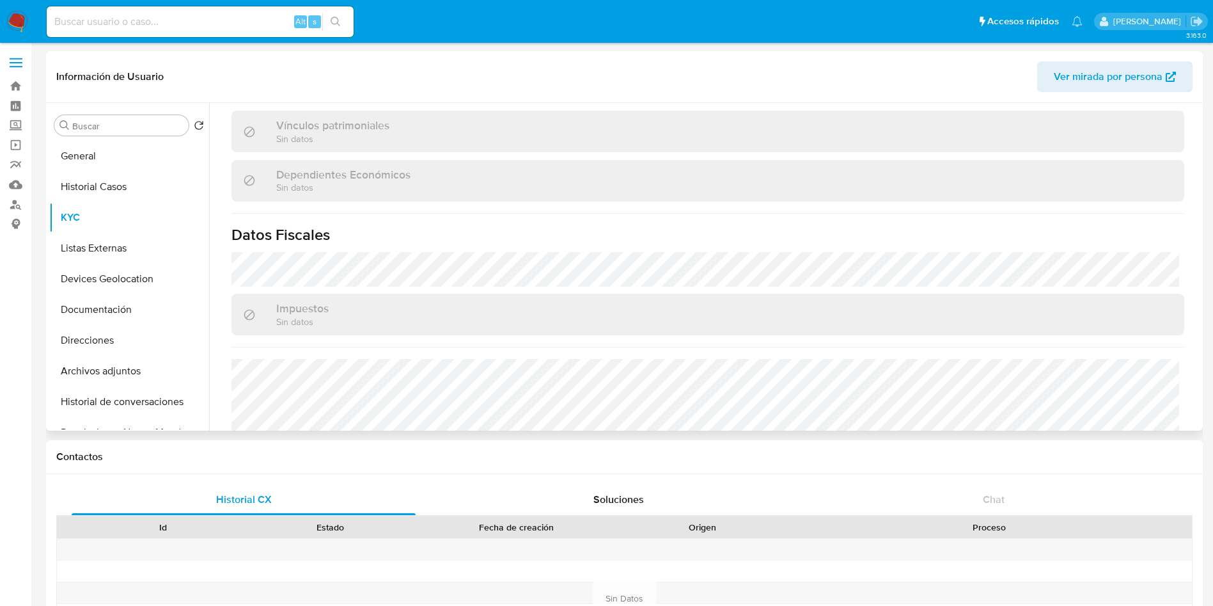
scroll to position [976, 0]
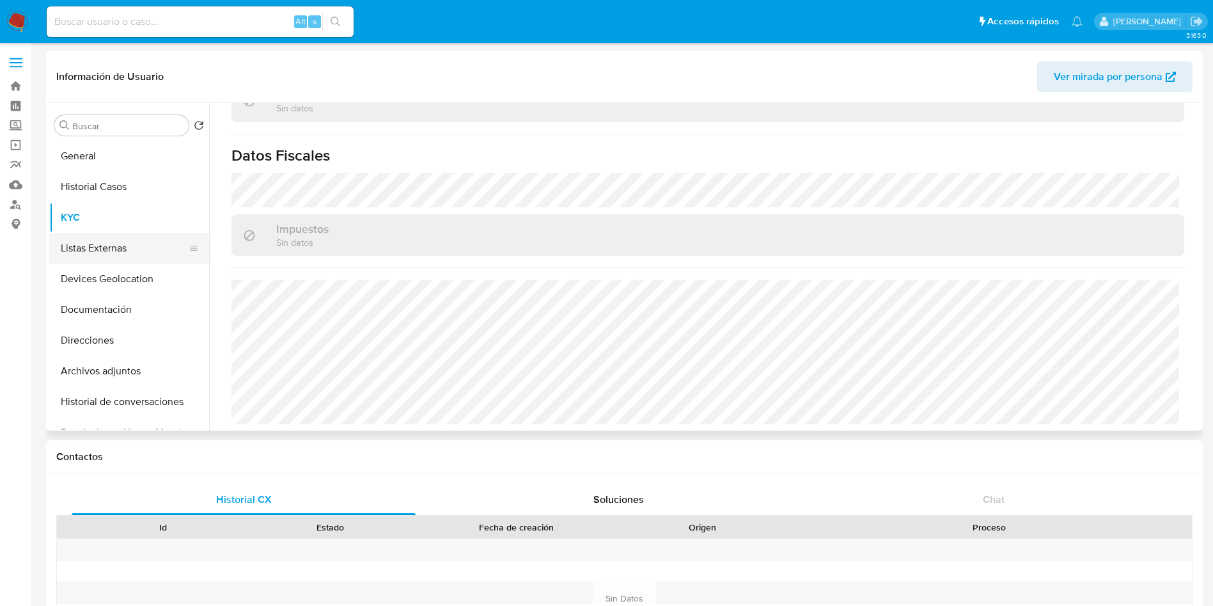
click at [104, 246] on button "Listas Externas" at bounding box center [124, 248] width 150 height 31
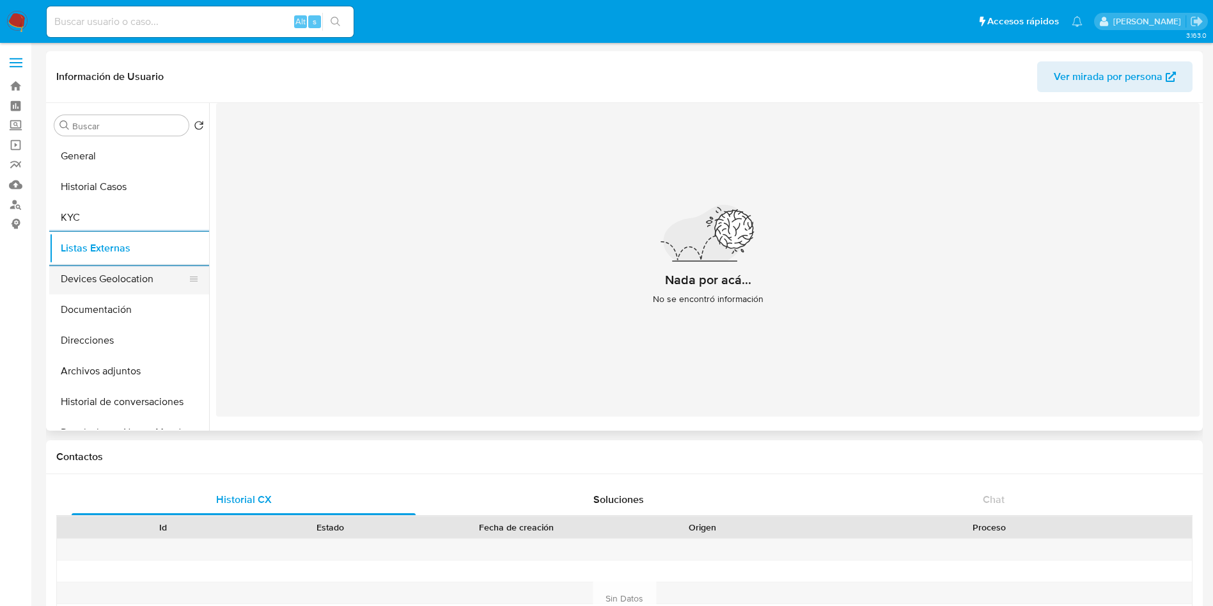
click at [132, 280] on button "Devices Geolocation" at bounding box center [124, 278] width 150 height 31
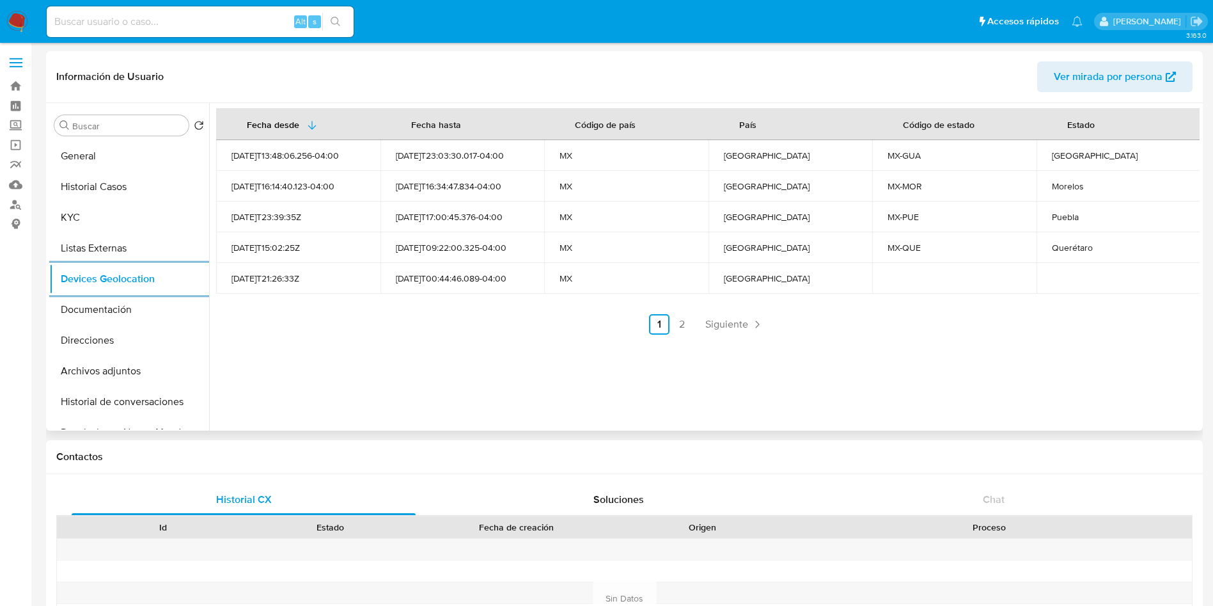
drag, startPoint x: 675, startPoint y: 324, endPoint x: 703, endPoint y: 334, distance: 30.8
click at [675, 324] on link "2" at bounding box center [682, 324] width 20 height 20
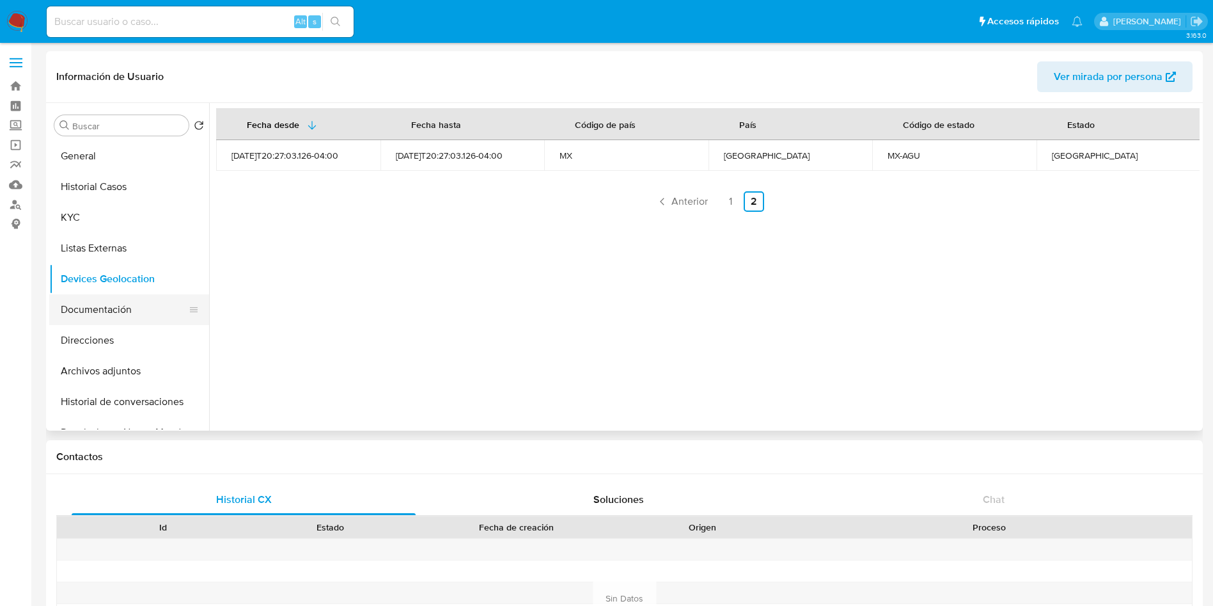
click at [96, 310] on button "Documentación" at bounding box center [124, 309] width 150 height 31
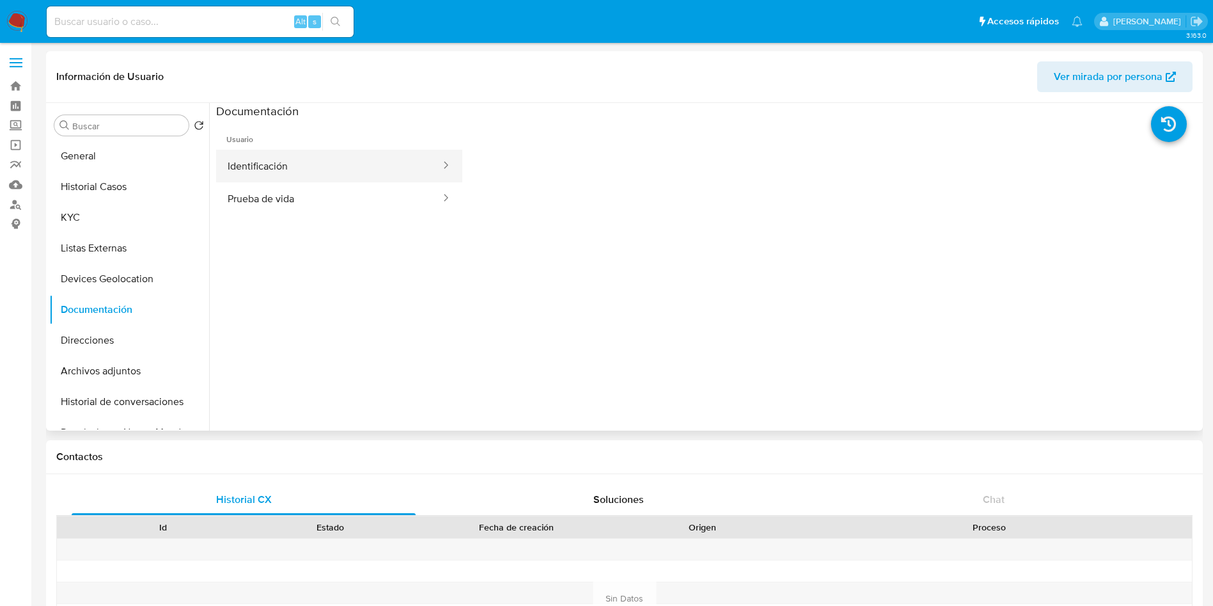
click at [300, 164] on button "Identificación" at bounding box center [329, 166] width 226 height 33
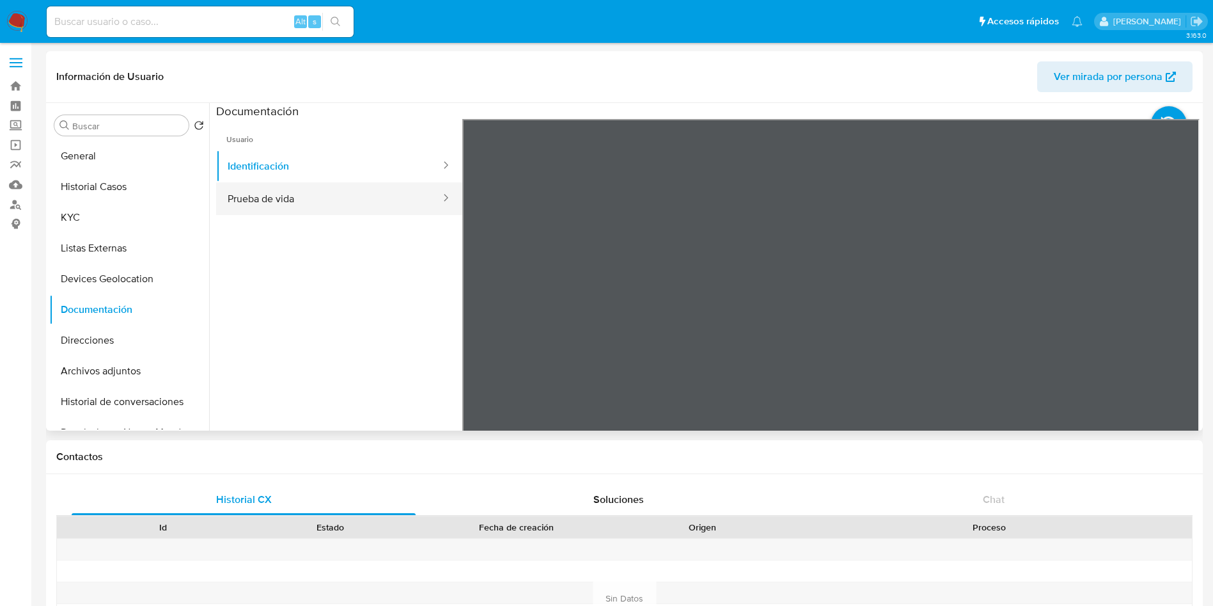
click at [289, 201] on button "Prueba de vida" at bounding box center [329, 198] width 226 height 33
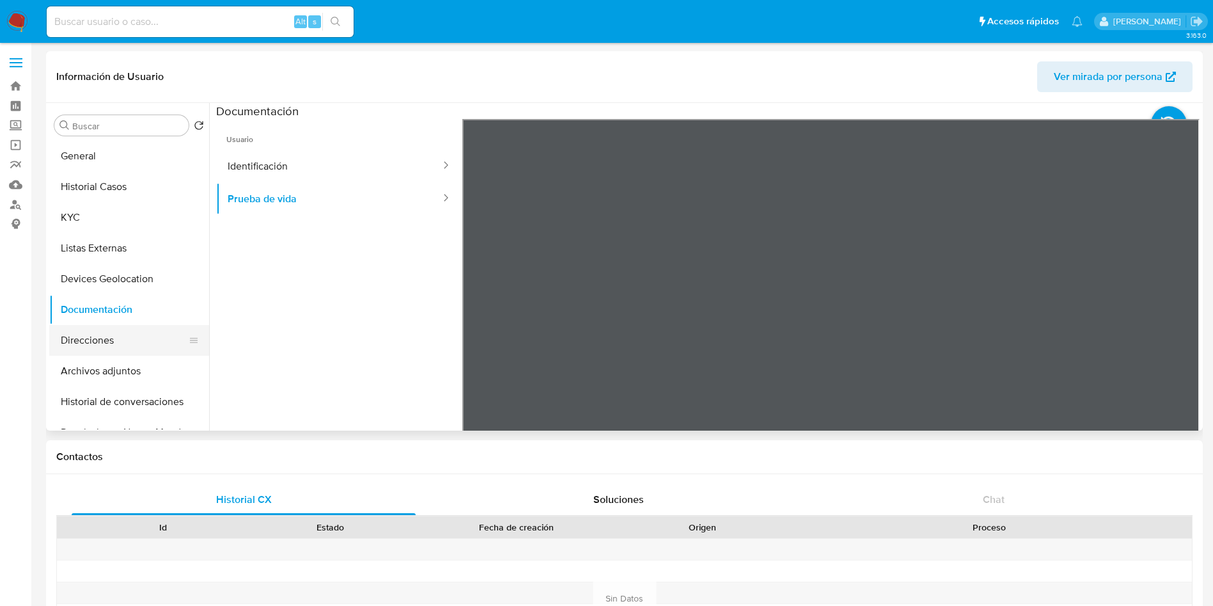
click at [101, 343] on button "Direcciones" at bounding box center [124, 340] width 150 height 31
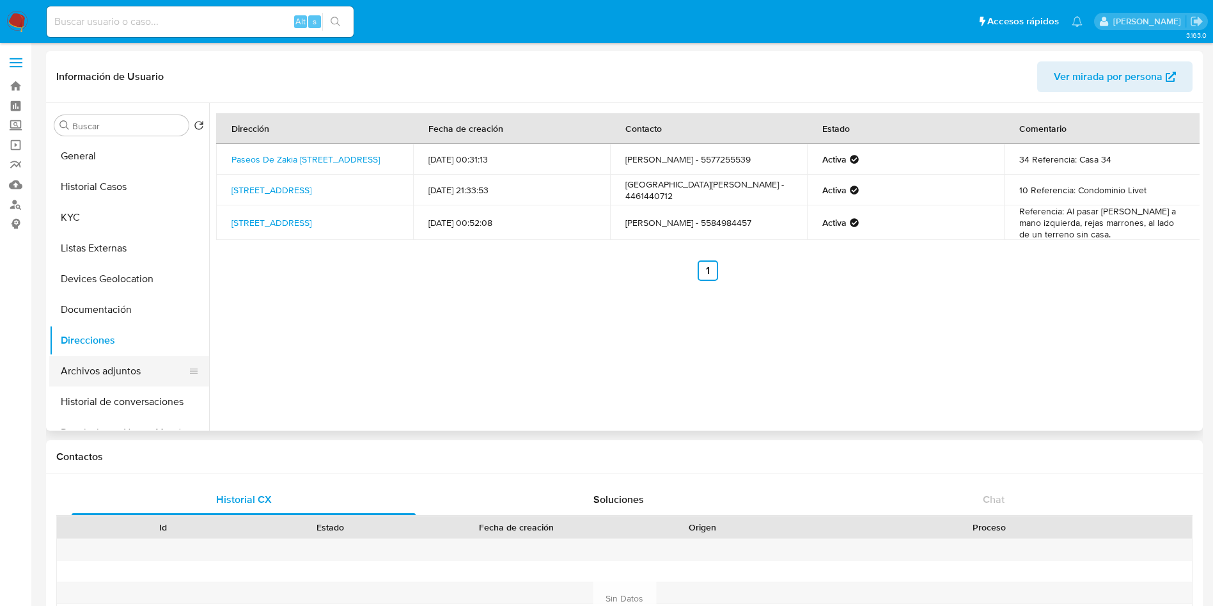
click at [134, 366] on button "Archivos adjuntos" at bounding box center [124, 371] width 150 height 31
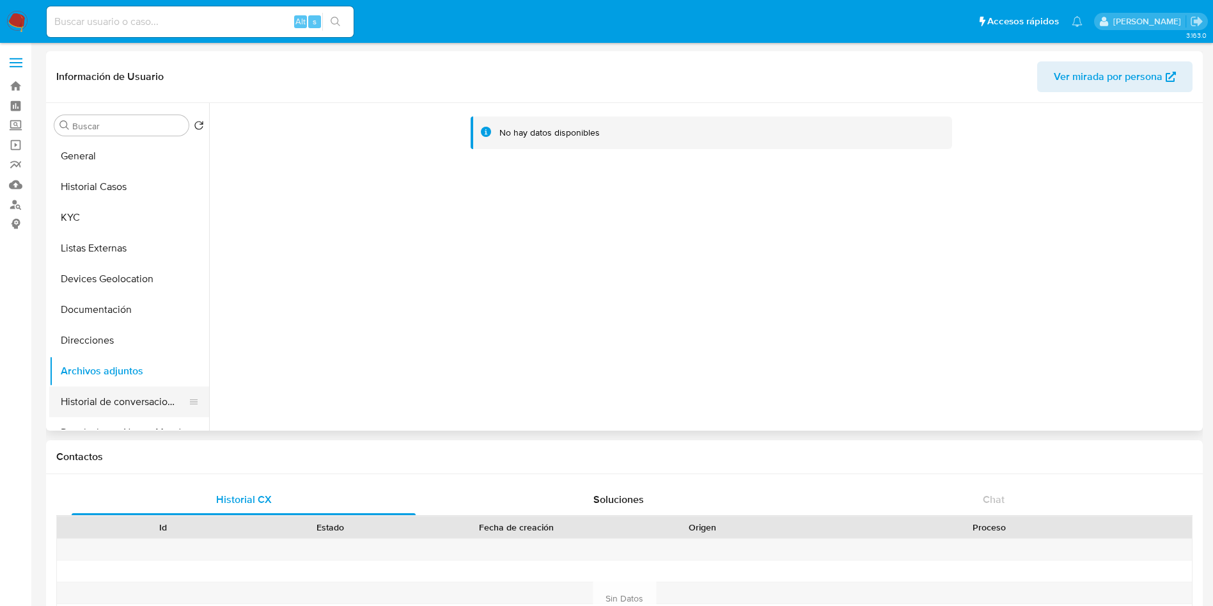
click at [115, 404] on button "Historial de conversaciones" at bounding box center [124, 401] width 150 height 31
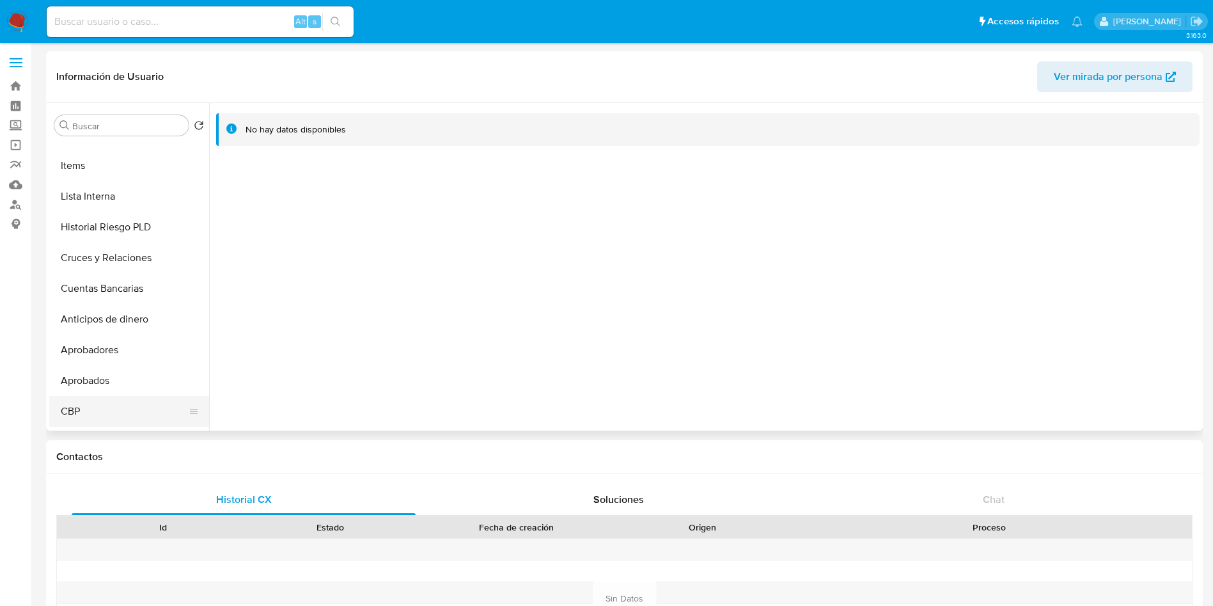
scroll to position [192, 0]
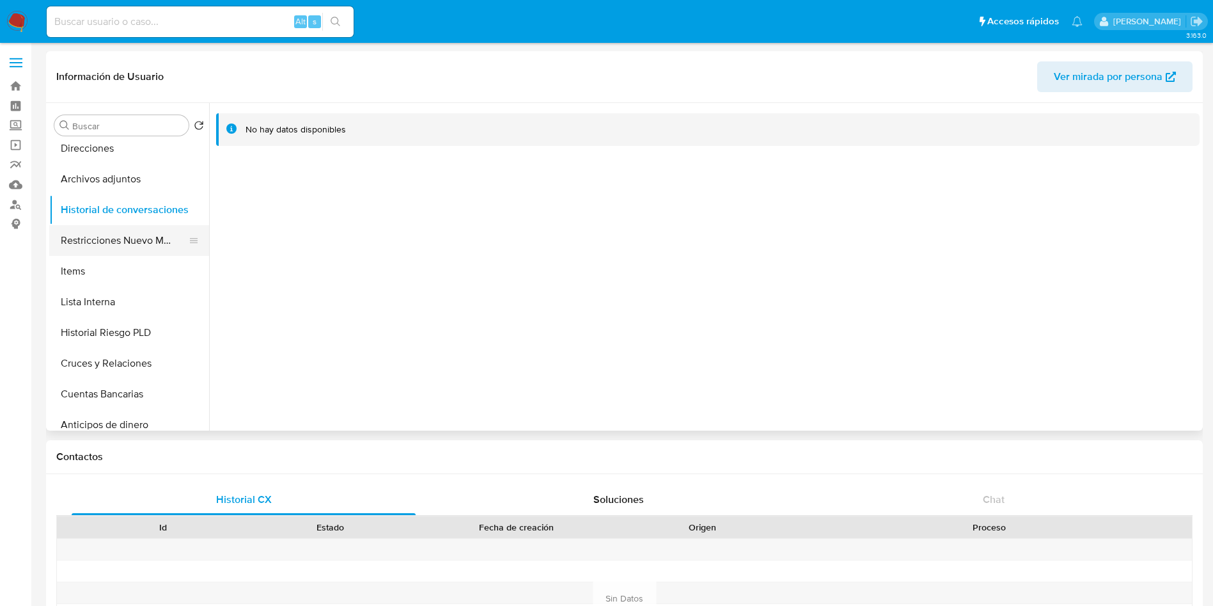
click at [136, 234] on button "Restricciones Nuevo Mundo" at bounding box center [124, 240] width 150 height 31
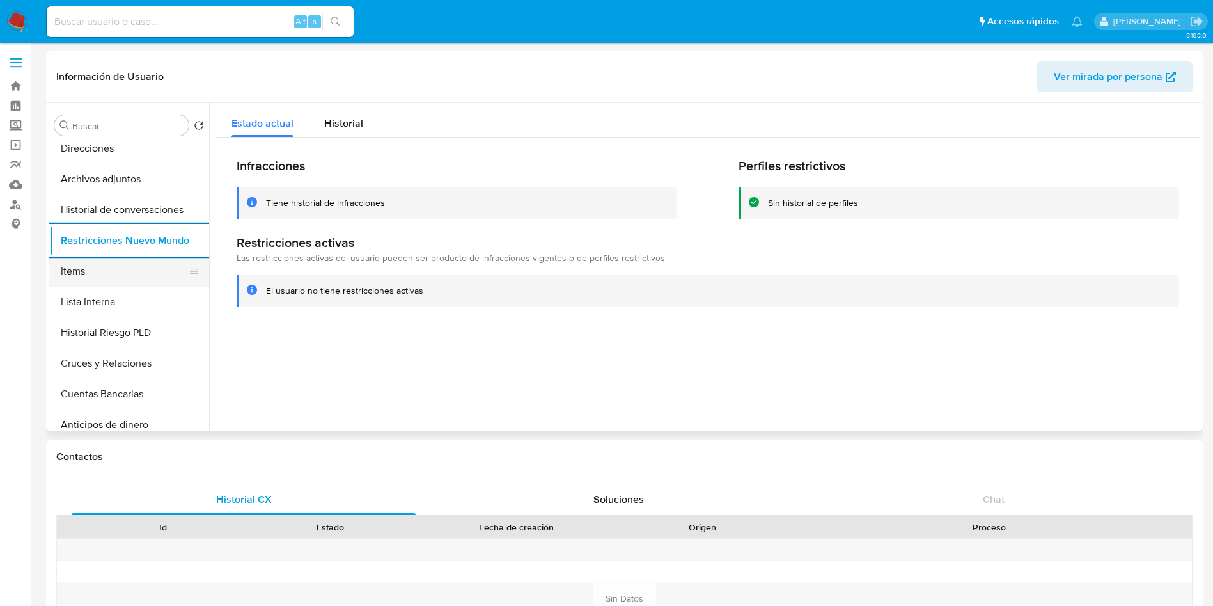
click at [107, 274] on button "Items" at bounding box center [124, 271] width 150 height 31
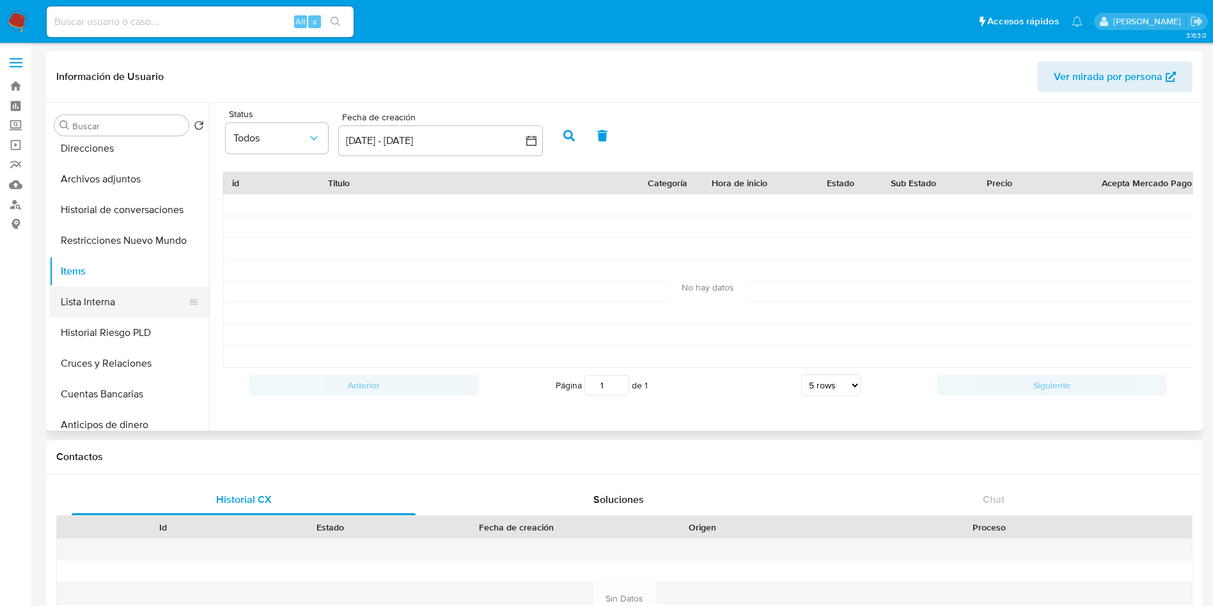
drag, startPoint x: 120, startPoint y: 304, endPoint x: 129, endPoint y: 303, distance: 9.0
click at [120, 304] on button "Lista Interna" at bounding box center [124, 301] width 150 height 31
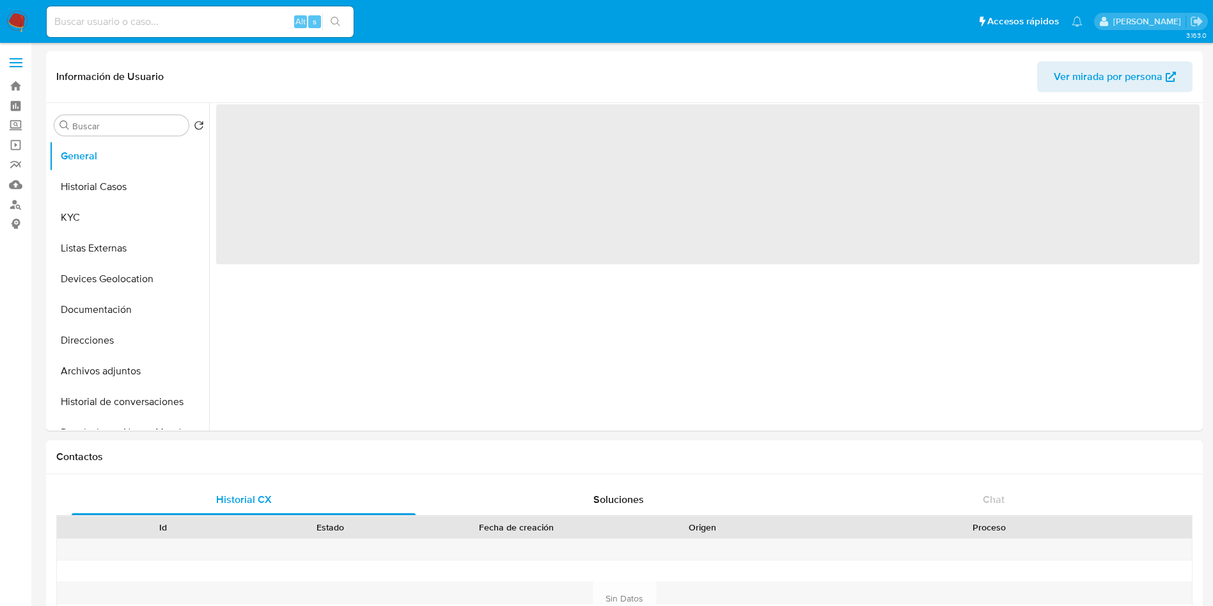
select select "10"
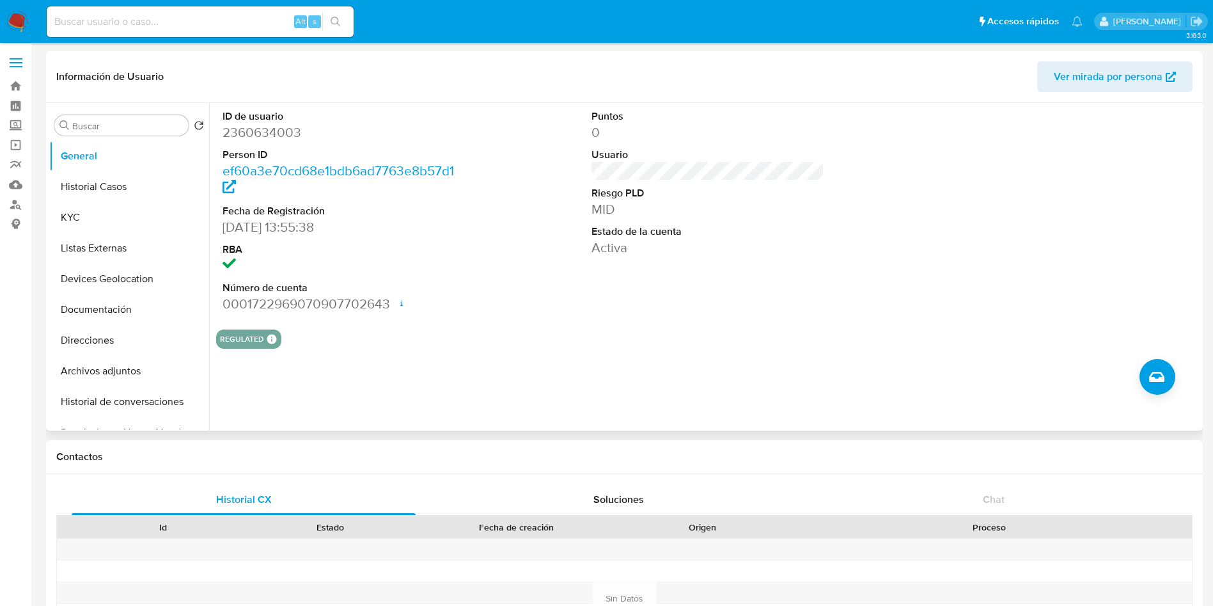
click at [375, 368] on div "ID de usuario 2360634003 Person ID ef60a3e70cd68e1bdb6ad7763e8b57d1 Fecha de Re…" at bounding box center [704, 266] width 990 height 327
click at [94, 185] on button "Historial Casos" at bounding box center [124, 186] width 150 height 31
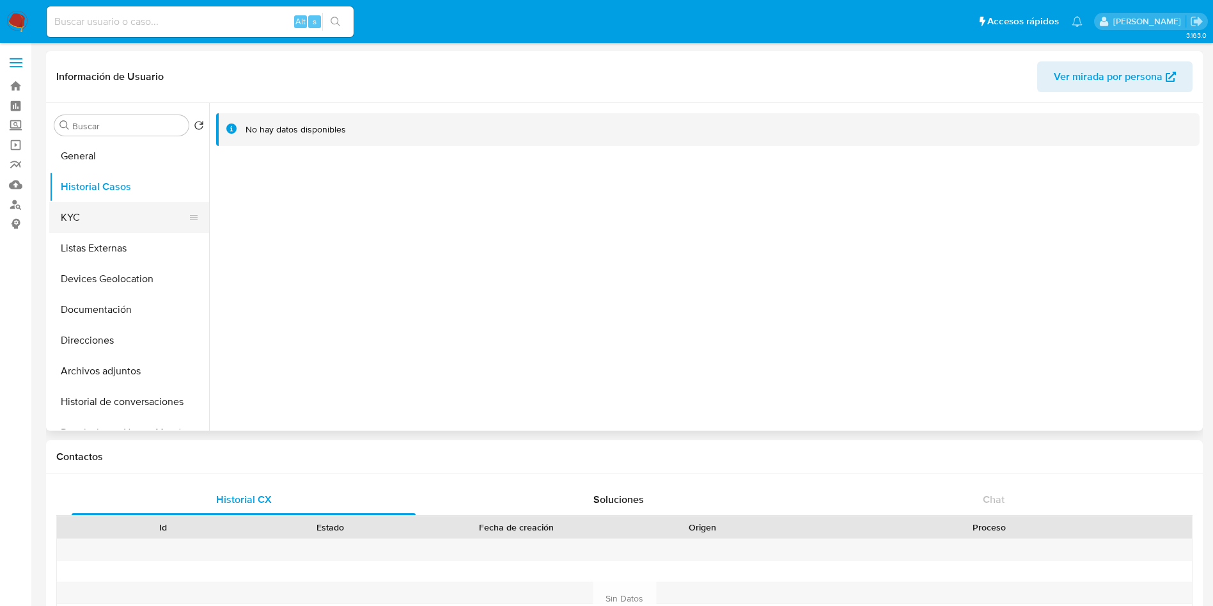
click at [93, 208] on button "KYC" at bounding box center [124, 217] width 150 height 31
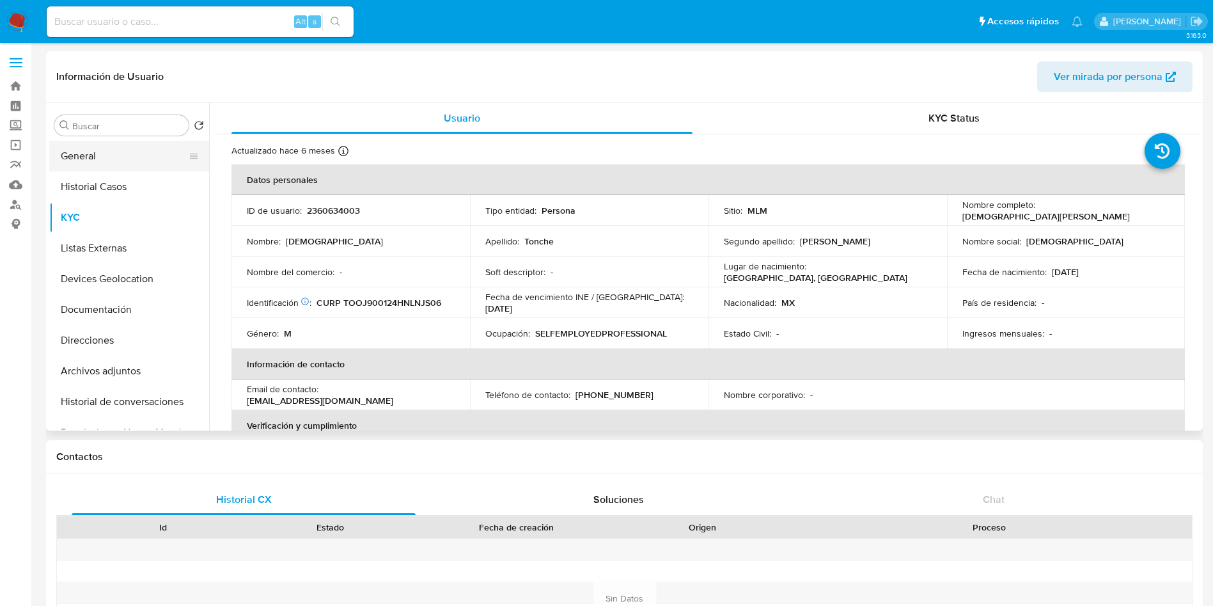
click at [96, 147] on button "General" at bounding box center [124, 156] width 150 height 31
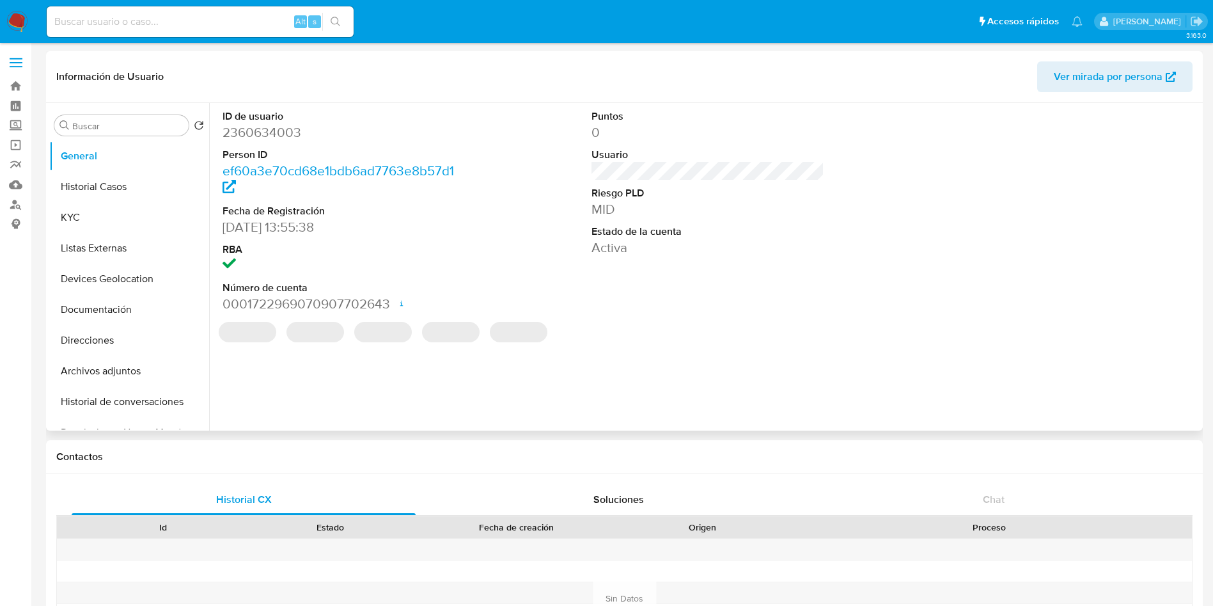
click at [259, 132] on dd "2360634003" at bounding box center [339, 132] width 233 height 18
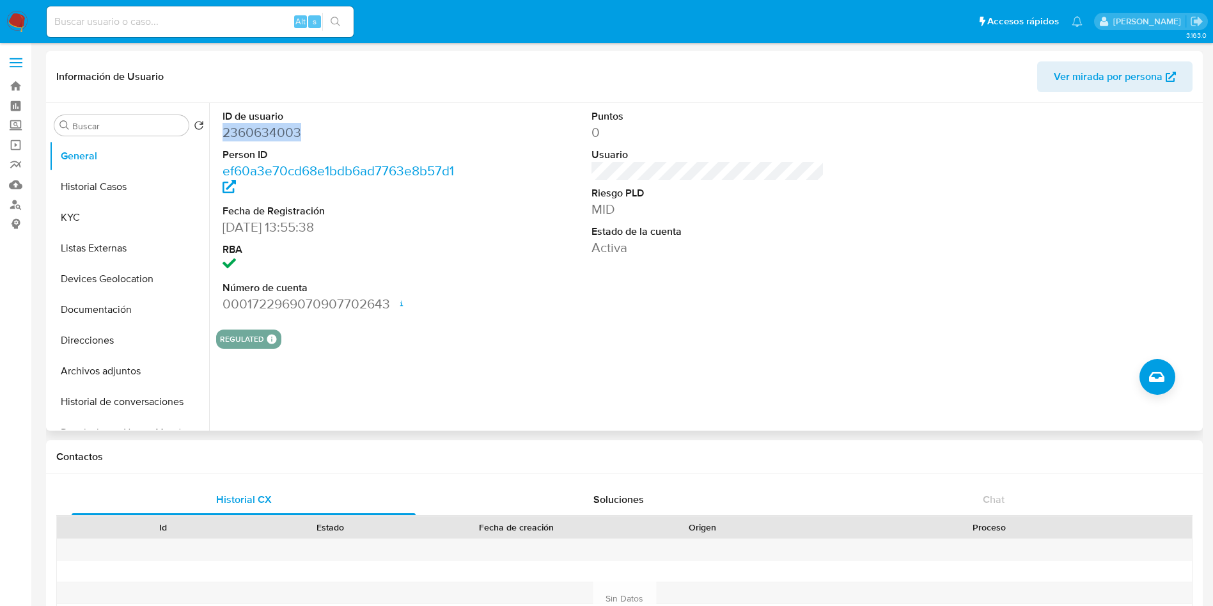
copy dd "2360634003"
click at [98, 191] on button "Historial Casos" at bounding box center [124, 186] width 150 height 31
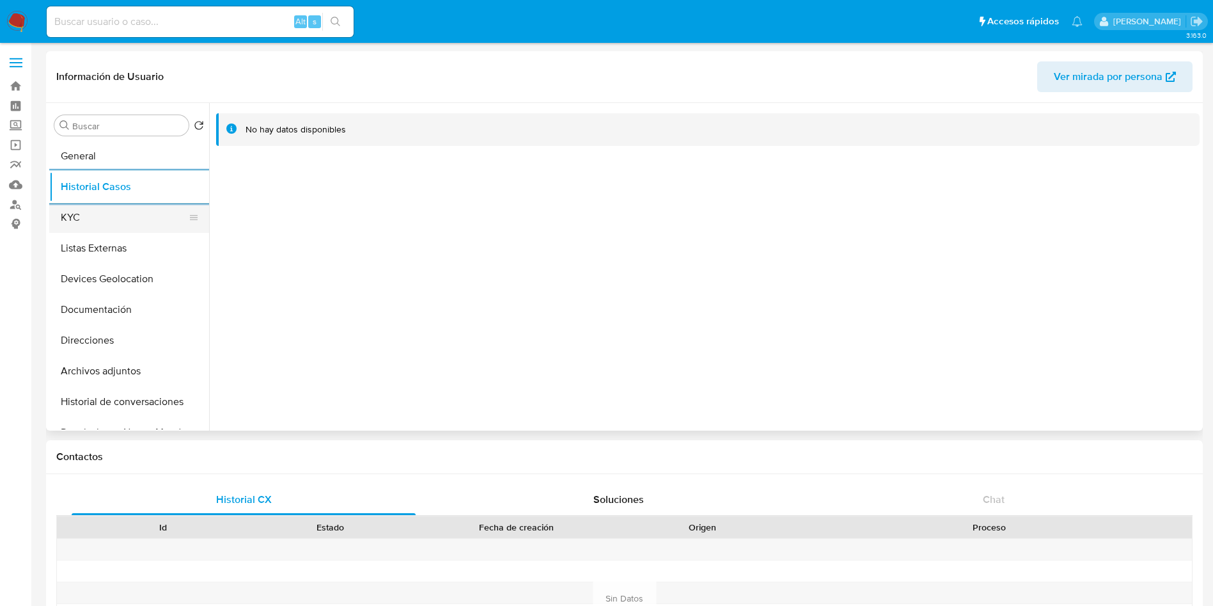
click at [75, 208] on button "KYC" at bounding box center [124, 217] width 150 height 31
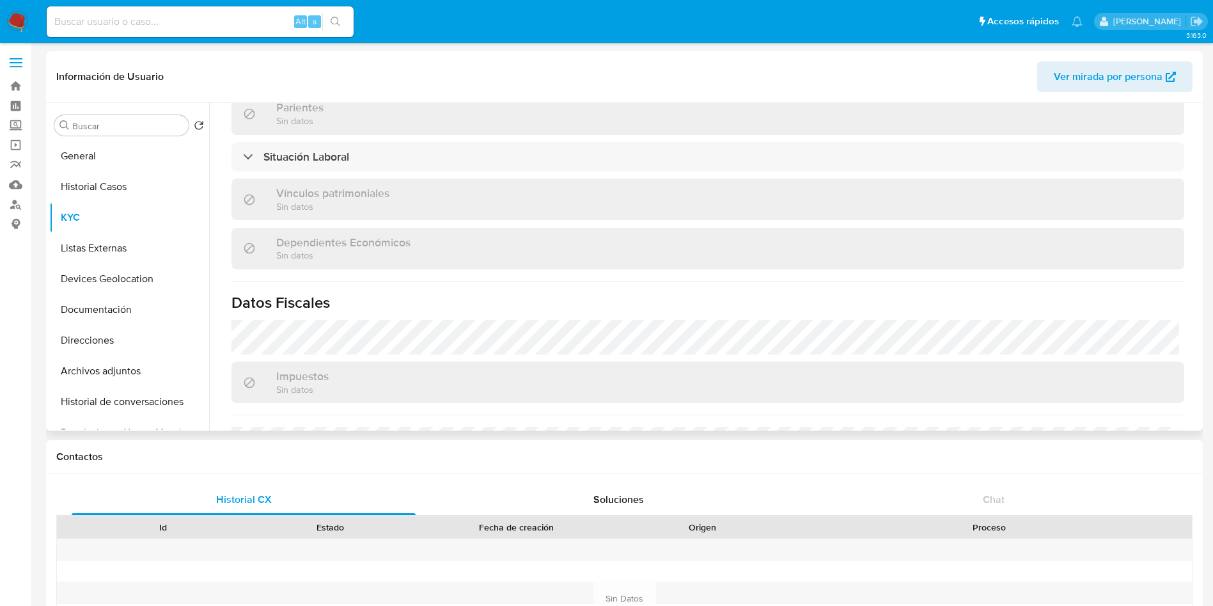
scroll to position [647, 0]
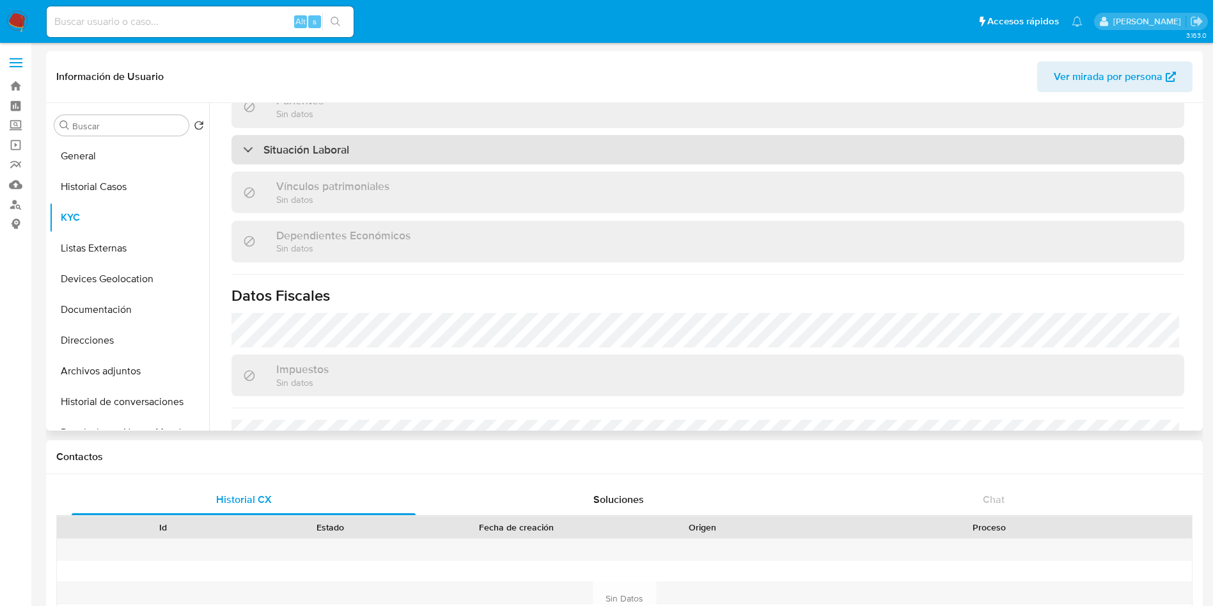
click at [334, 160] on div "Situación Laboral" at bounding box center [707, 149] width 953 height 29
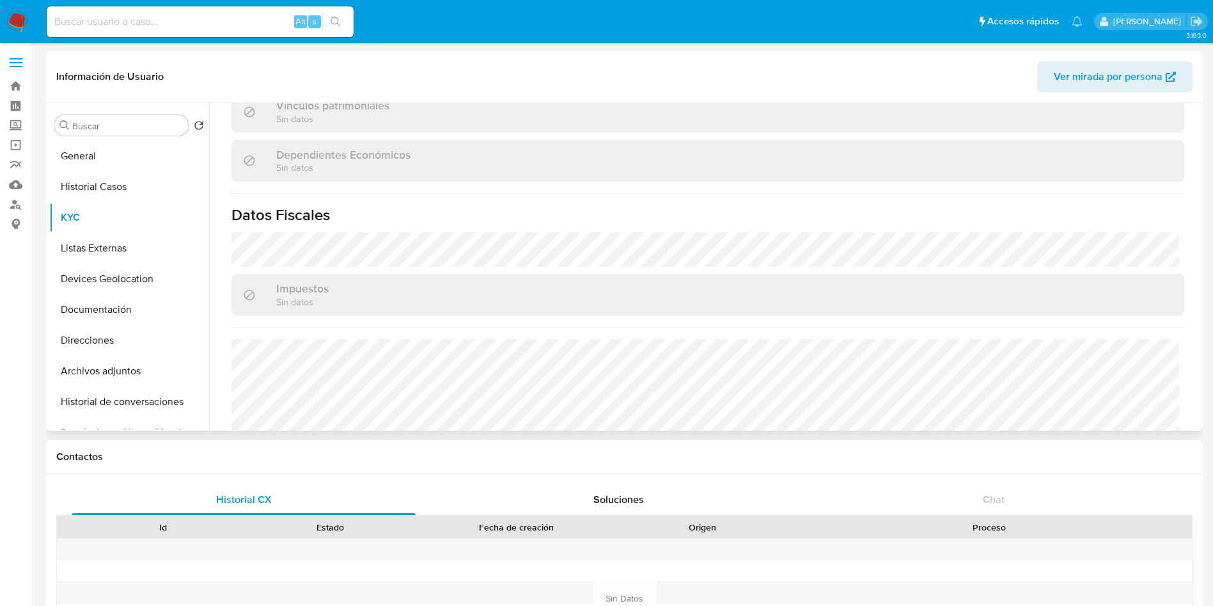
scroll to position [976, 0]
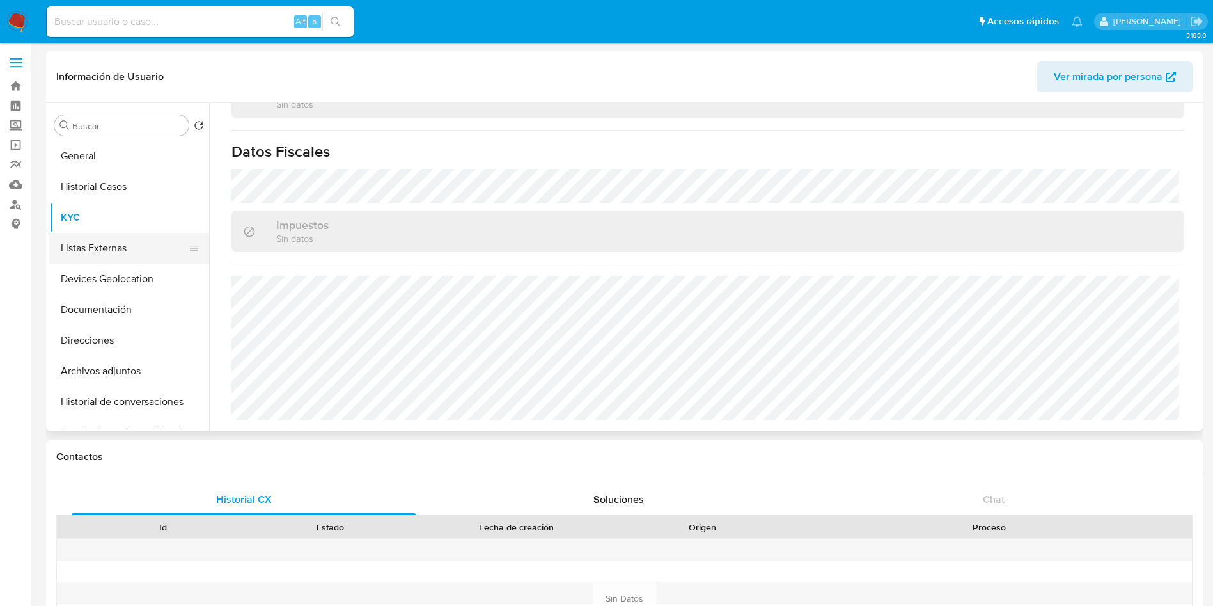
click at [116, 238] on button "Listas Externas" at bounding box center [124, 248] width 150 height 31
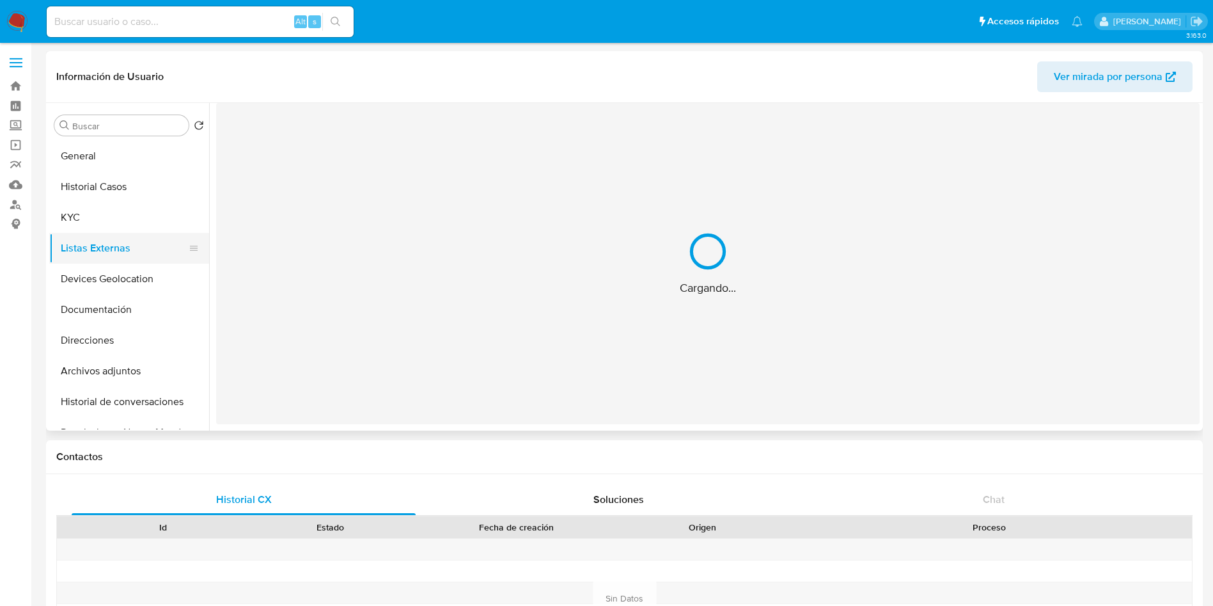
scroll to position [0, 0]
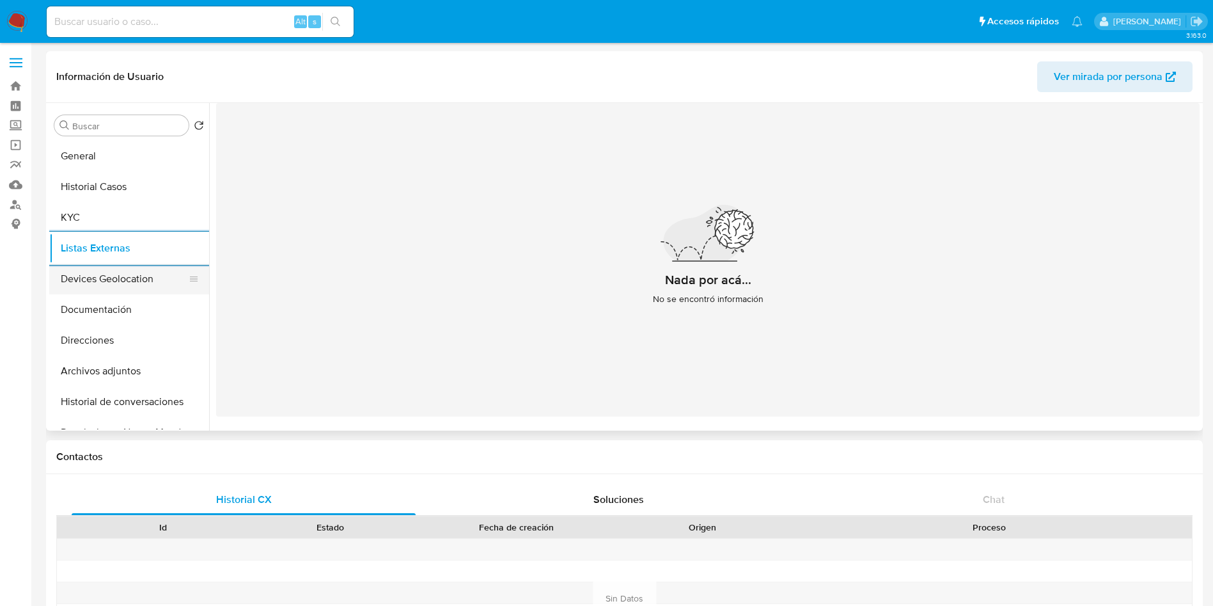
click at [107, 271] on button "Devices Geolocation" at bounding box center [124, 278] width 150 height 31
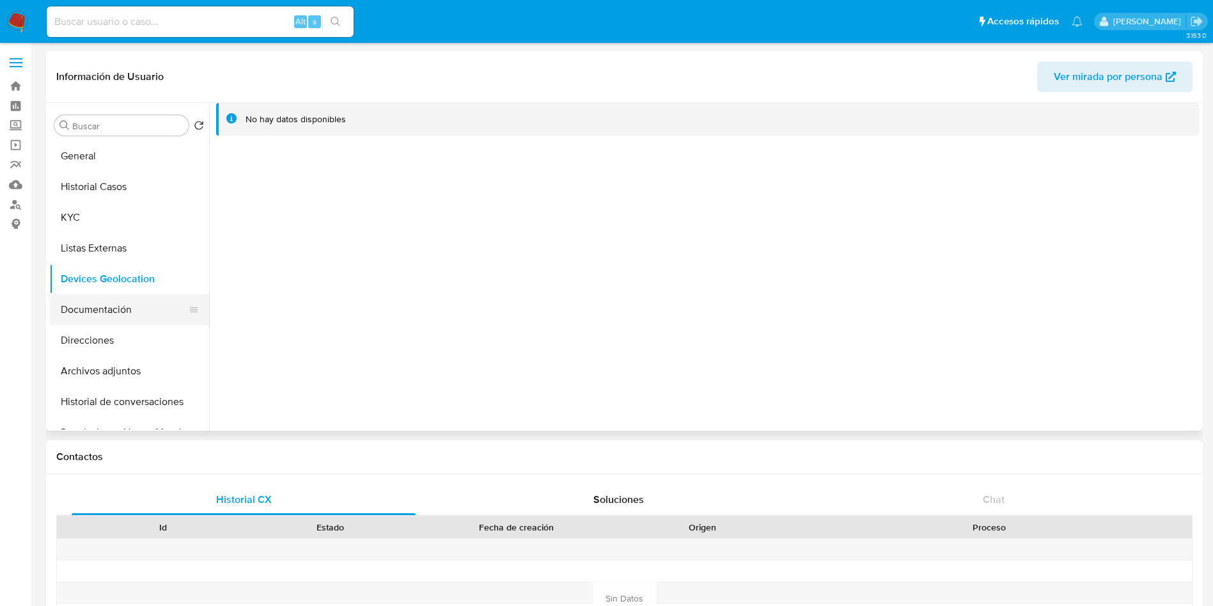
click at [93, 304] on button "Documentación" at bounding box center [124, 309] width 150 height 31
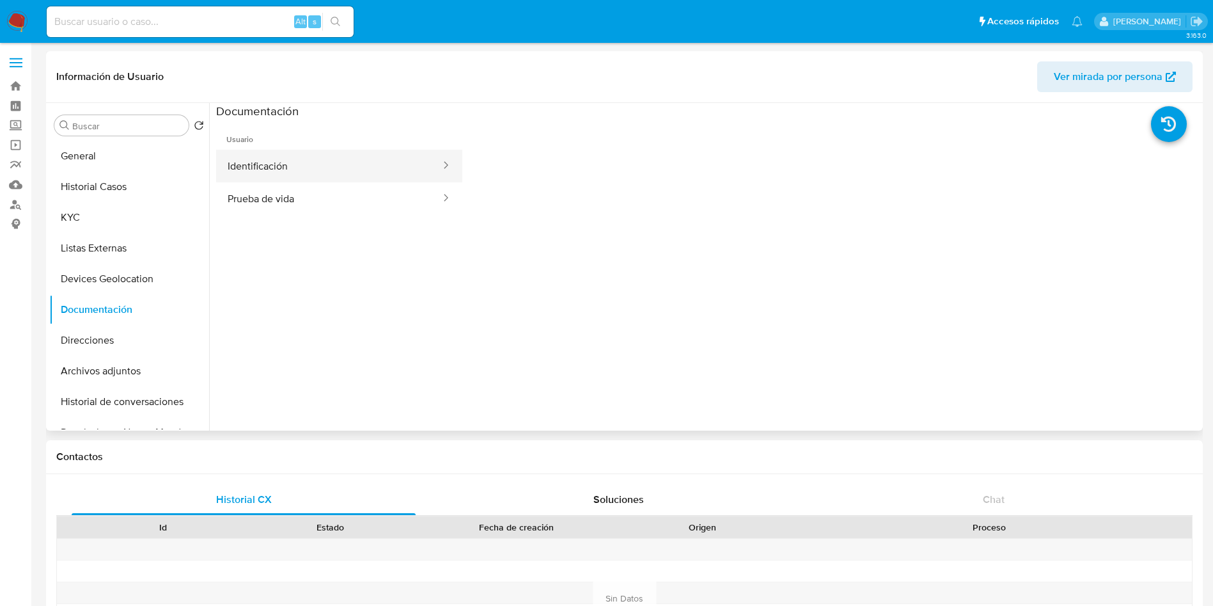
click at [340, 171] on button "Identificación" at bounding box center [329, 166] width 226 height 33
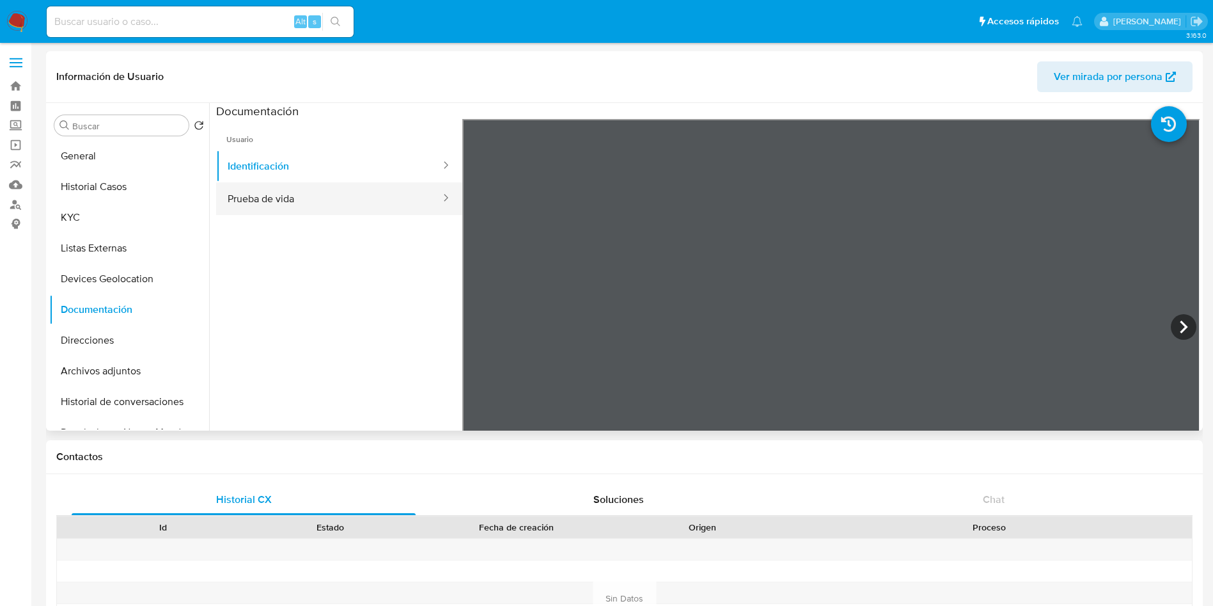
click at [306, 194] on button "Prueba de vida" at bounding box center [329, 198] width 226 height 33
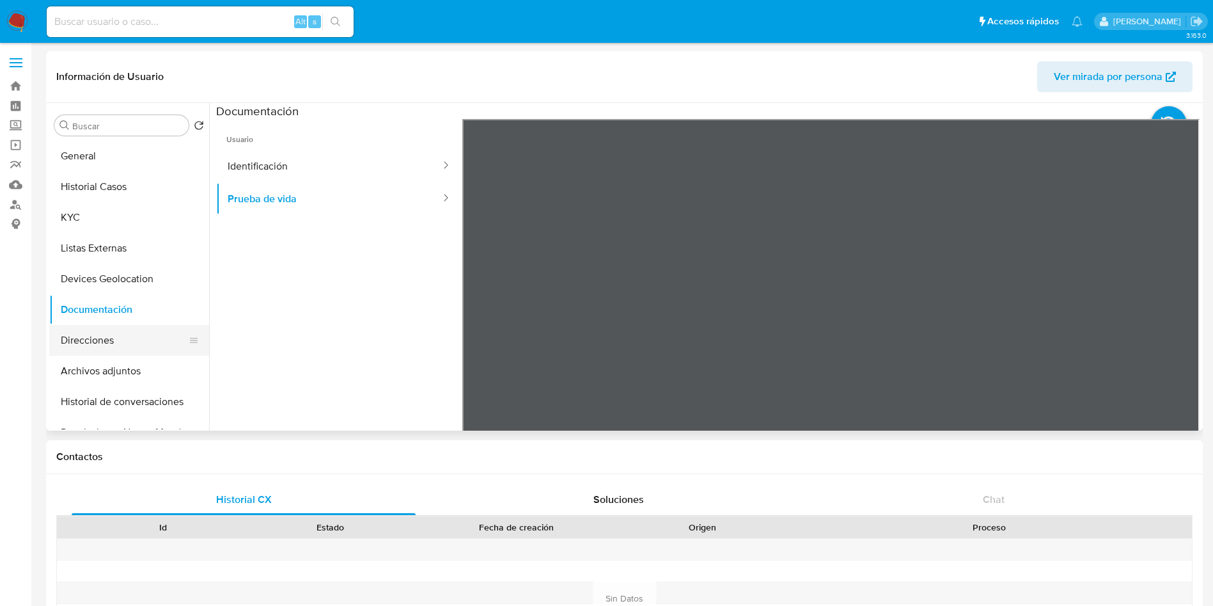
click at [96, 338] on button "Direcciones" at bounding box center [124, 340] width 150 height 31
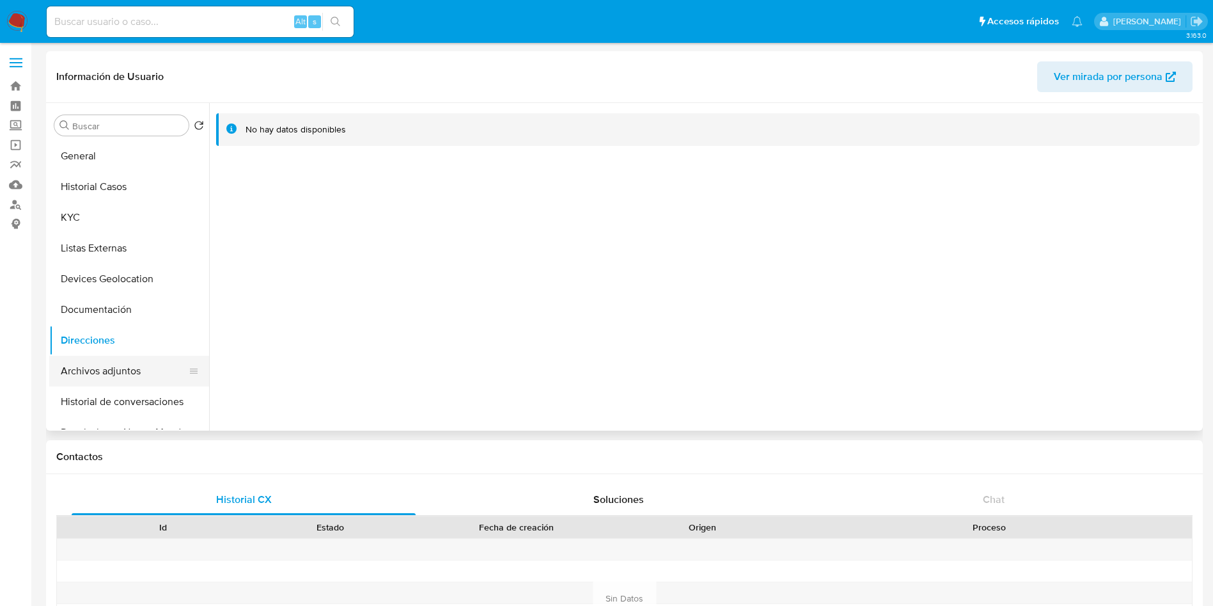
scroll to position [96, 0]
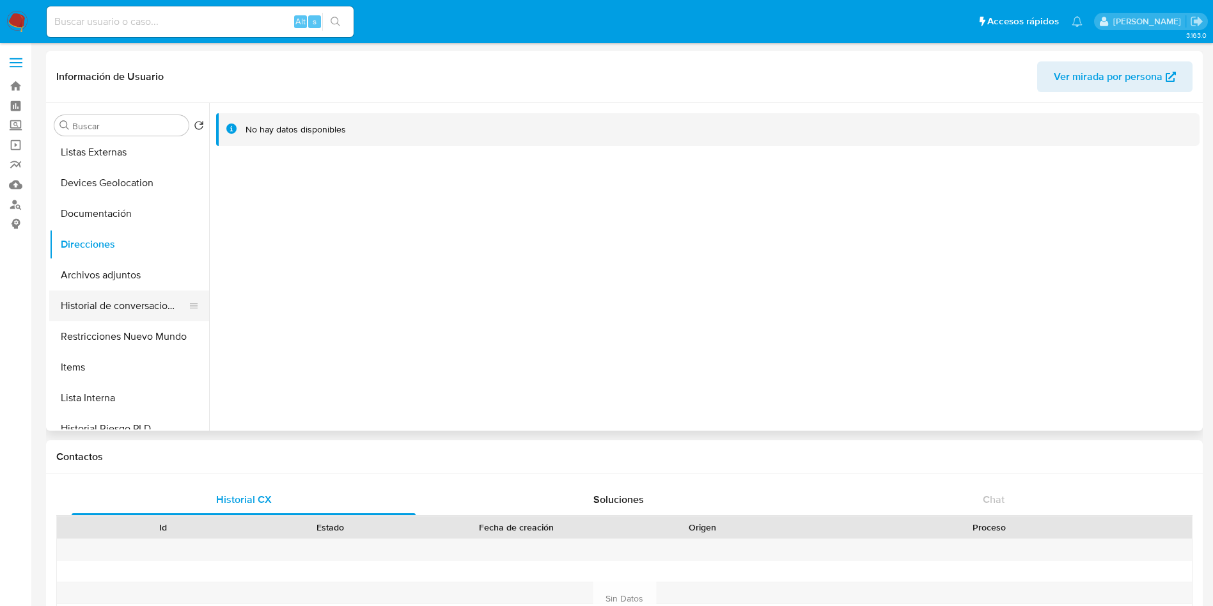
click at [100, 307] on button "Historial de conversaciones" at bounding box center [124, 305] width 150 height 31
click at [112, 325] on button "Restricciones Nuevo Mundo" at bounding box center [124, 336] width 150 height 31
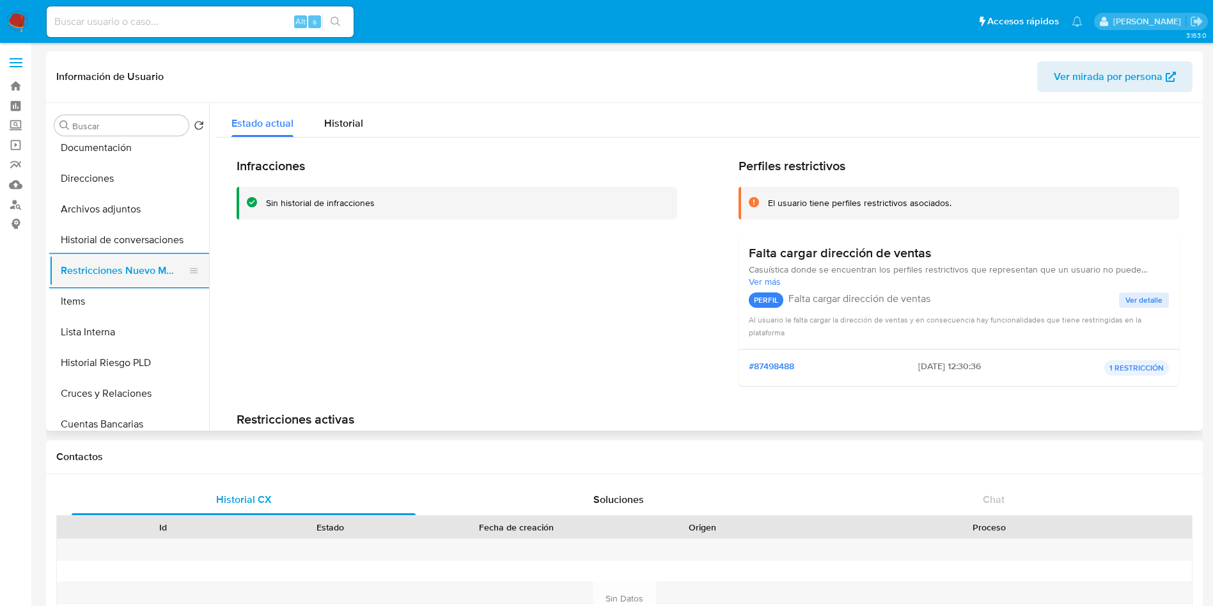
scroll to position [192, 0]
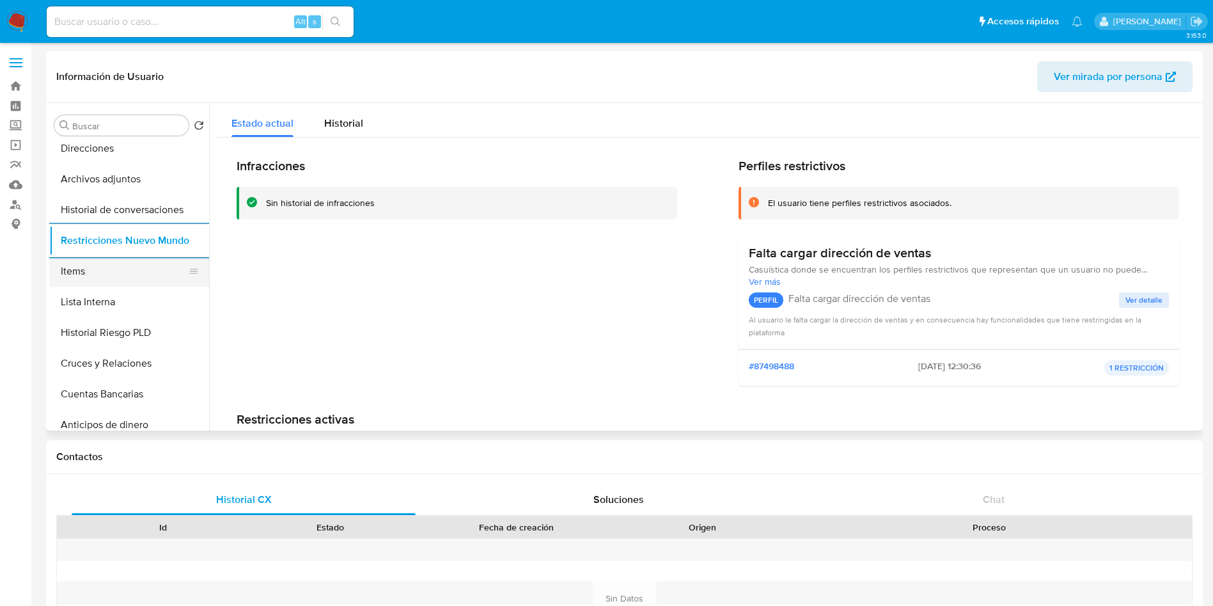
click at [104, 279] on button "Items" at bounding box center [124, 271] width 150 height 31
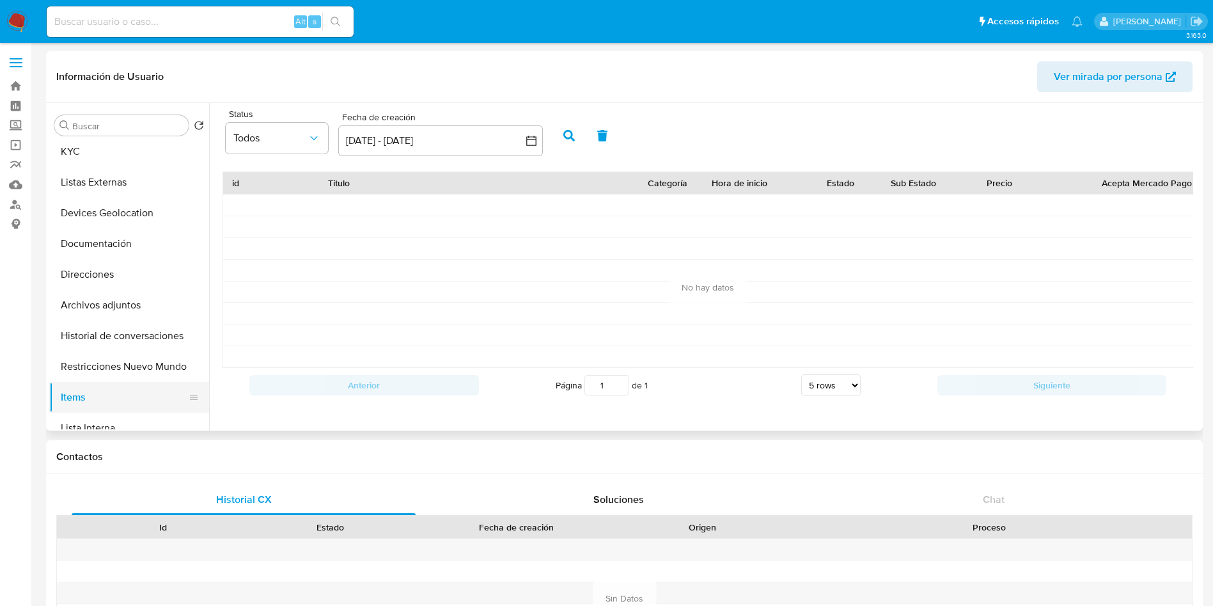
scroll to position [0, 0]
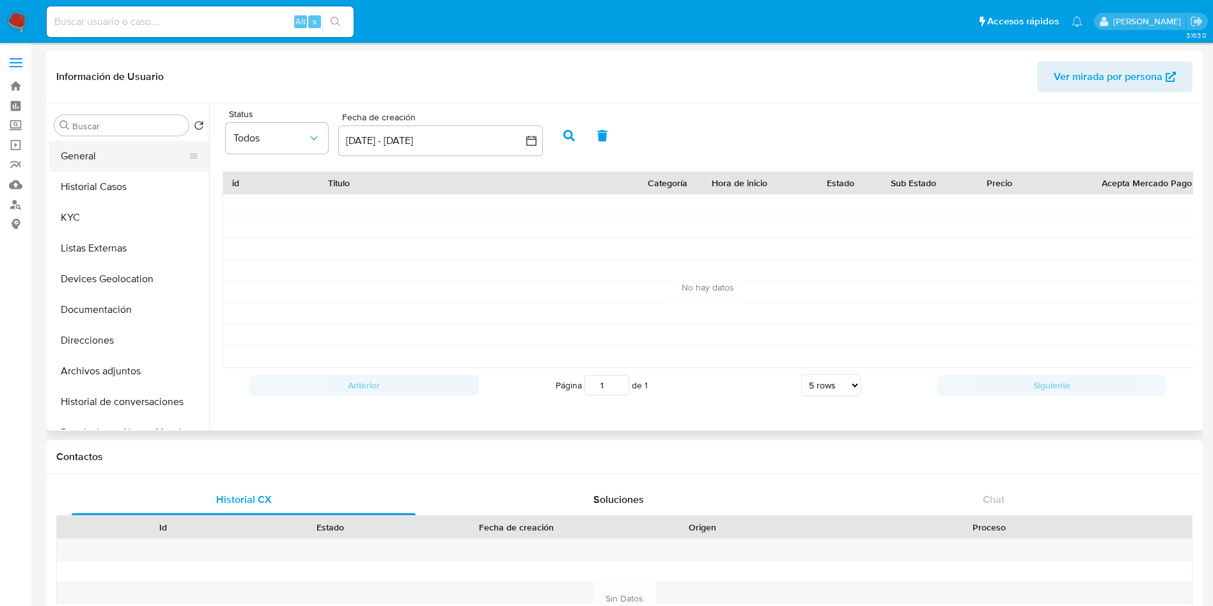
click at [109, 160] on button "General" at bounding box center [124, 156] width 150 height 31
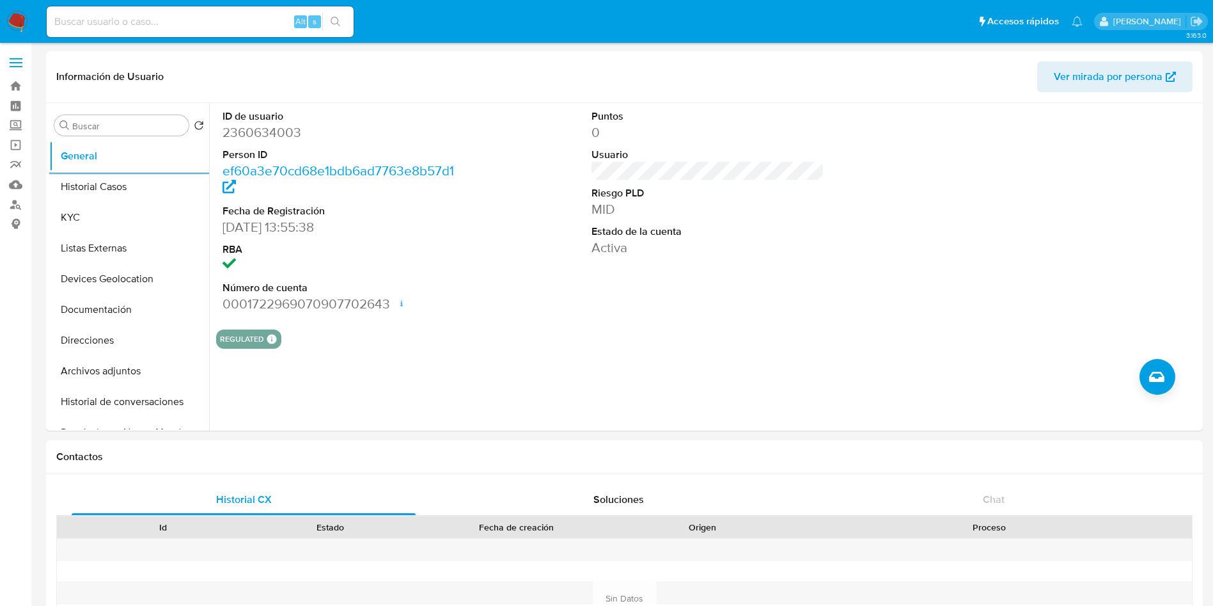
click at [140, 22] on input at bounding box center [200, 21] width 307 height 17
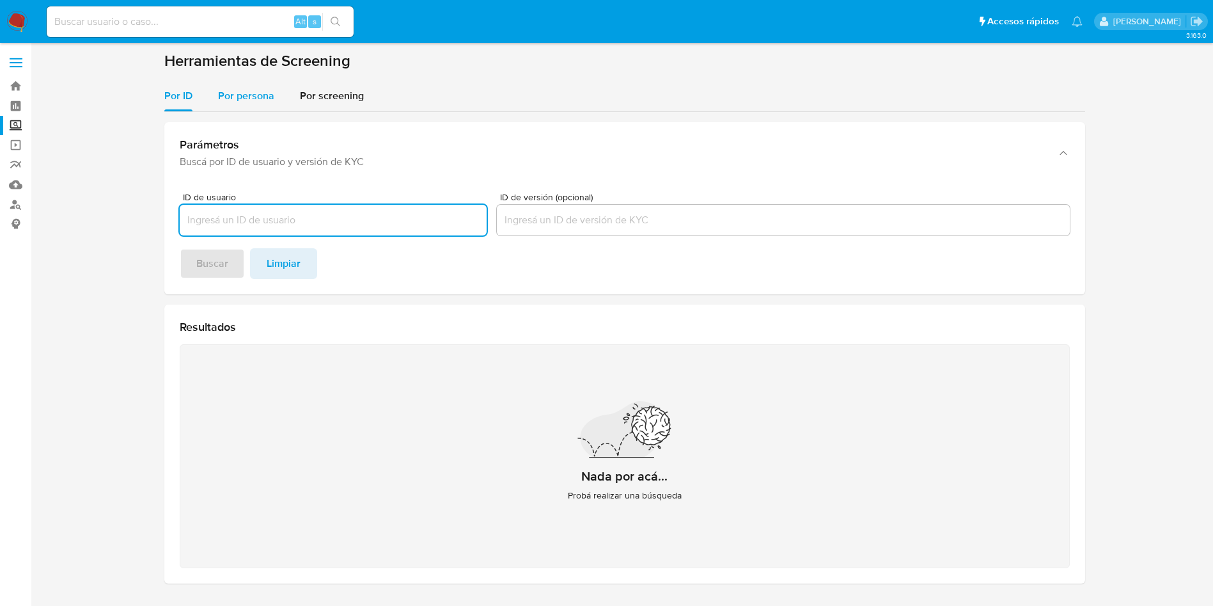
click at [234, 104] on div "Por persona" at bounding box center [246, 96] width 56 height 31
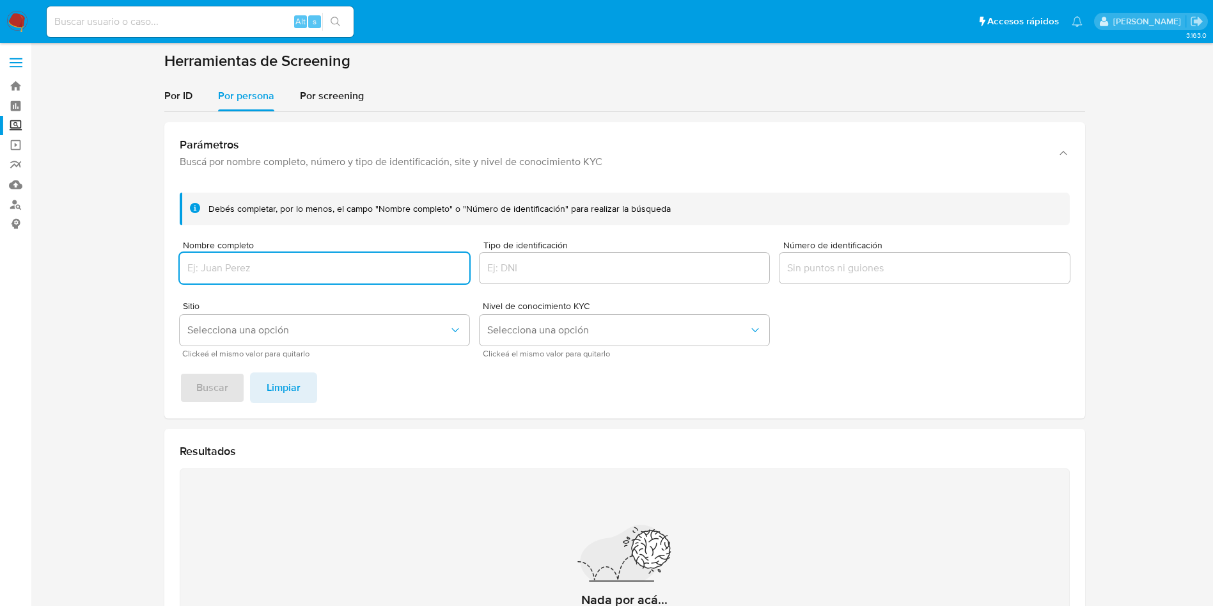
click at [245, 274] on input "Nombre completo" at bounding box center [325, 268] width 290 height 17
click at [180, 372] on button "Buscar" at bounding box center [212, 387] width 65 height 31
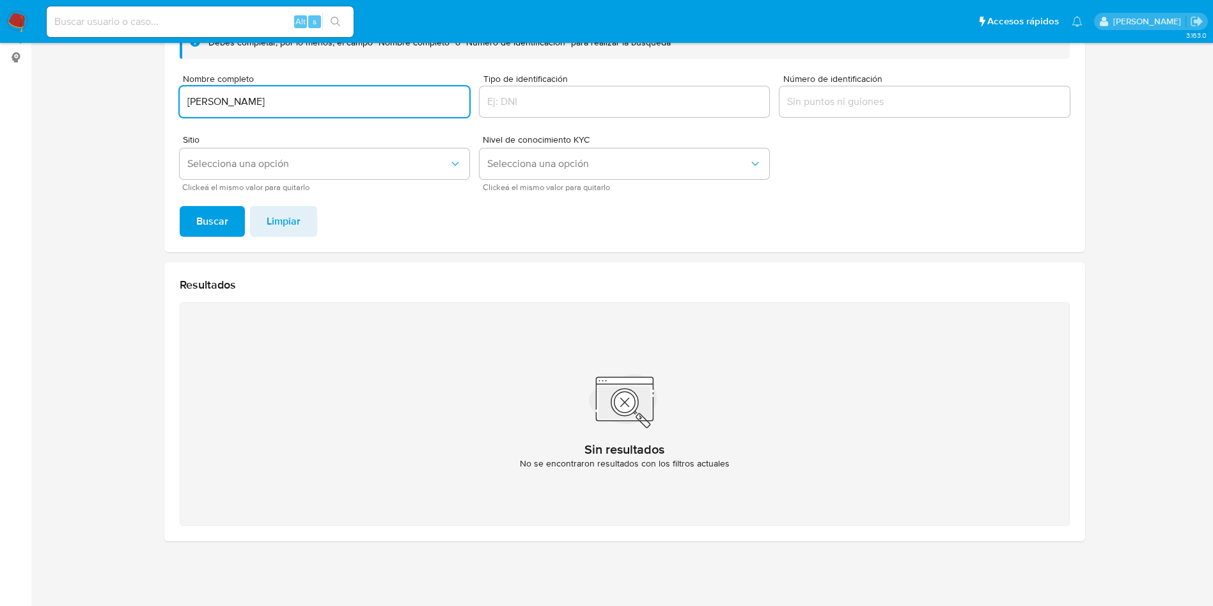
click at [334, 94] on input "[PERSON_NAME]" at bounding box center [325, 101] width 290 height 17
drag, startPoint x: 359, startPoint y: 106, endPoint x: 105, endPoint y: 68, distance: 256.6
click at [136, 74] on section at bounding box center [624, 218] width 1157 height 666
paste input "IRTM"
type input "AIRTM"
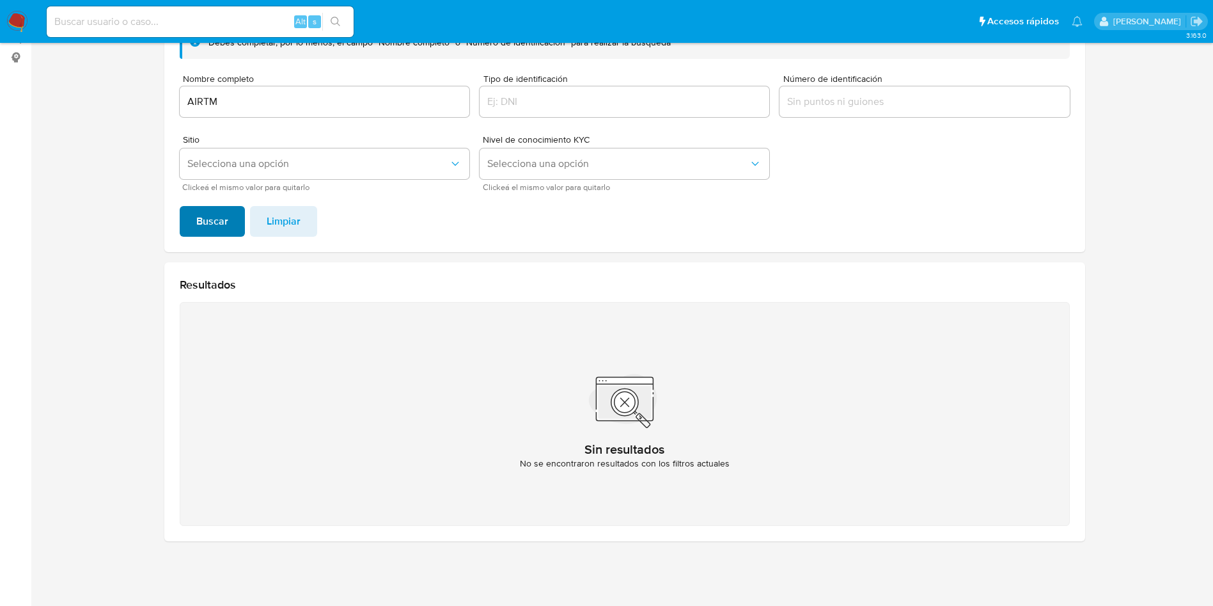
click at [216, 219] on span "Buscar" at bounding box center [212, 221] width 32 height 28
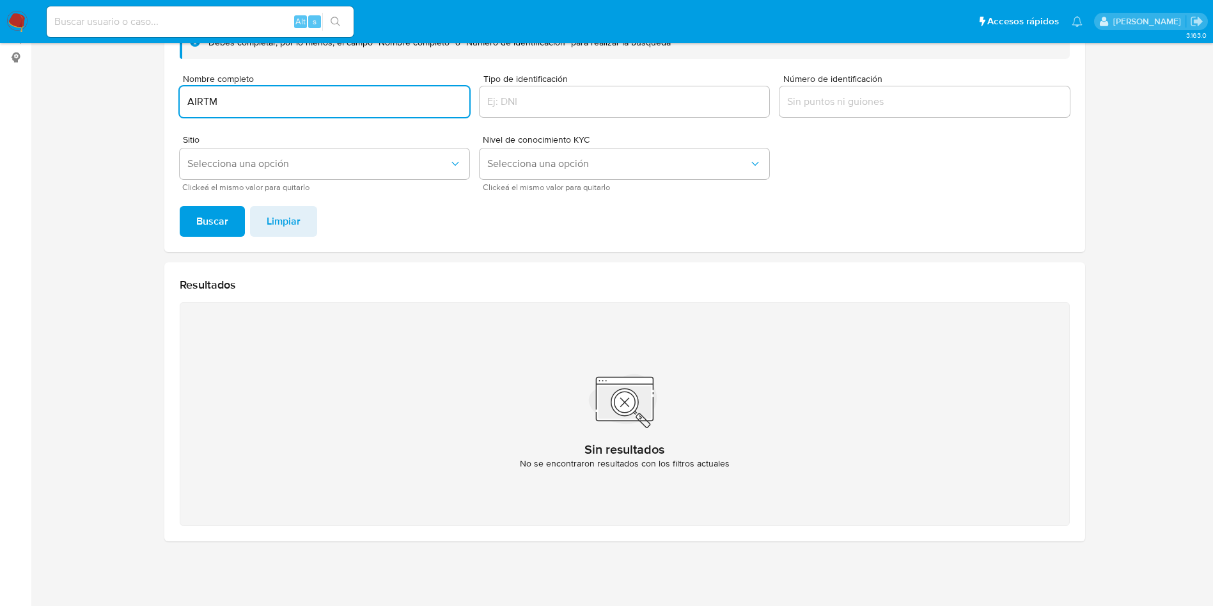
drag, startPoint x: 286, startPoint y: 102, endPoint x: 123, endPoint y: 73, distance: 165.7
click at [154, 79] on section at bounding box center [624, 218] width 1157 height 666
click at [180, 206] on button "Buscar" at bounding box center [212, 221] width 65 height 31
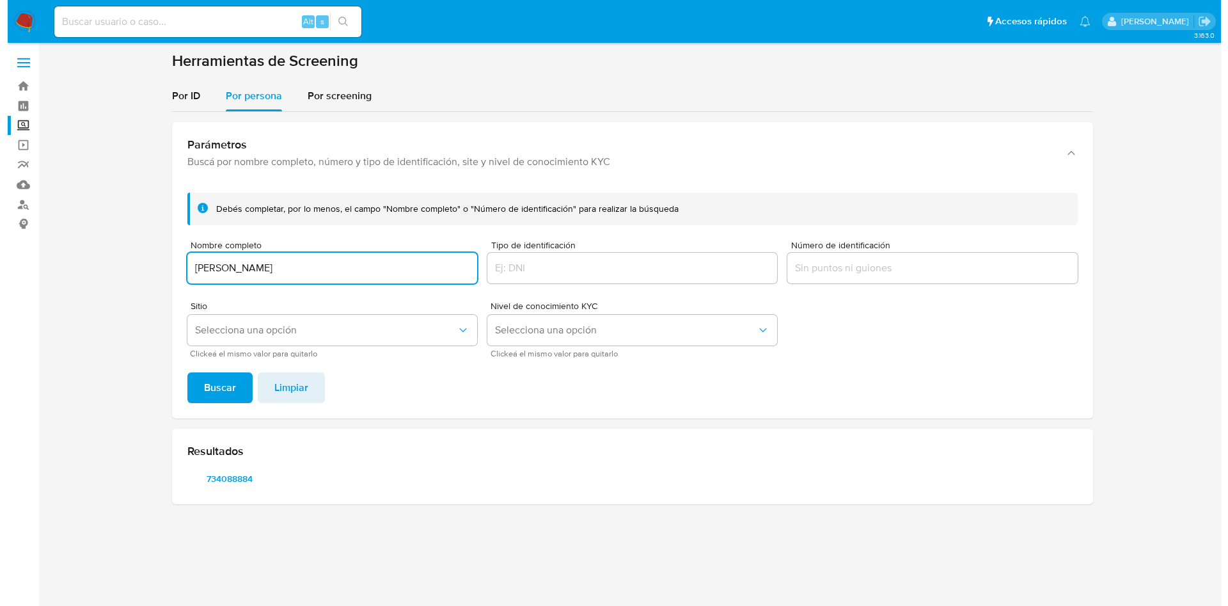
scroll to position [0, 0]
click at [231, 469] on span "734088884" at bounding box center [229, 478] width 66 height 18
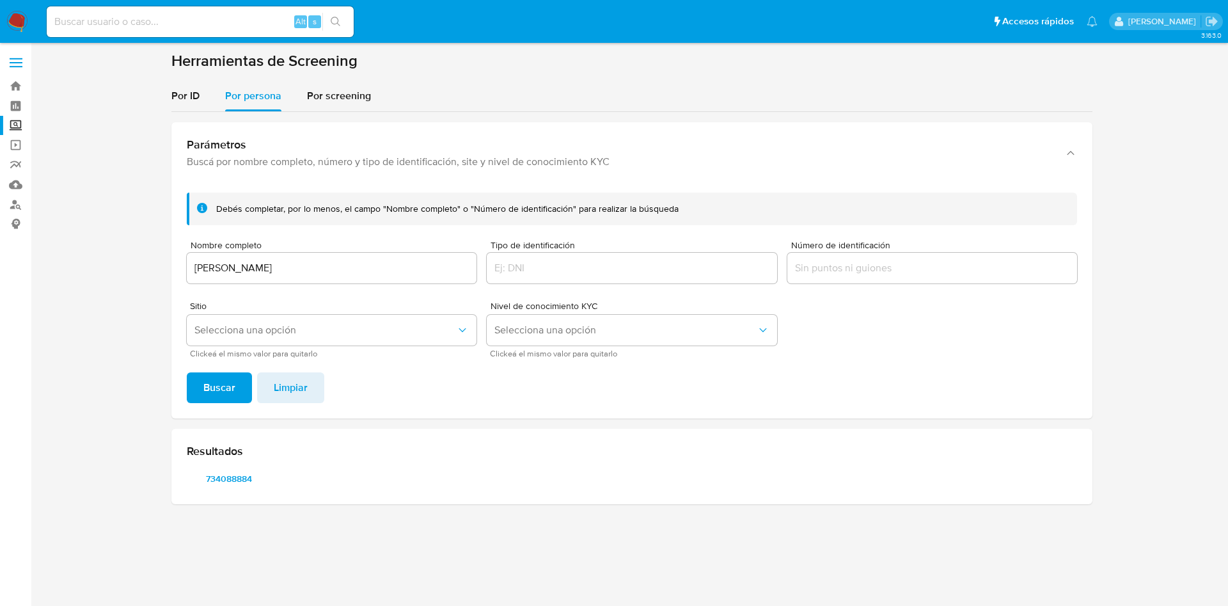
click at [308, 285] on div "Nombre completo [PERSON_NAME]" at bounding box center [332, 262] width 290 height 45
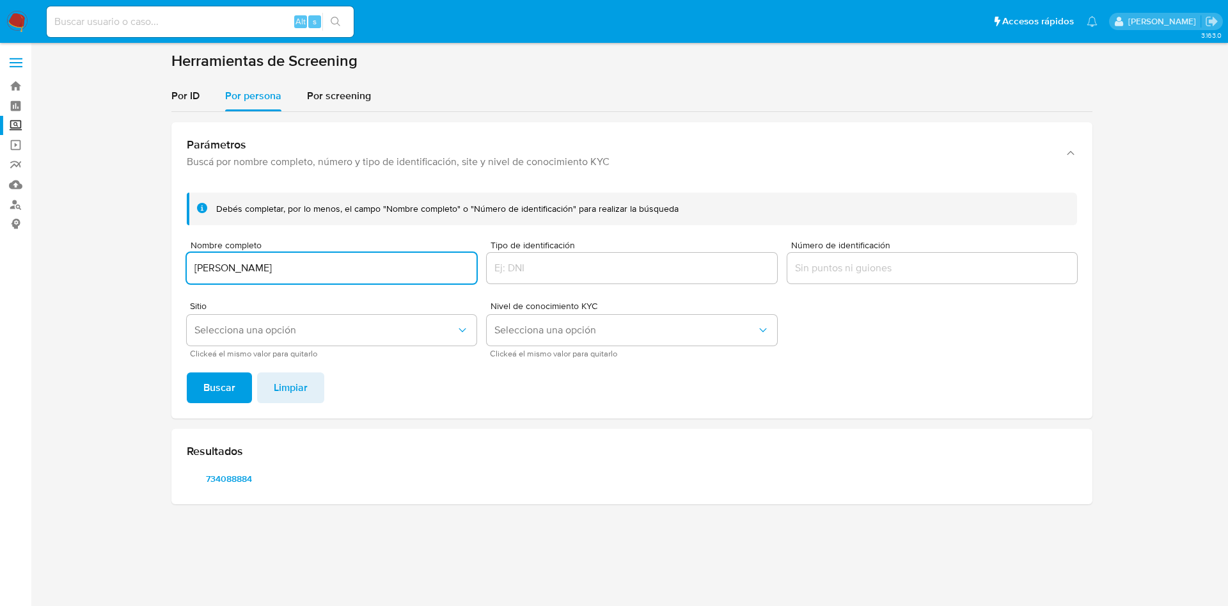
click at [332, 271] on input "[PERSON_NAME]" at bounding box center [332, 268] width 290 height 17
drag, startPoint x: 412, startPoint y: 276, endPoint x: 0, endPoint y: 162, distance: 427.1
click at [58, 201] on section at bounding box center [631, 282] width 1171 height 463
type input "[PERSON_NAME]"
click at [187, 372] on button "Buscar" at bounding box center [219, 387] width 65 height 31
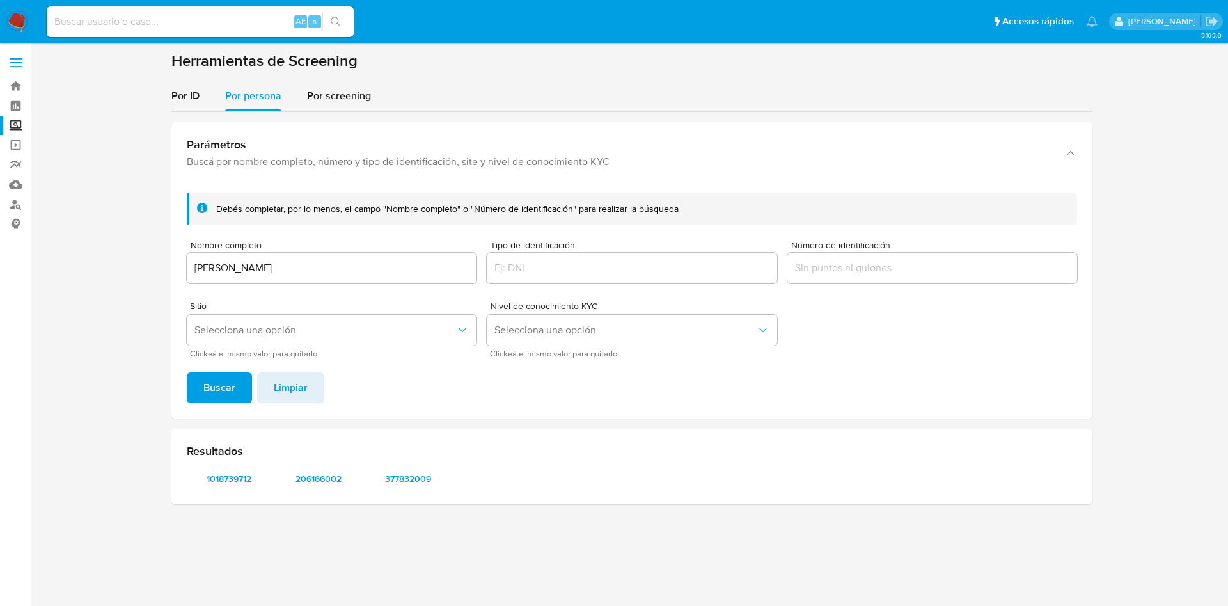
click at [861, 453] on h2 "Resultados" at bounding box center [632, 451] width 890 height 14
click at [238, 478] on span "1018739712" at bounding box center [229, 478] width 66 height 18
click at [311, 472] on span "206166002" at bounding box center [318, 478] width 66 height 18
click at [416, 464] on div "Resultados 1018739712 206166002 377832009" at bounding box center [631, 465] width 921 height 75
click at [414, 477] on span "377832009" at bounding box center [408, 478] width 66 height 18
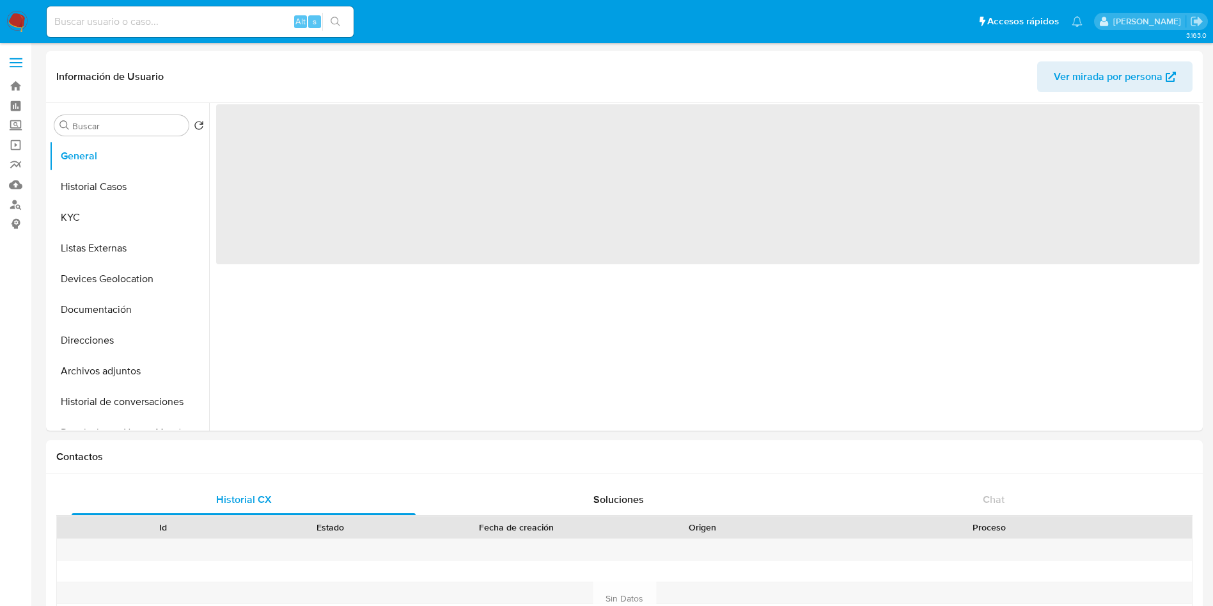
select select "10"
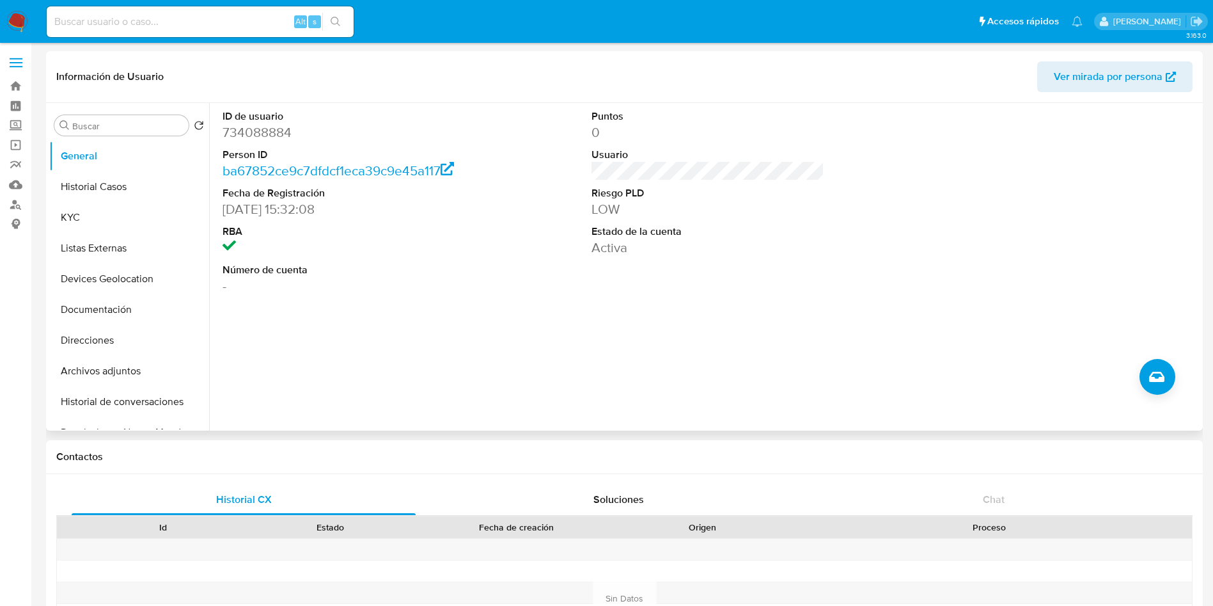
click at [563, 309] on div "ID de usuario 734088884 Person ID ba67852ce9c7dfdcf1eca39c9e45a117 Fecha de Reg…" at bounding box center [704, 266] width 990 height 327
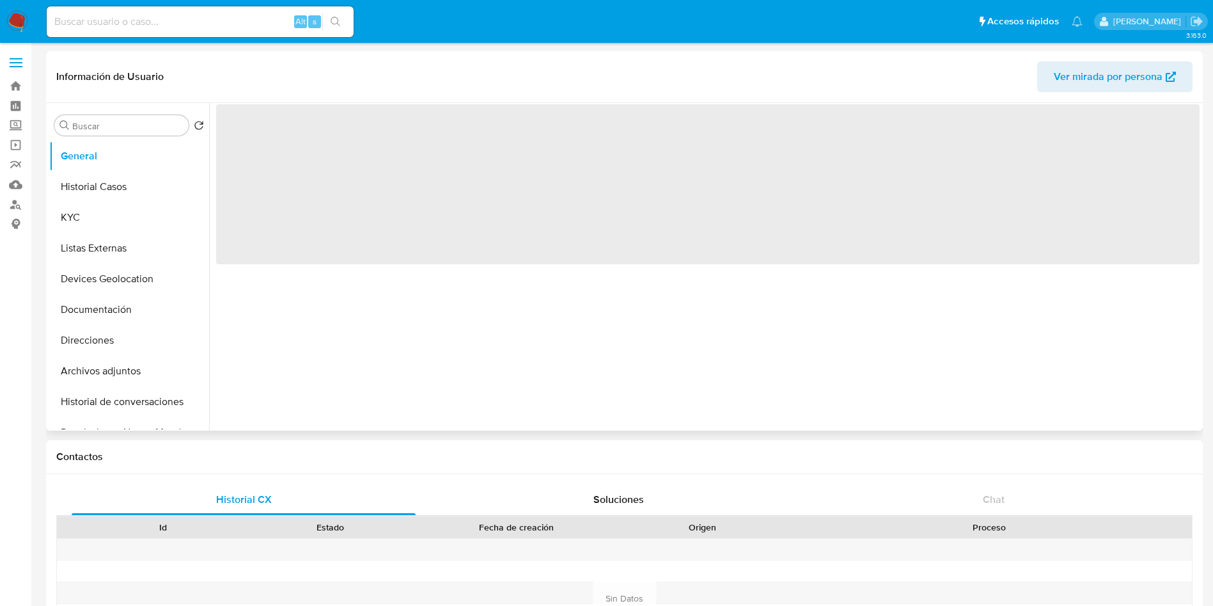
select select "10"
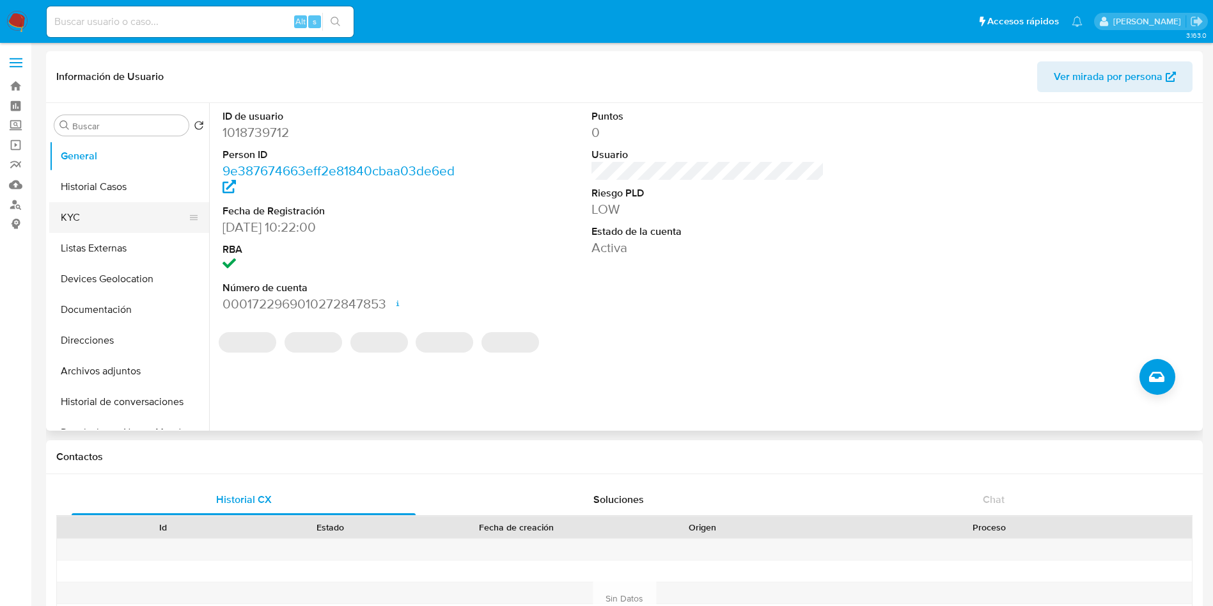
click at [81, 223] on button "KYC" at bounding box center [124, 217] width 150 height 31
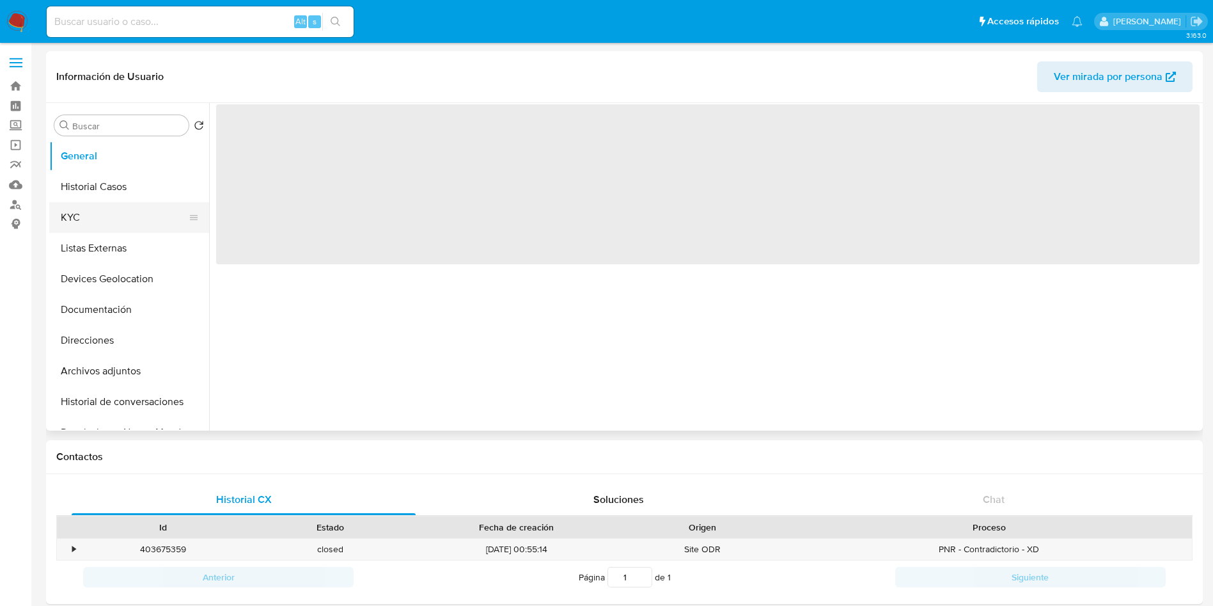
click at [90, 219] on button "KYC" at bounding box center [124, 217] width 150 height 31
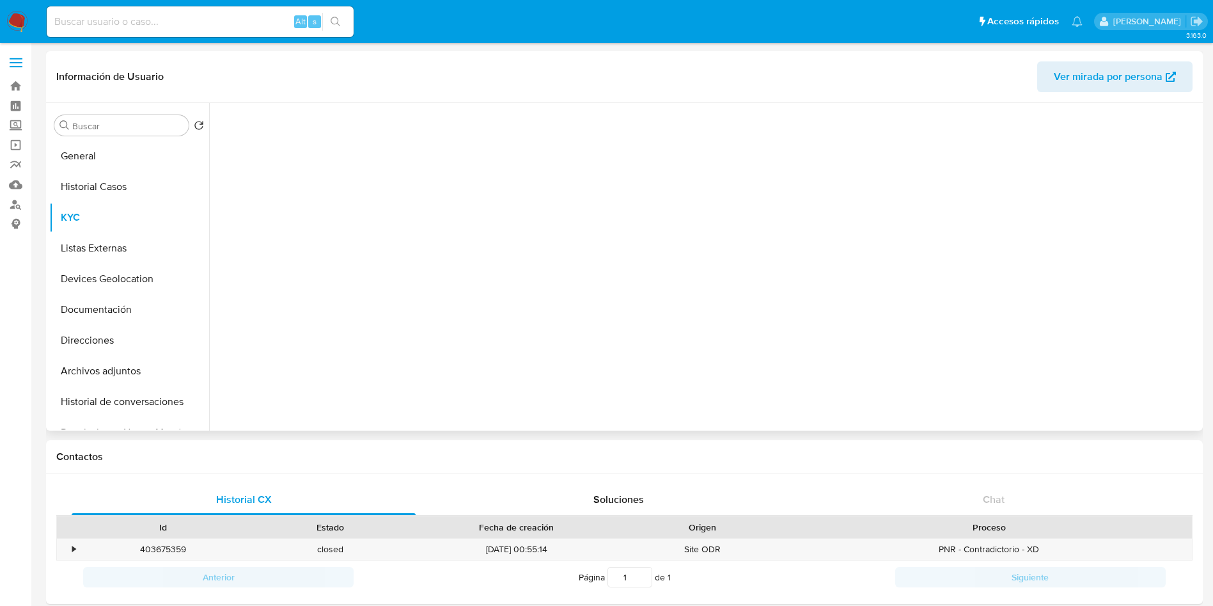
select select "10"
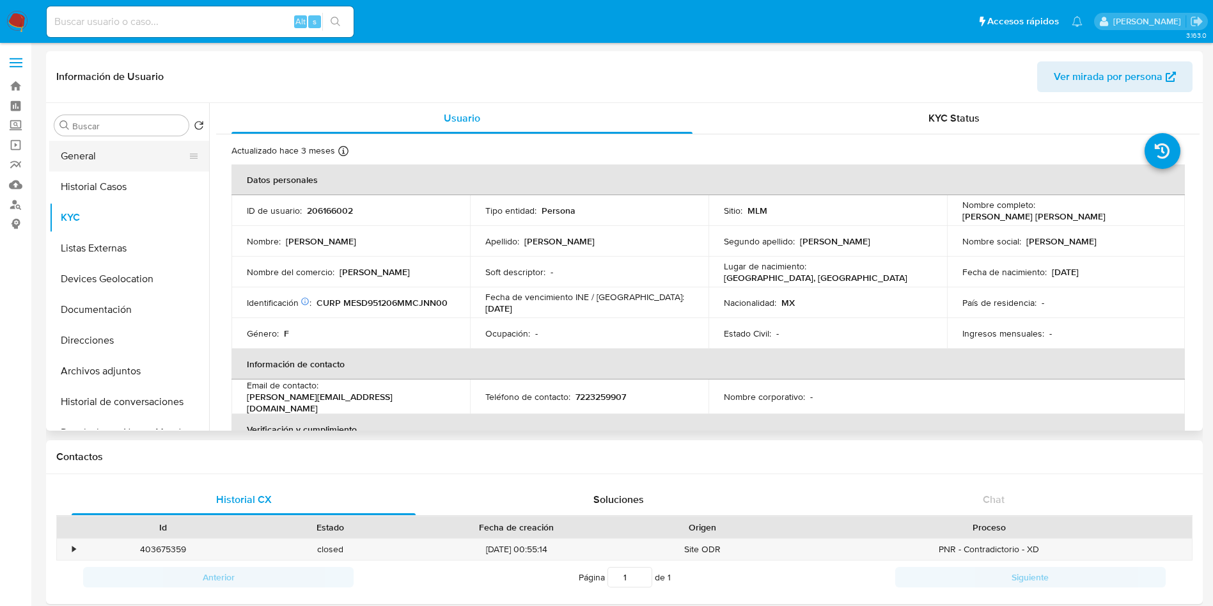
click at [97, 166] on button "General" at bounding box center [124, 156] width 150 height 31
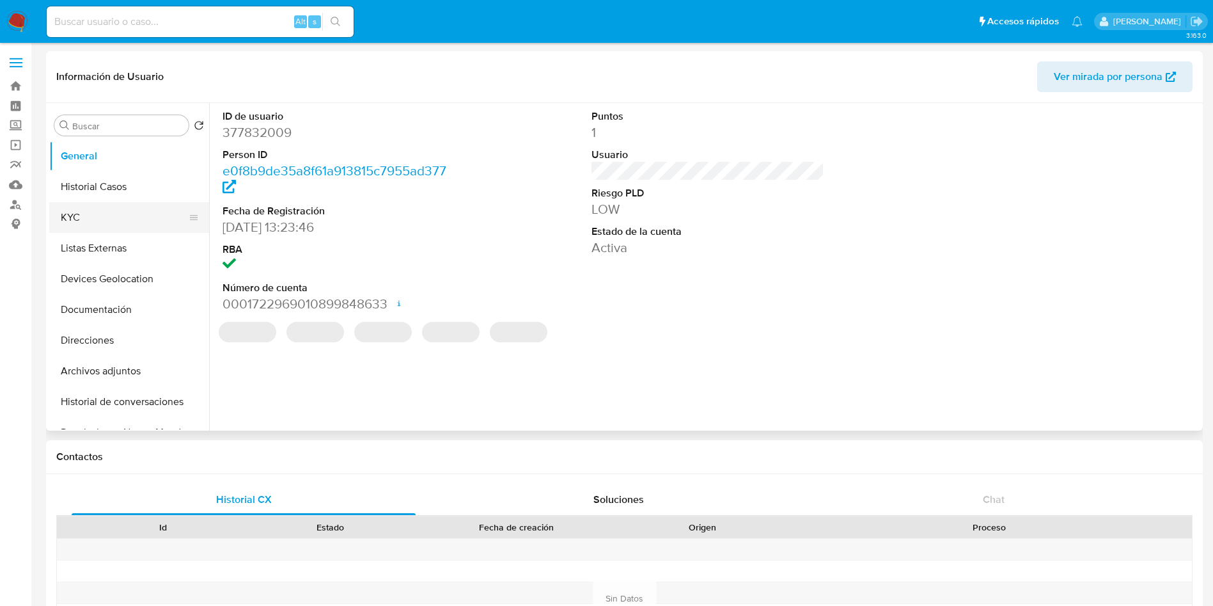
select select "10"
click at [92, 215] on button "KYC" at bounding box center [124, 217] width 150 height 31
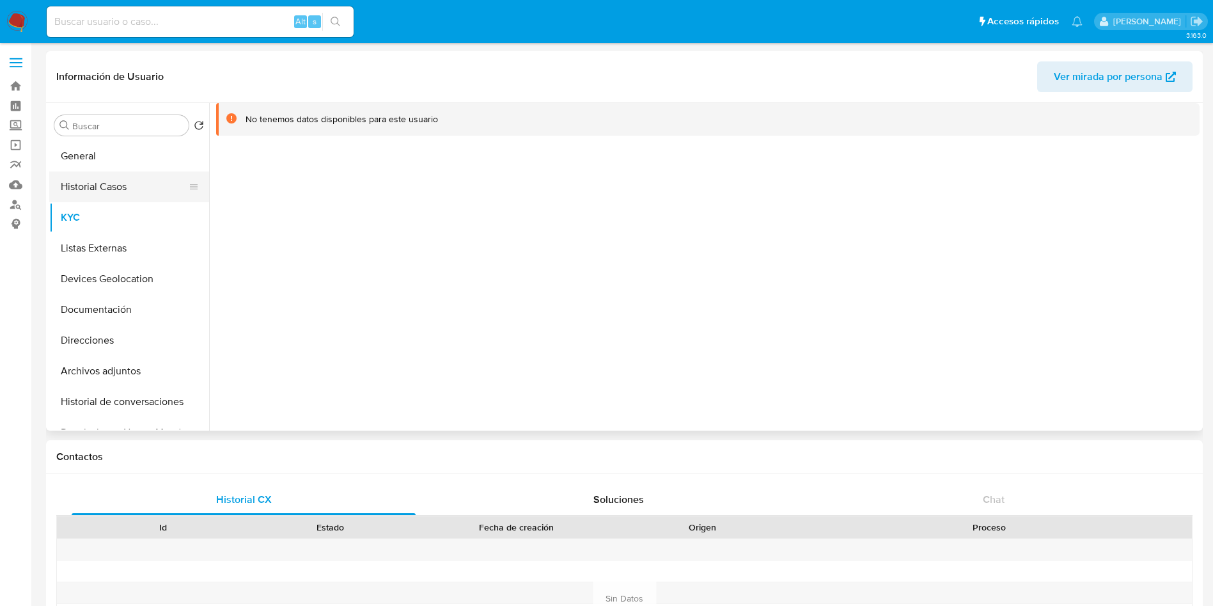
click at [97, 175] on button "Historial Casos" at bounding box center [124, 186] width 150 height 31
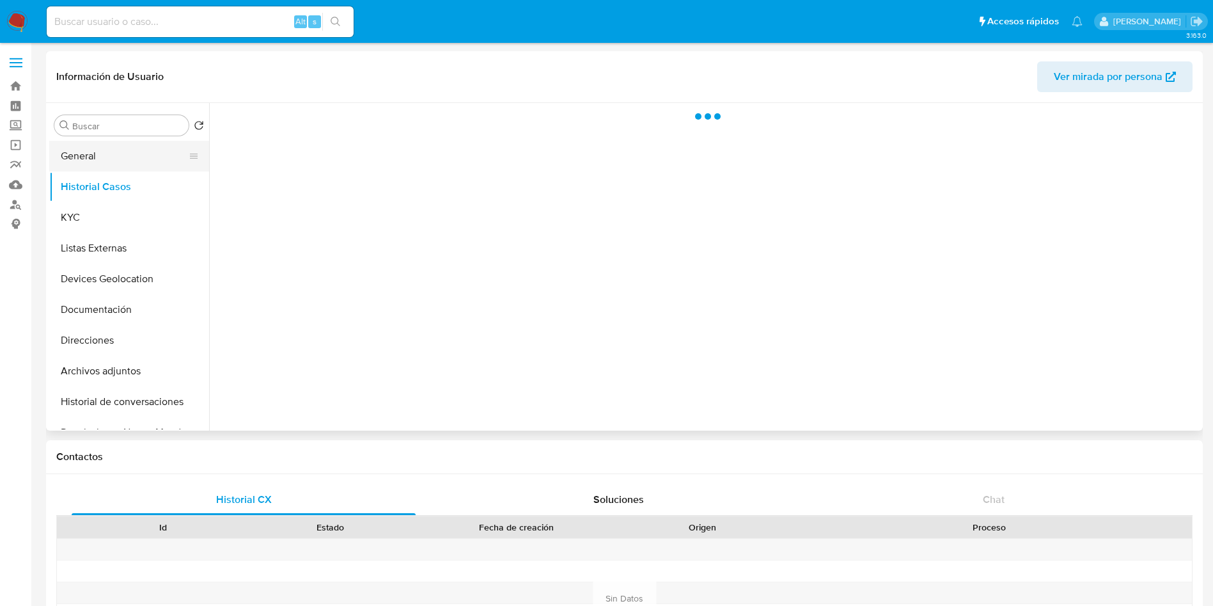
click at [91, 160] on button "General" at bounding box center [124, 156] width 150 height 31
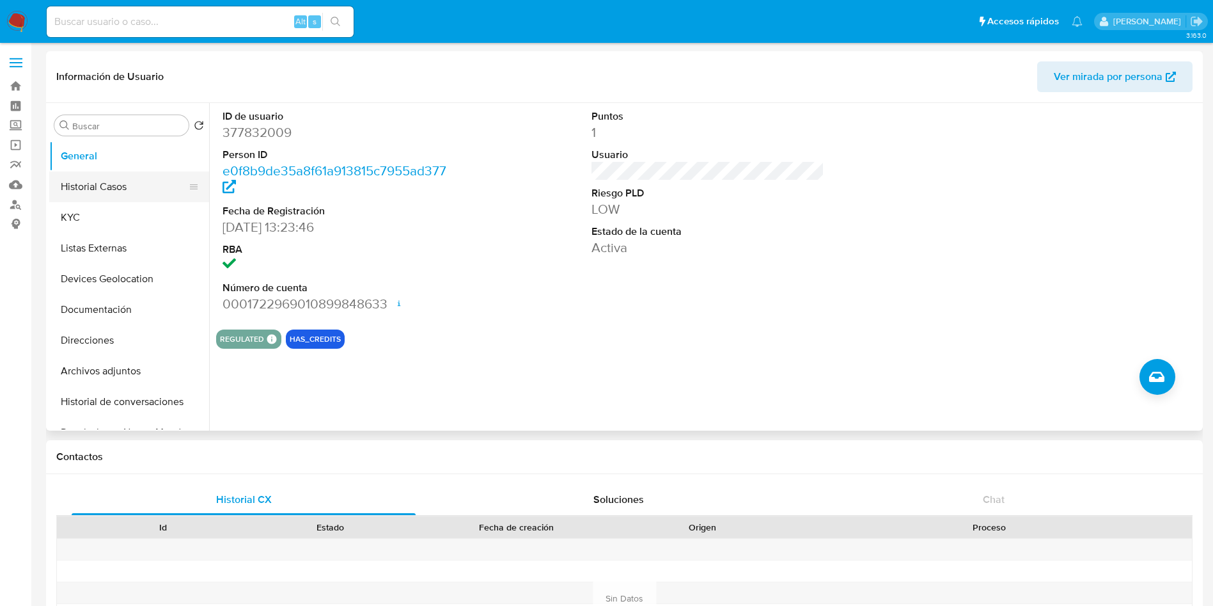
click at [94, 179] on button "Historial Casos" at bounding box center [124, 186] width 150 height 31
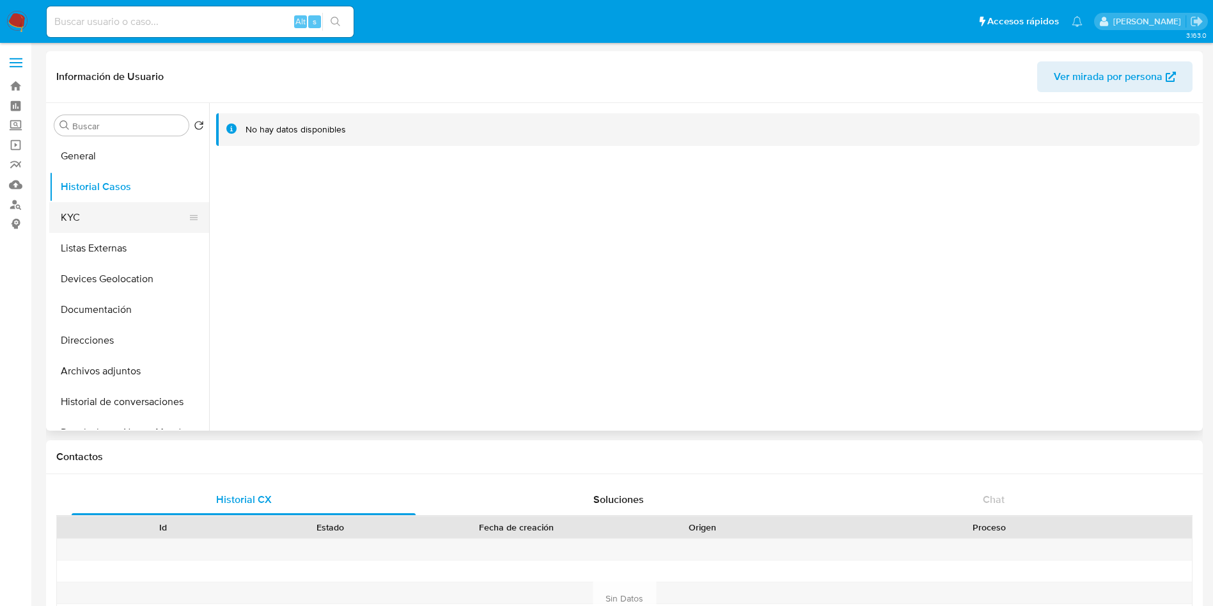
click at [121, 202] on button "KYC" at bounding box center [124, 217] width 150 height 31
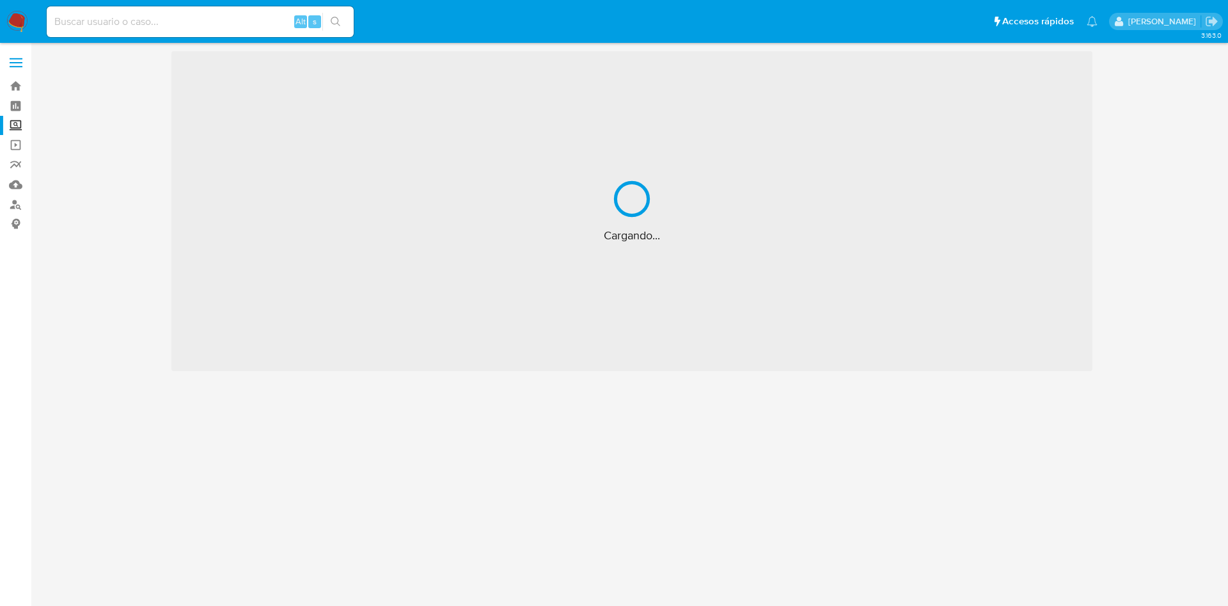
click at [243, 22] on input at bounding box center [200, 21] width 307 height 17
paste input "2360634003"
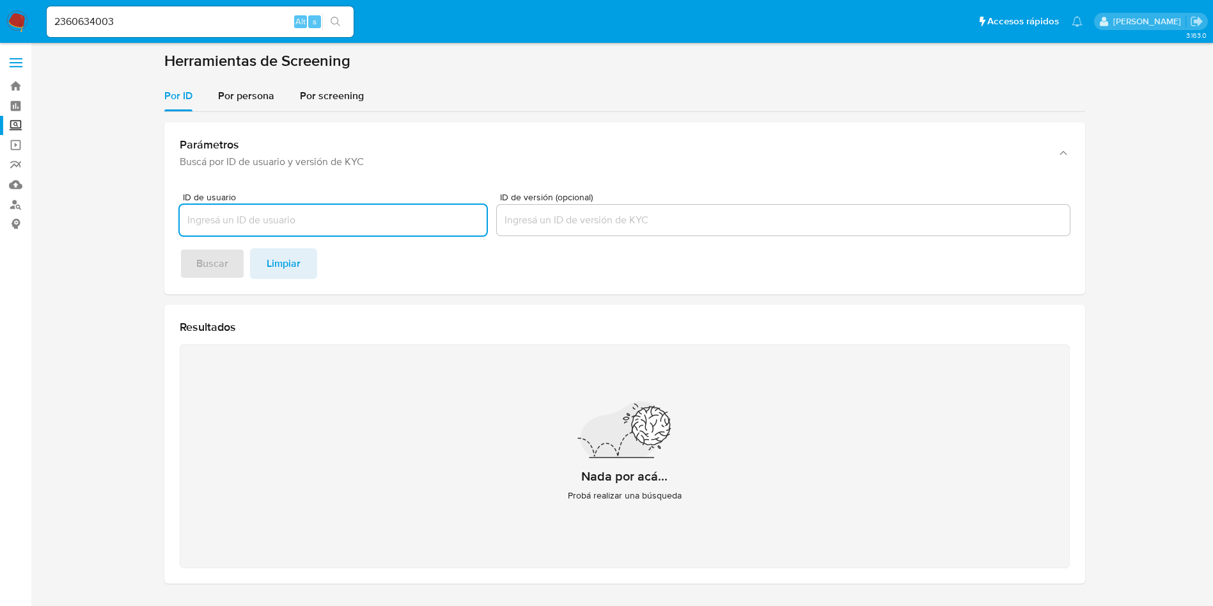
click at [244, 26] on input "2360634003" at bounding box center [200, 21] width 307 height 17
type input "2360634003"
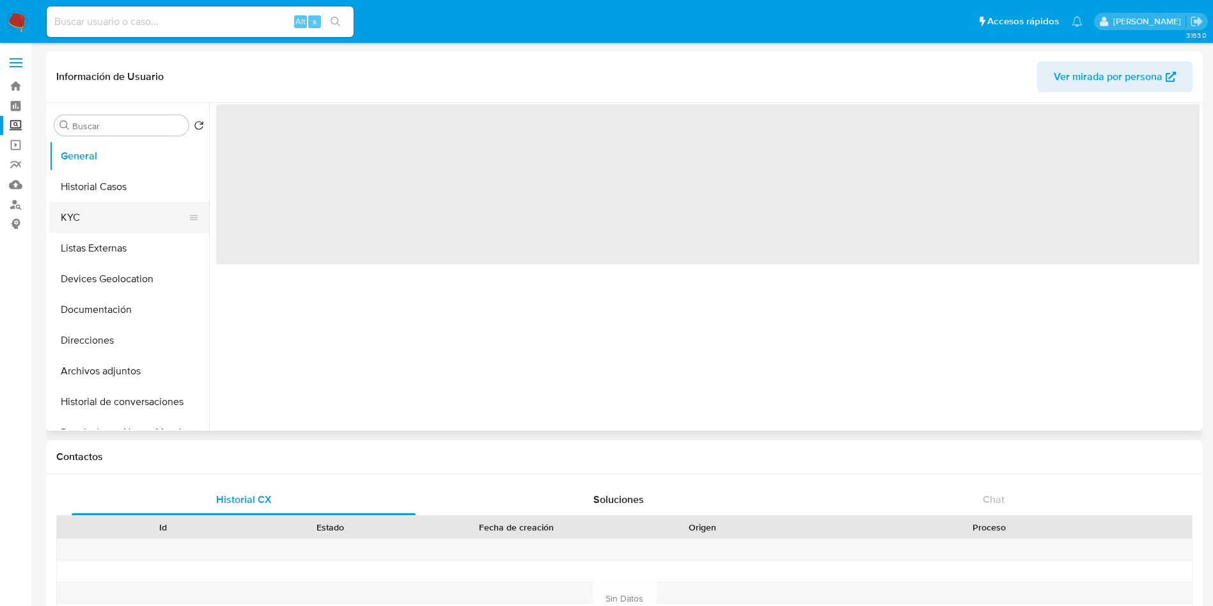
select select "10"
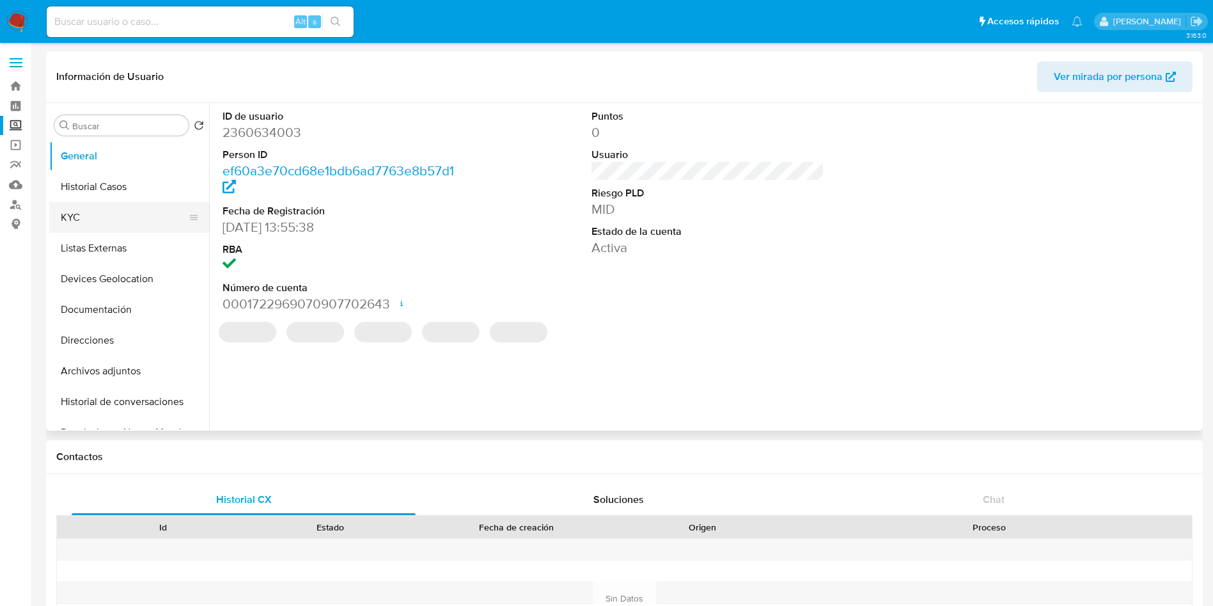
click at [90, 223] on button "KYC" at bounding box center [124, 217] width 150 height 31
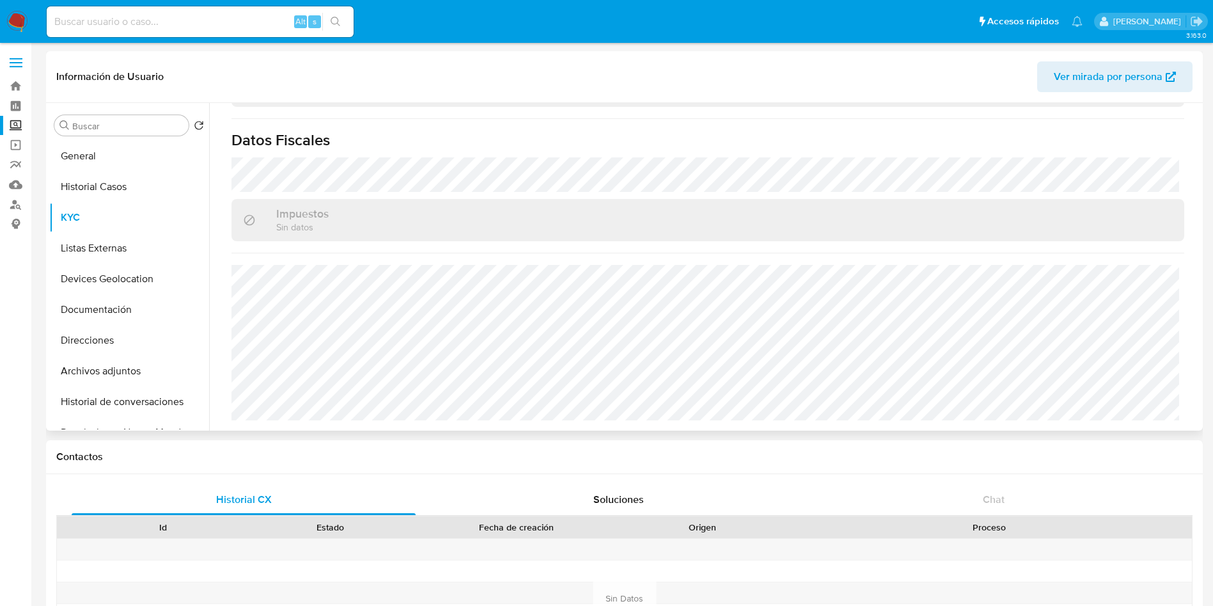
scroll to position [791, 0]
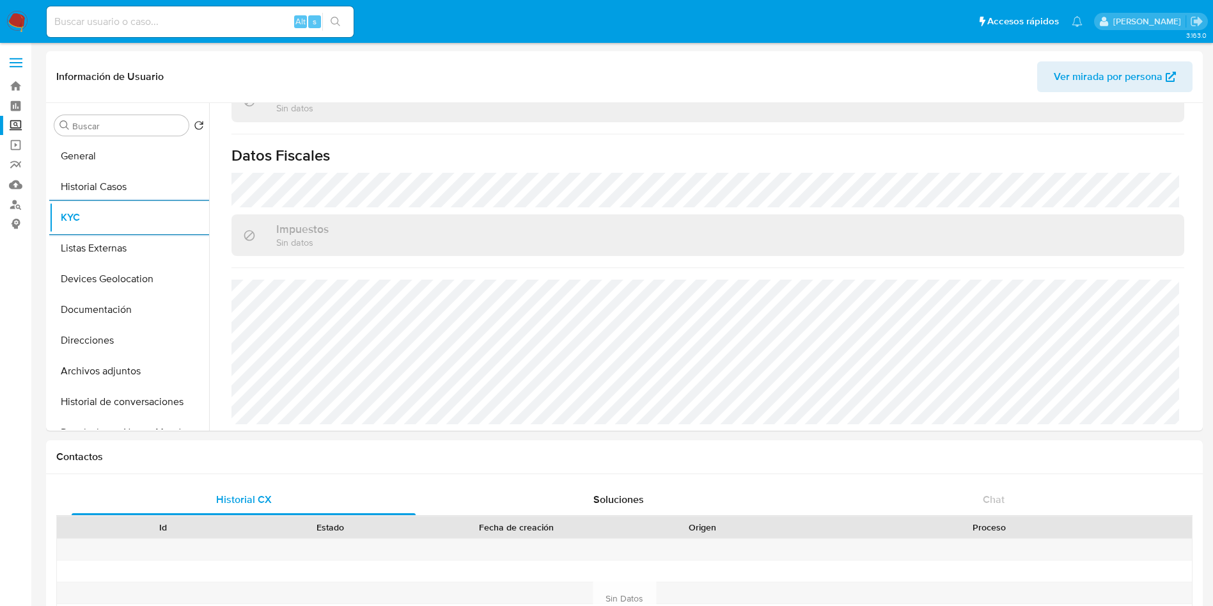
click at [185, 28] on input at bounding box center [200, 21] width 307 height 17
paste input "521462267"
type input "521462267"
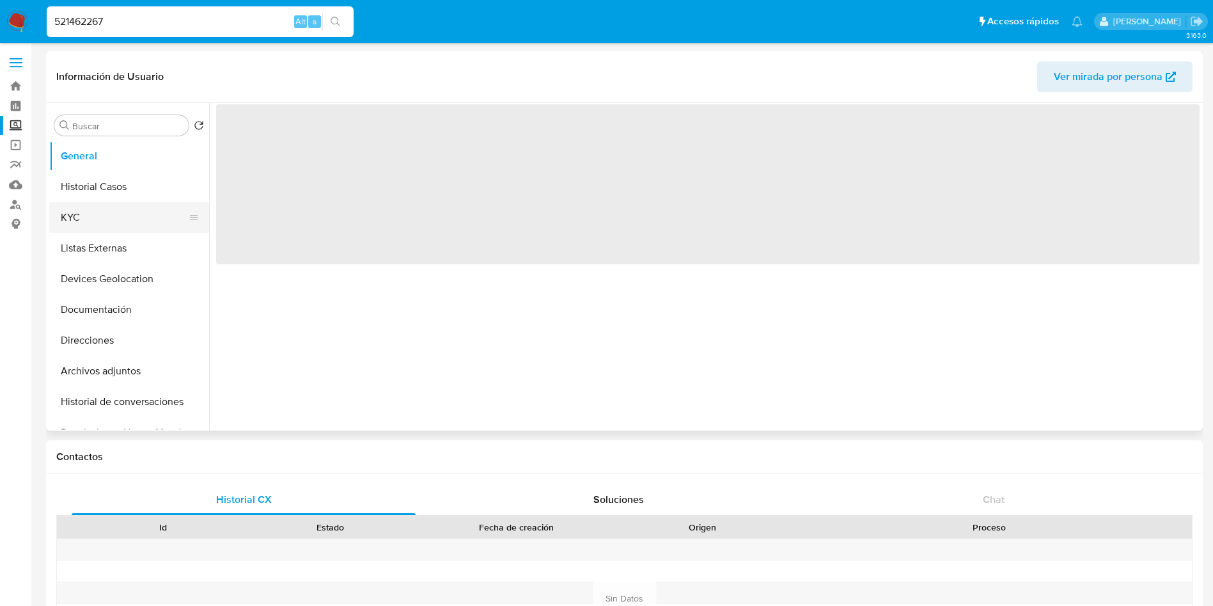
select select "10"
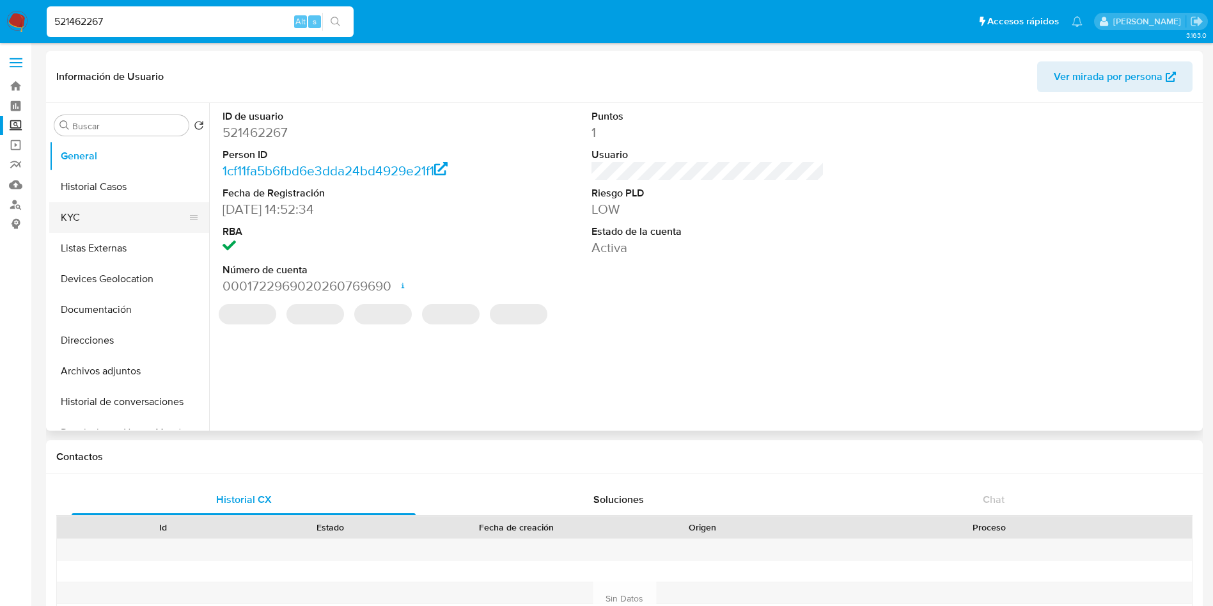
click at [130, 211] on button "KYC" at bounding box center [124, 217] width 150 height 31
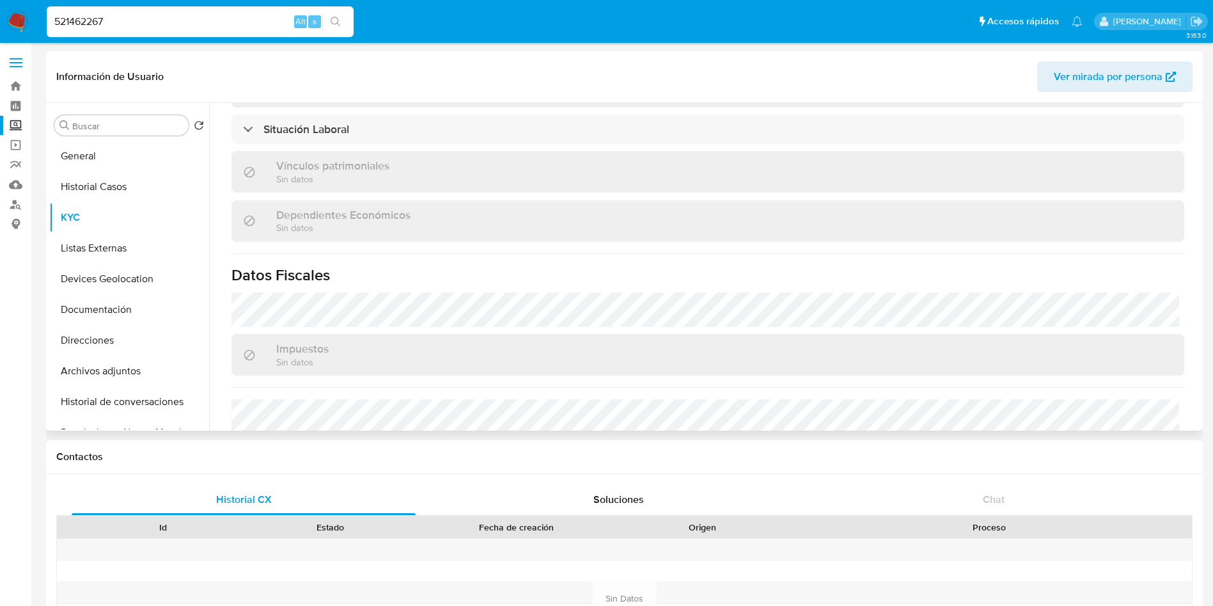
scroll to position [791, 0]
